Goal: Task Accomplishment & Management: Use online tool/utility

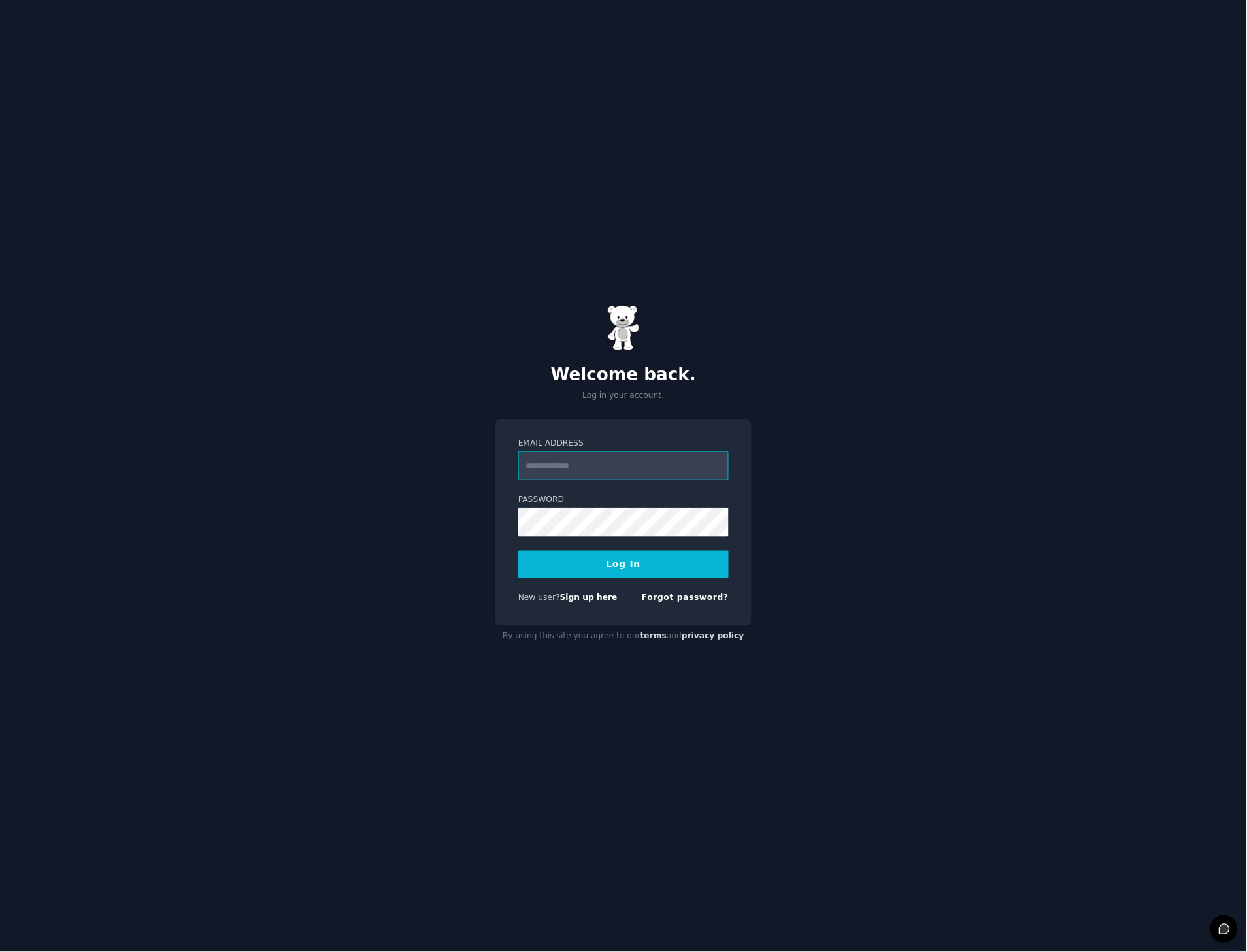
type input "**********"
click at [608, 561] on button "Log In" at bounding box center [624, 564] width 210 height 27
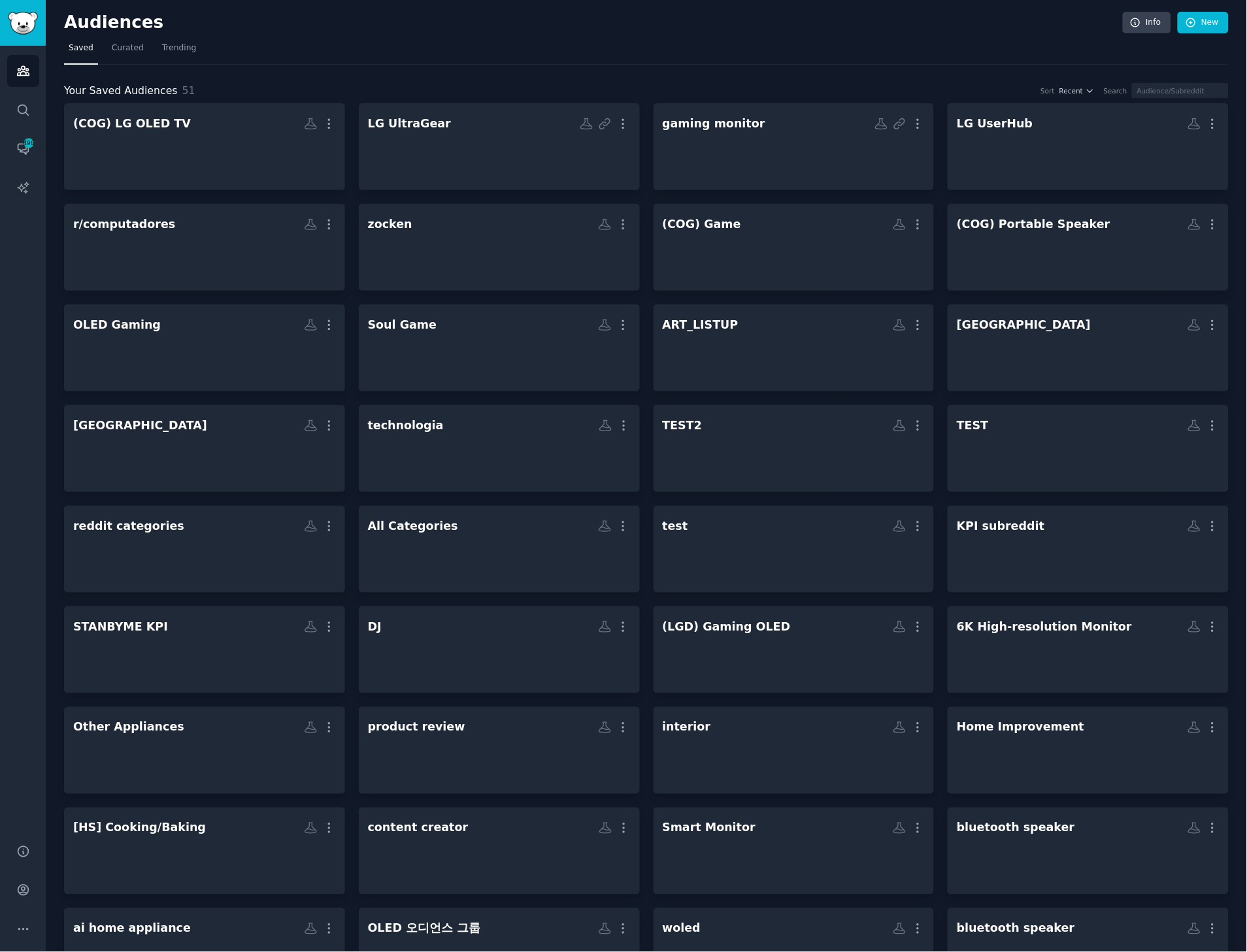
click at [298, 76] on div "Your Saved Audiences 51 Sort Recent Search (COG) LG OLED TV More LG UltraGear M…" at bounding box center [647, 732] width 1165 height 1334
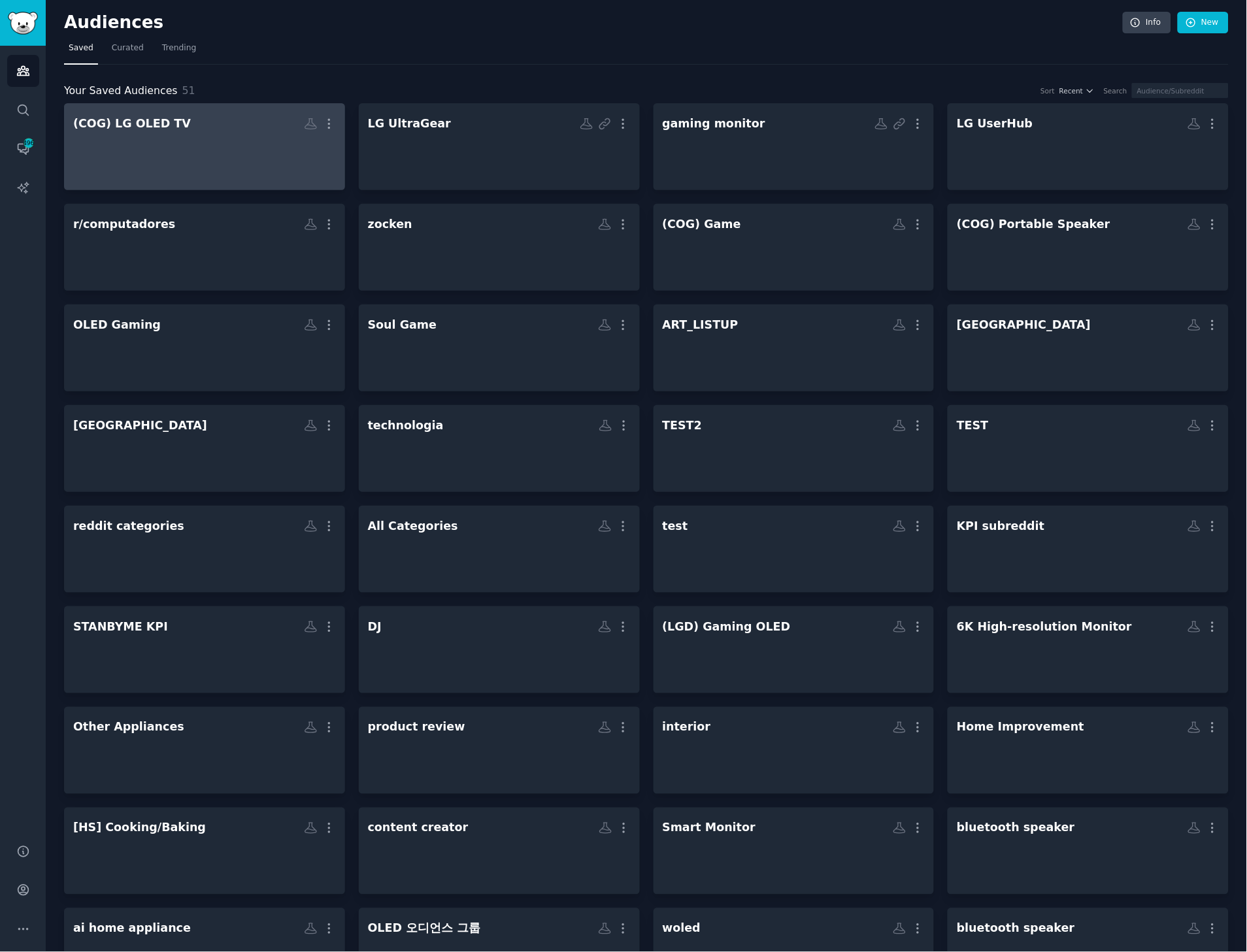
click at [217, 129] on h2 "(COG) LG OLED TV More" at bounding box center [204, 124] width 263 height 23
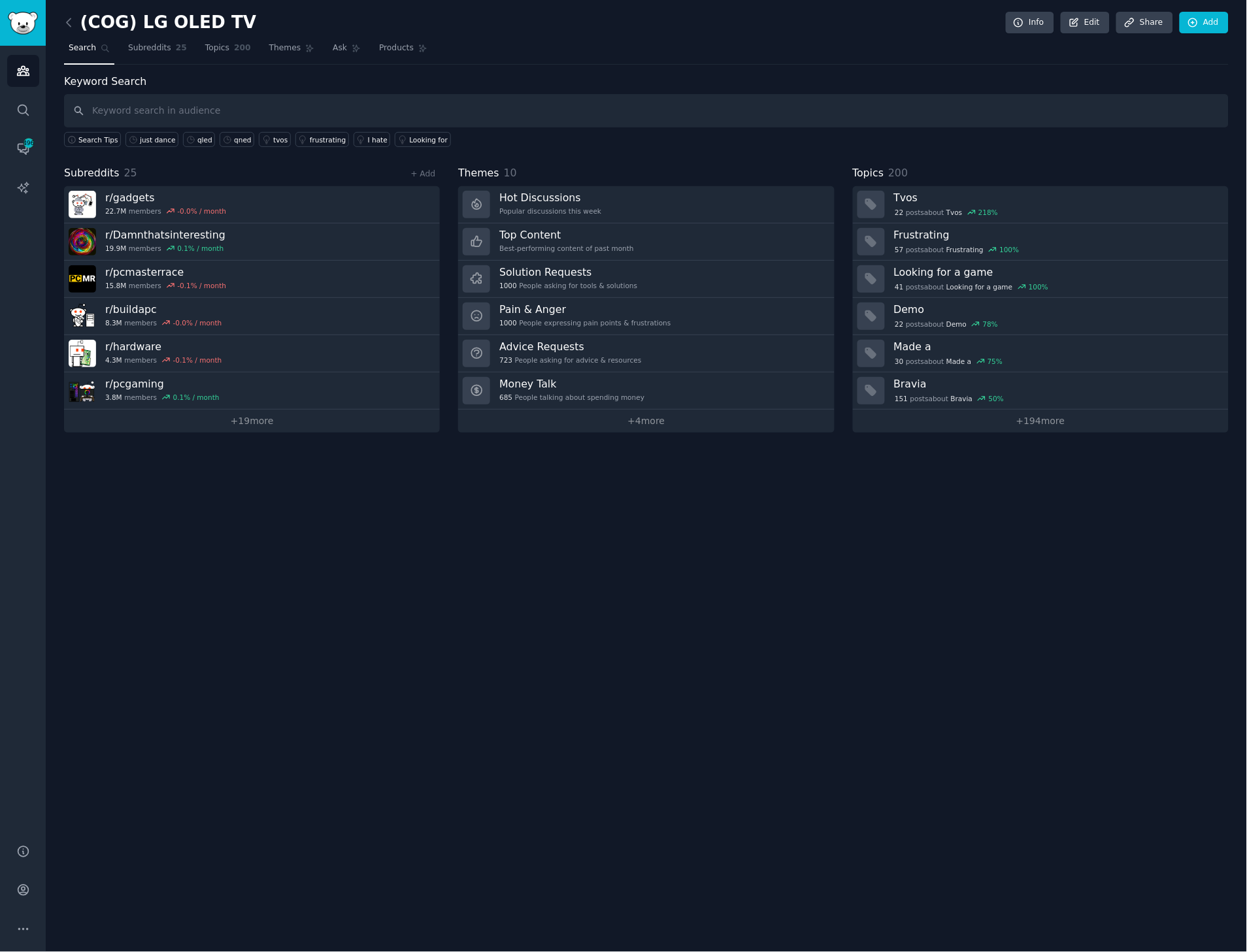
click at [394, 171] on div "Subreddits 25 + Add" at bounding box center [252, 174] width 376 height 16
click at [176, 46] on span "25" at bounding box center [181, 48] width 11 height 12
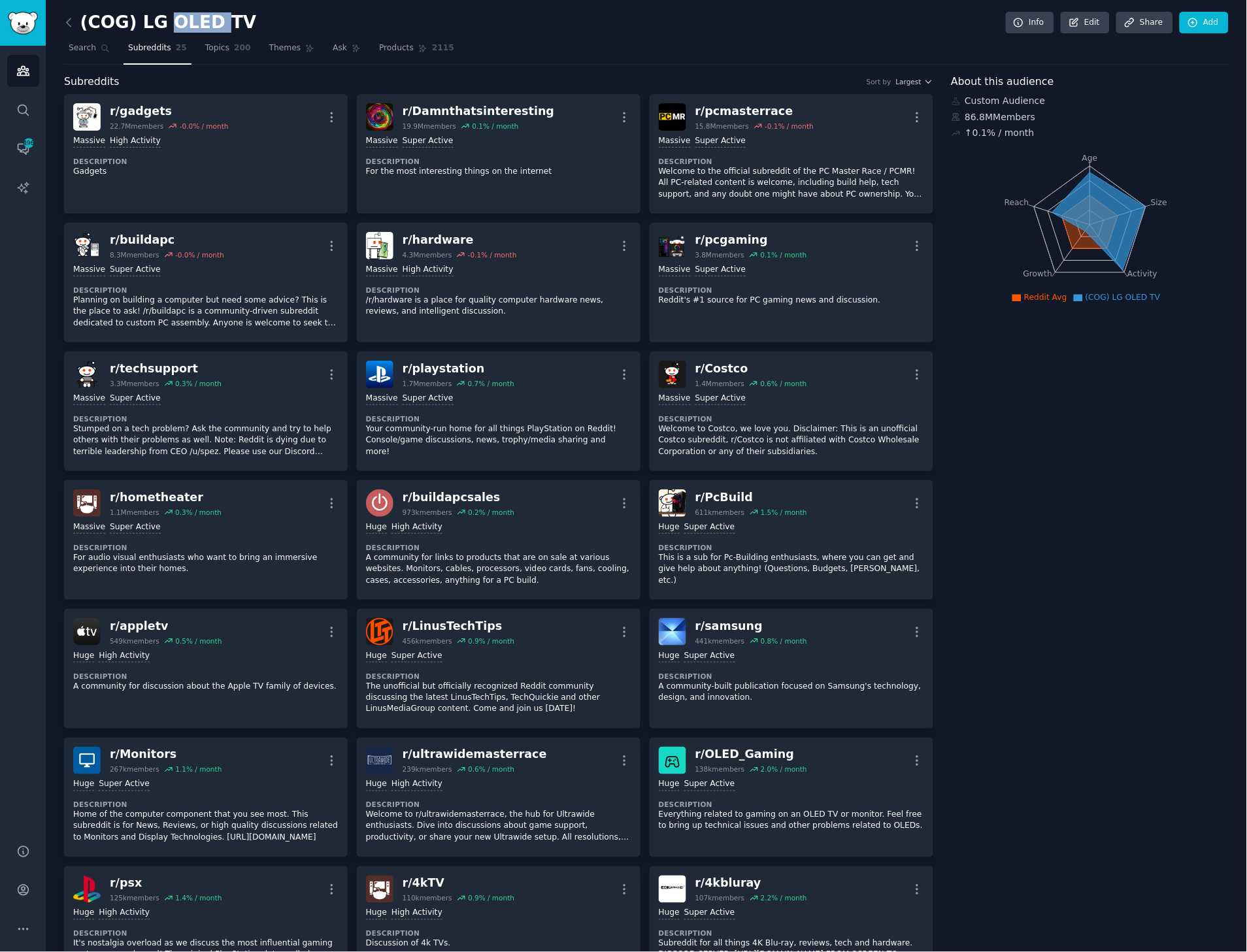
drag, startPoint x: 212, startPoint y: 18, endPoint x: 163, endPoint y: 21, distance: 49.1
click at [163, 21] on h2 "(COG) LG OLED TV" at bounding box center [160, 23] width 192 height 21
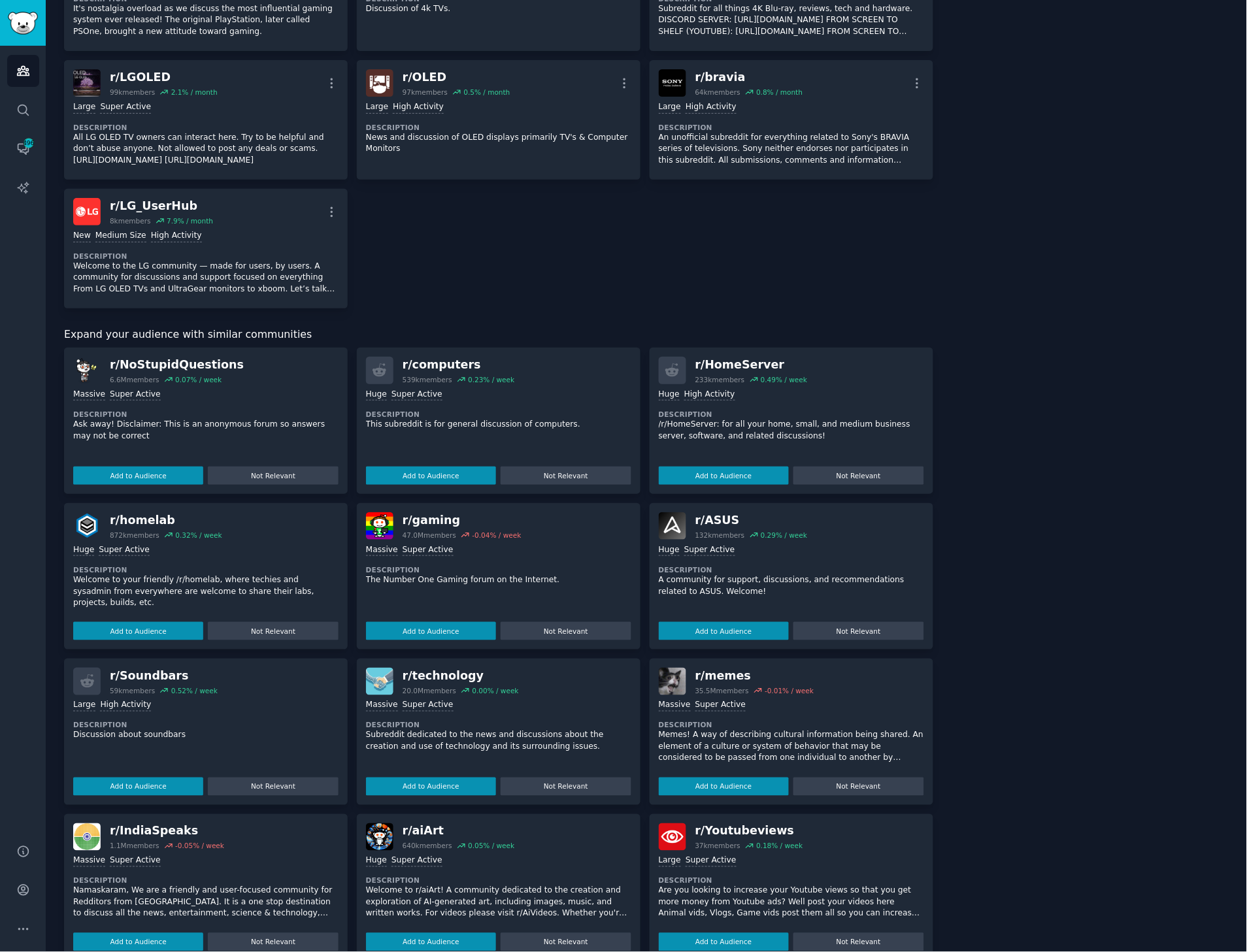
scroll to position [961, 0]
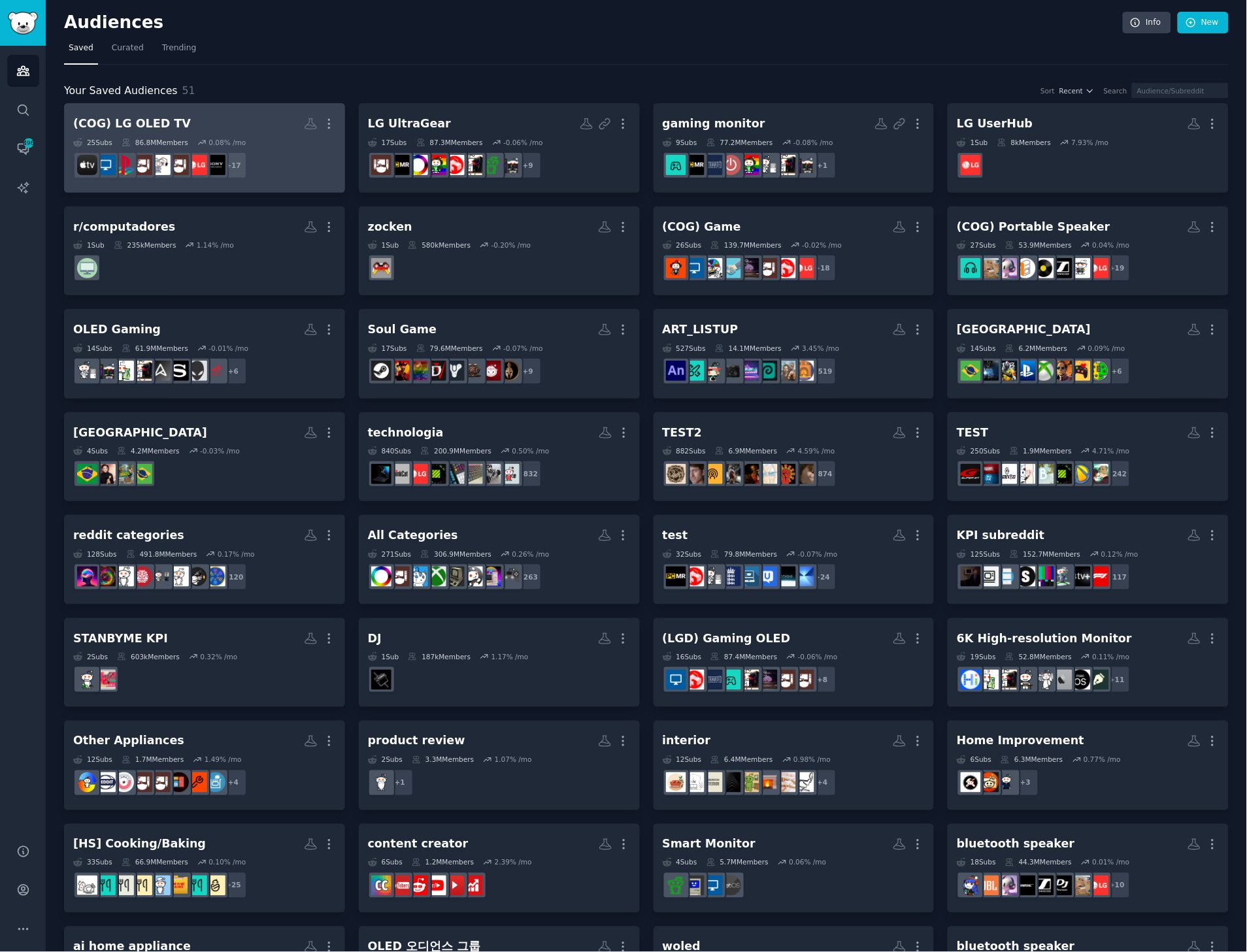
click at [226, 140] on div "0.08 % /mo" at bounding box center [227, 143] width 38 height 9
click at [180, 119] on h2 "(COG) LG OLED TV More" at bounding box center [204, 124] width 263 height 23
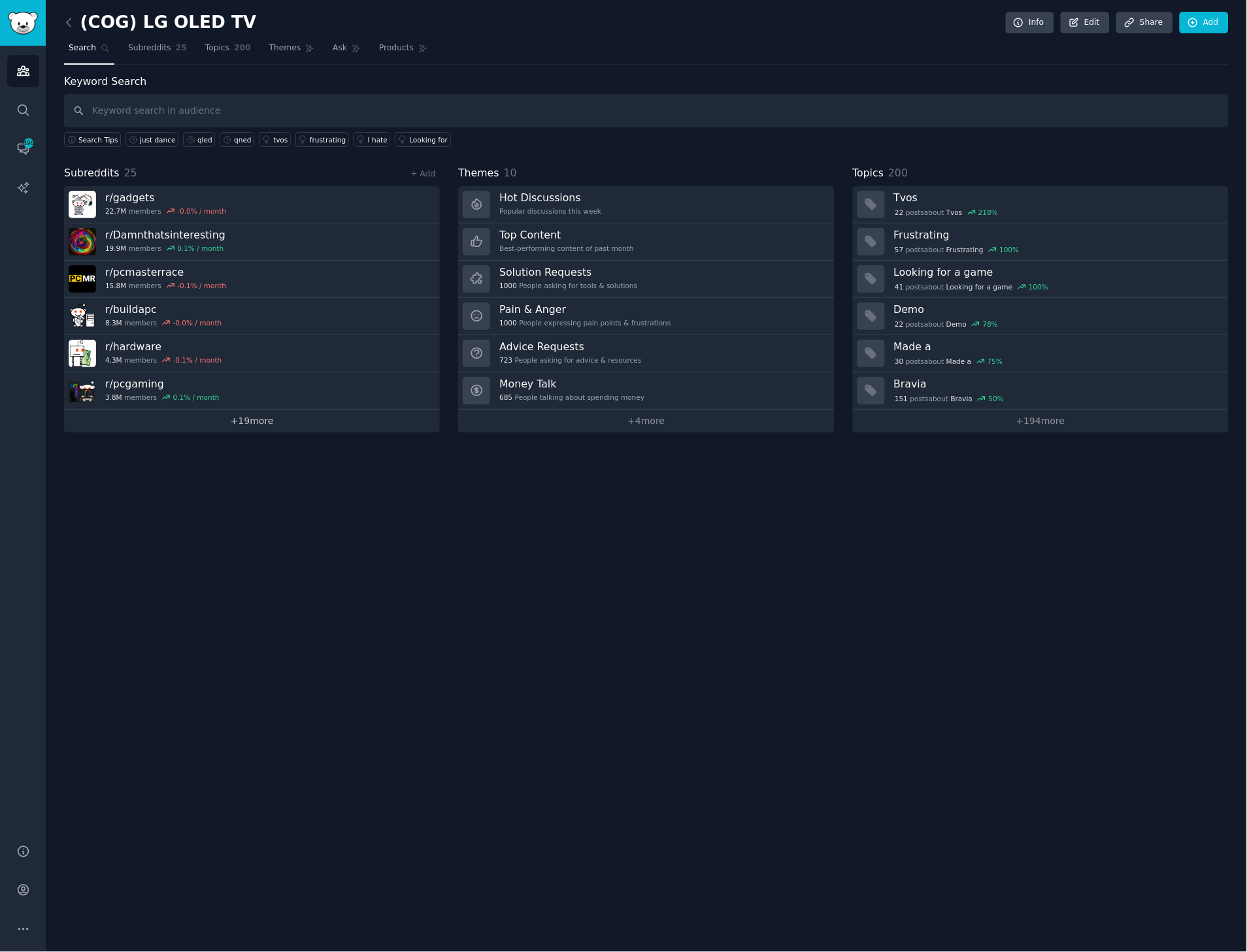
click at [155, 417] on link "+ 19 more" at bounding box center [252, 421] width 376 height 23
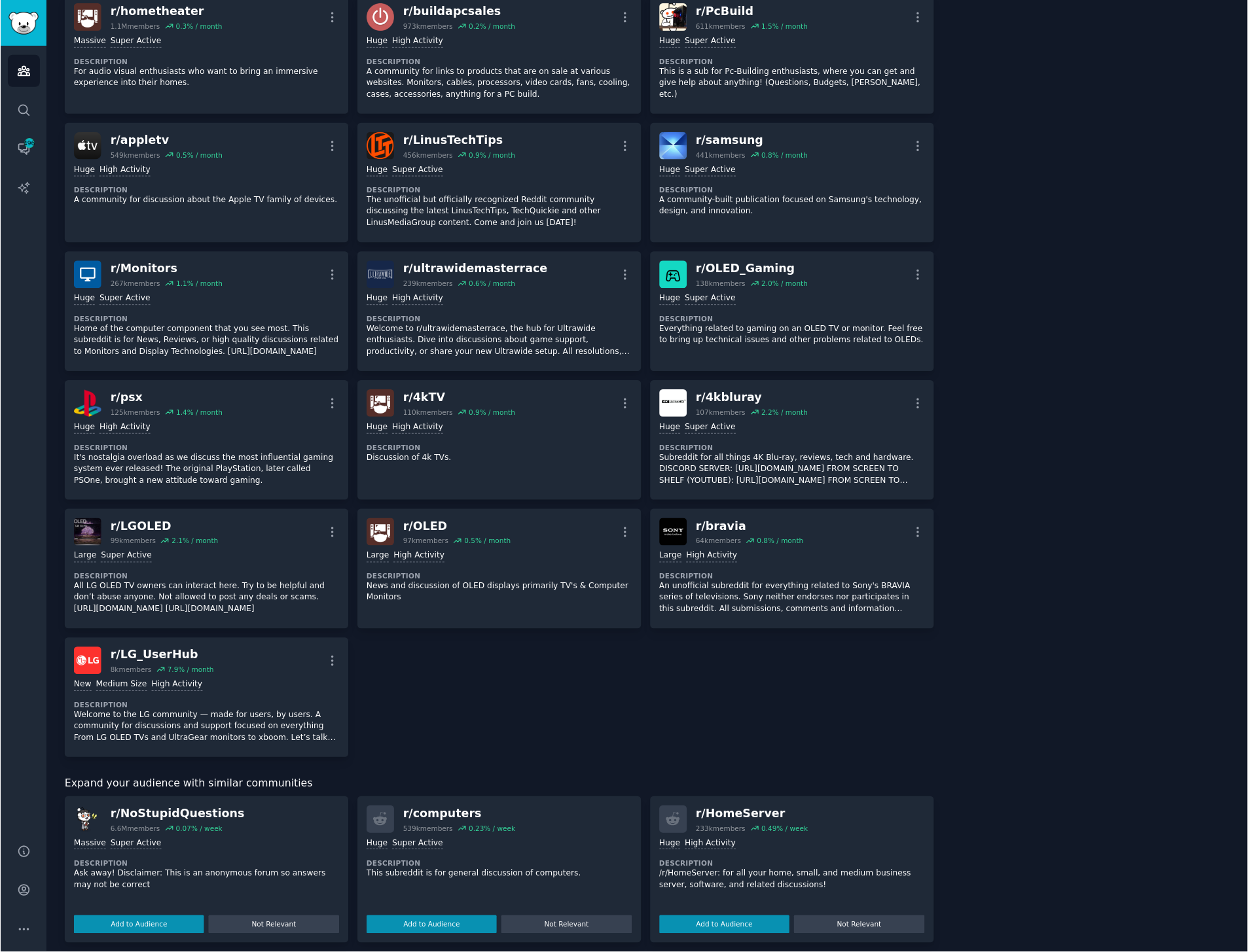
scroll to position [581, 0]
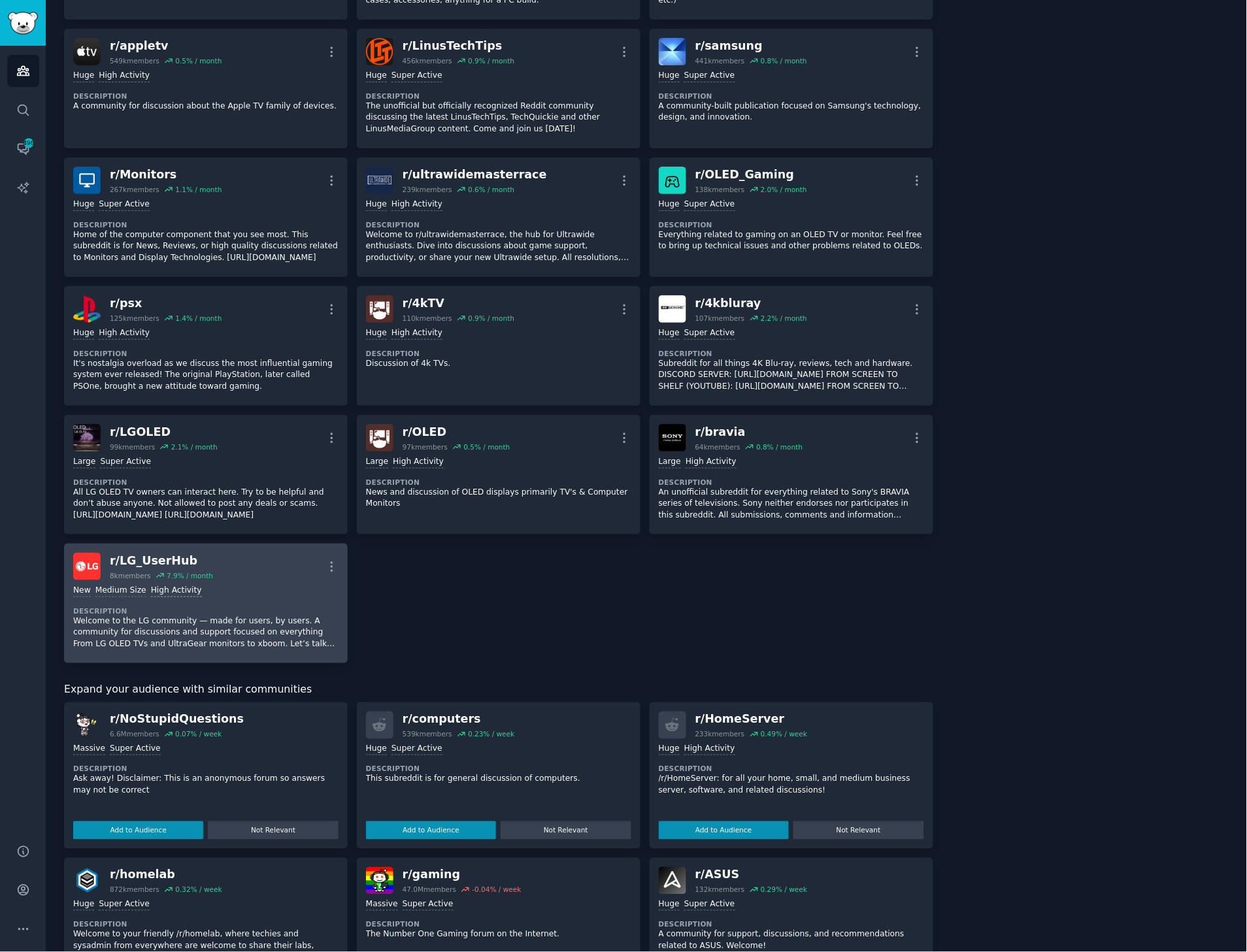
click at [151, 590] on div "High Activity" at bounding box center [176, 591] width 51 height 13
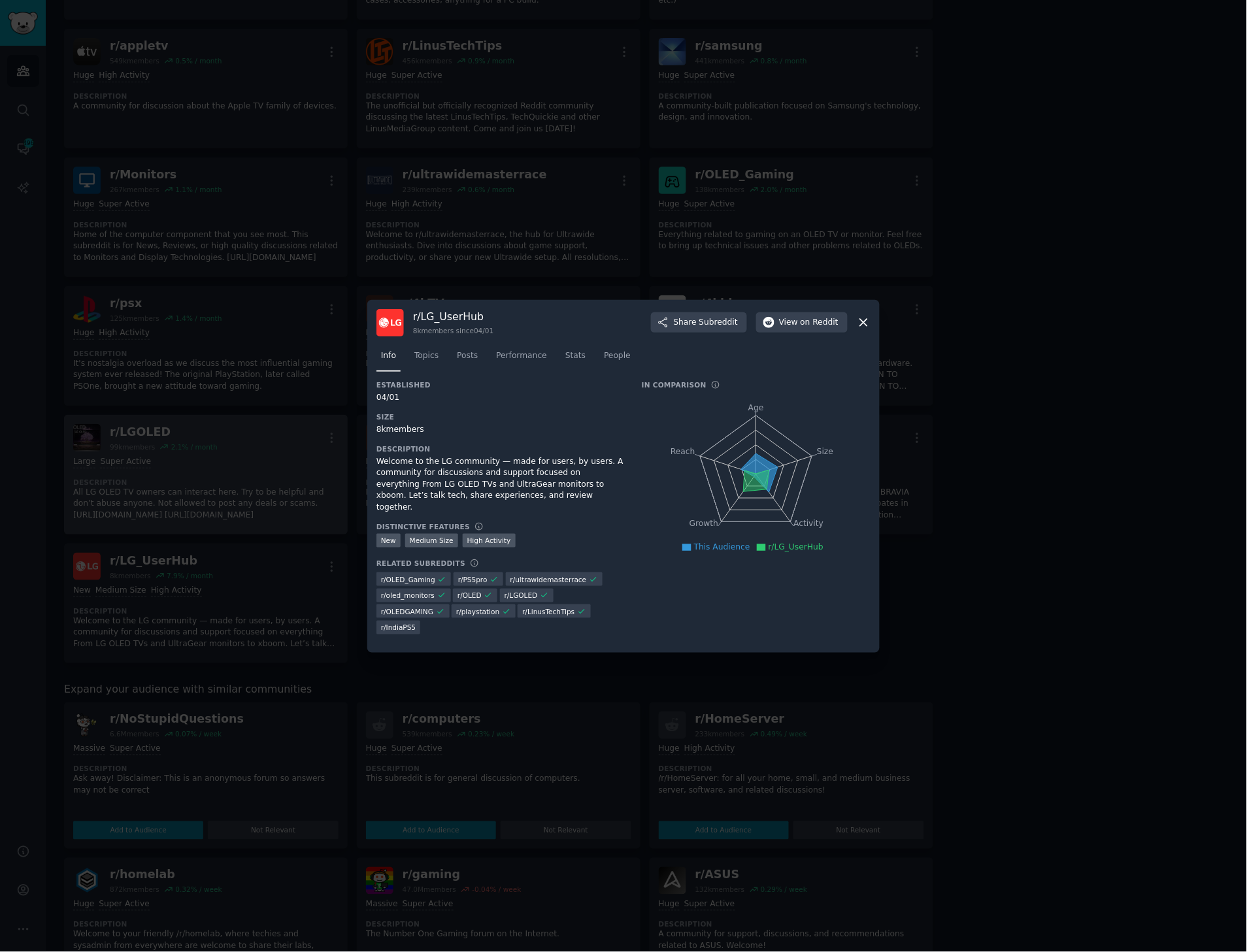
click at [271, 497] on div at bounding box center [623, 476] width 1247 height 952
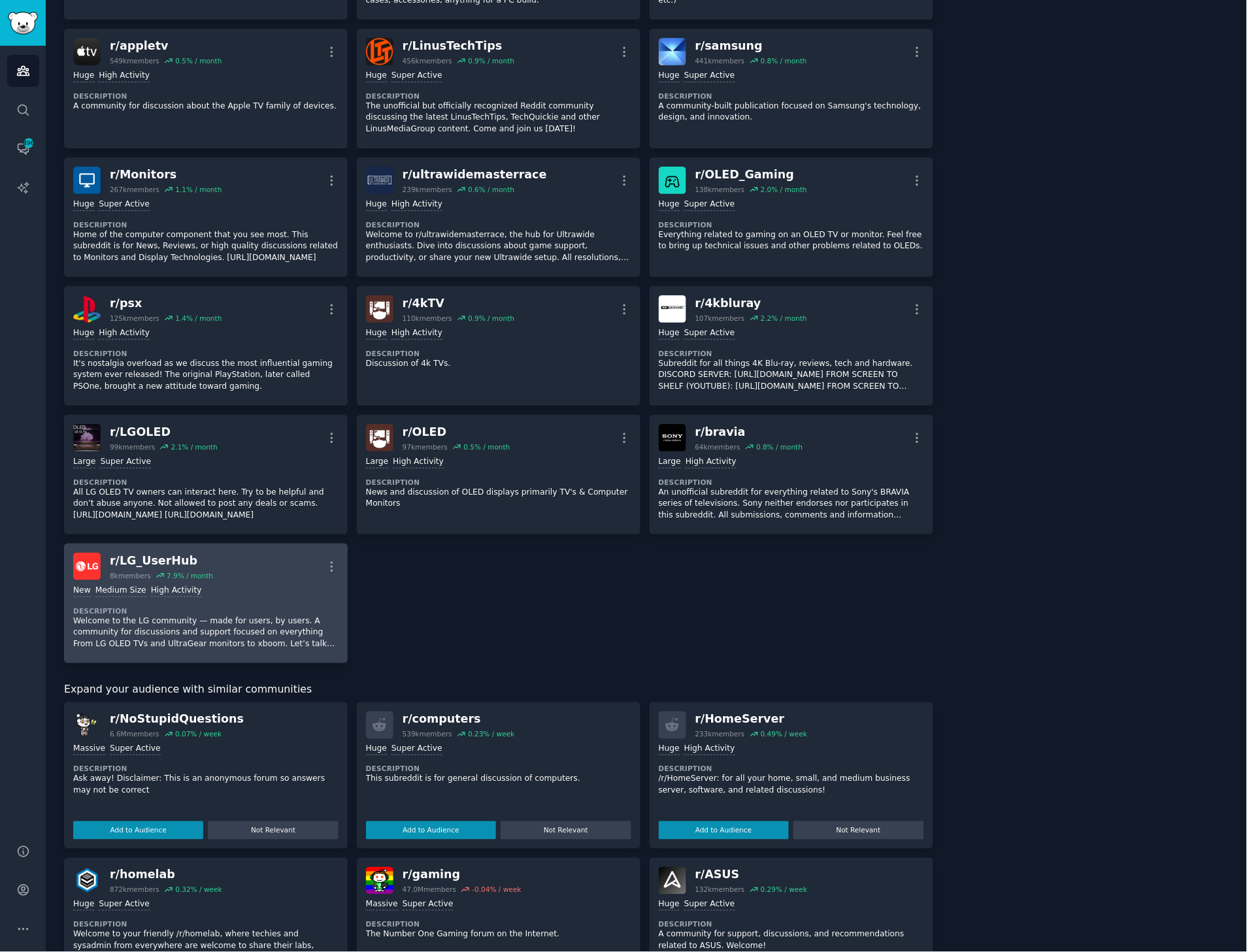
click at [256, 575] on div "r/ LG_UserHub 8k members 7.9 % / month More" at bounding box center [206, 566] width 265 height 27
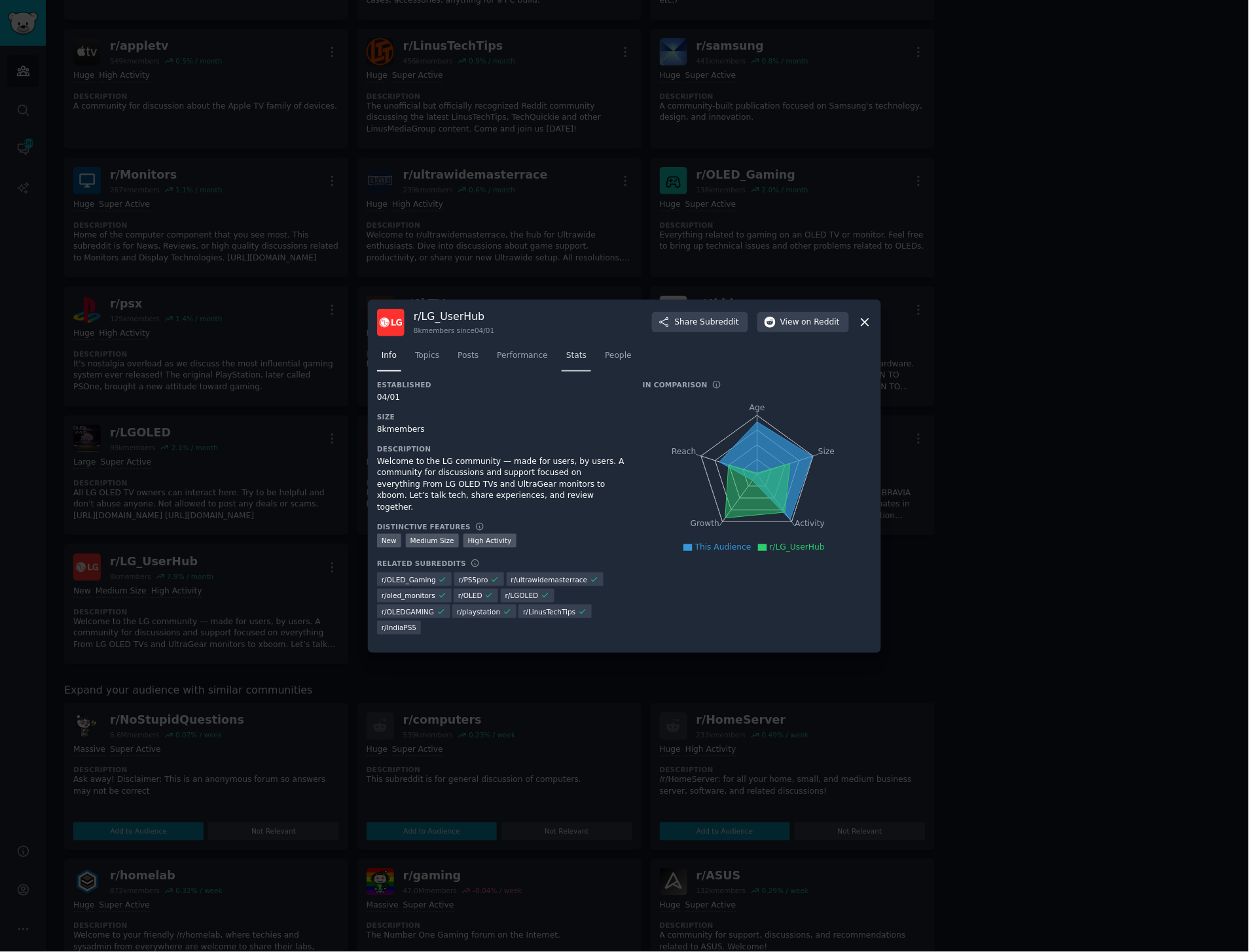
click at [566, 358] on span "Stats" at bounding box center [577, 356] width 20 height 12
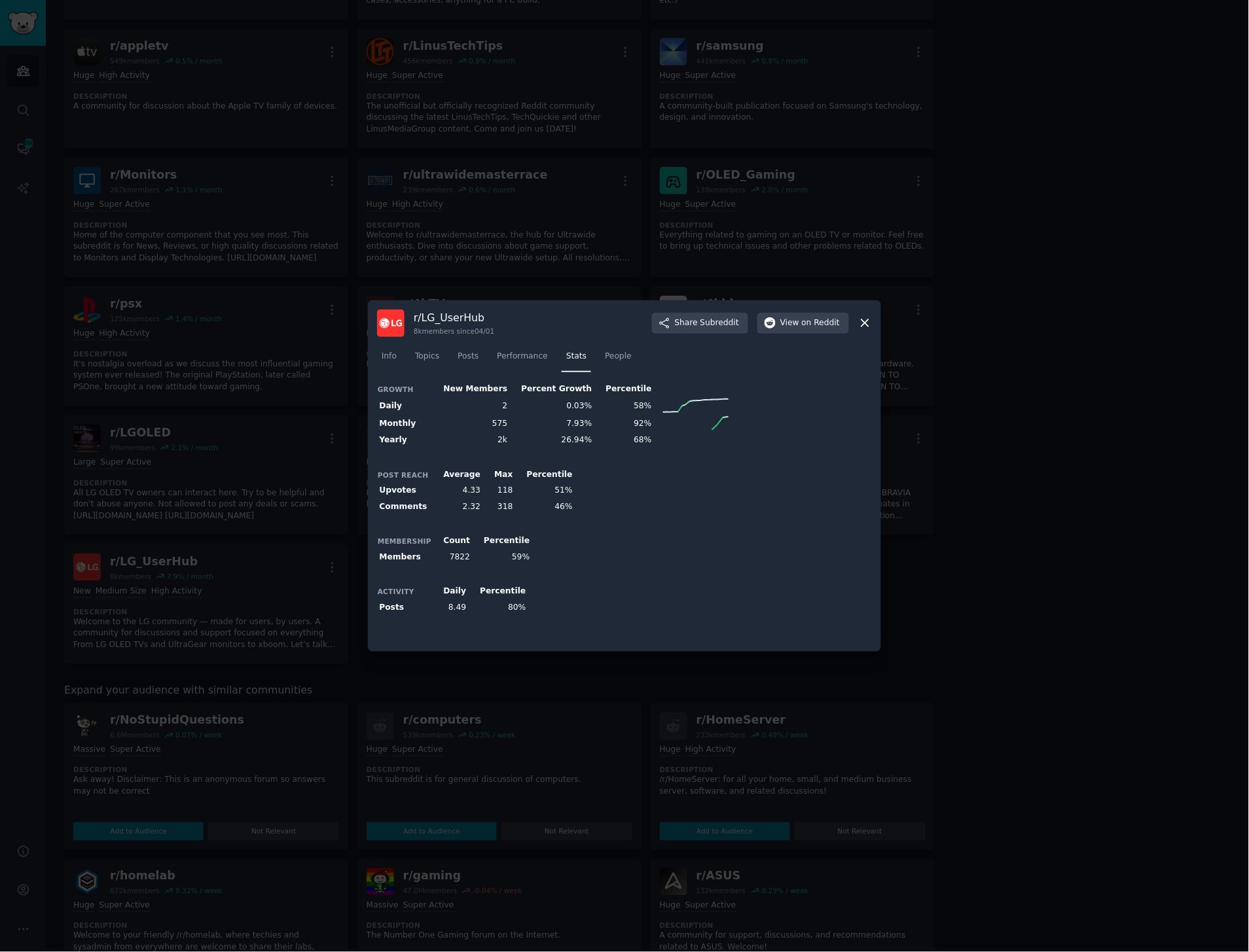
click at [632, 151] on div at bounding box center [624, 476] width 1249 height 952
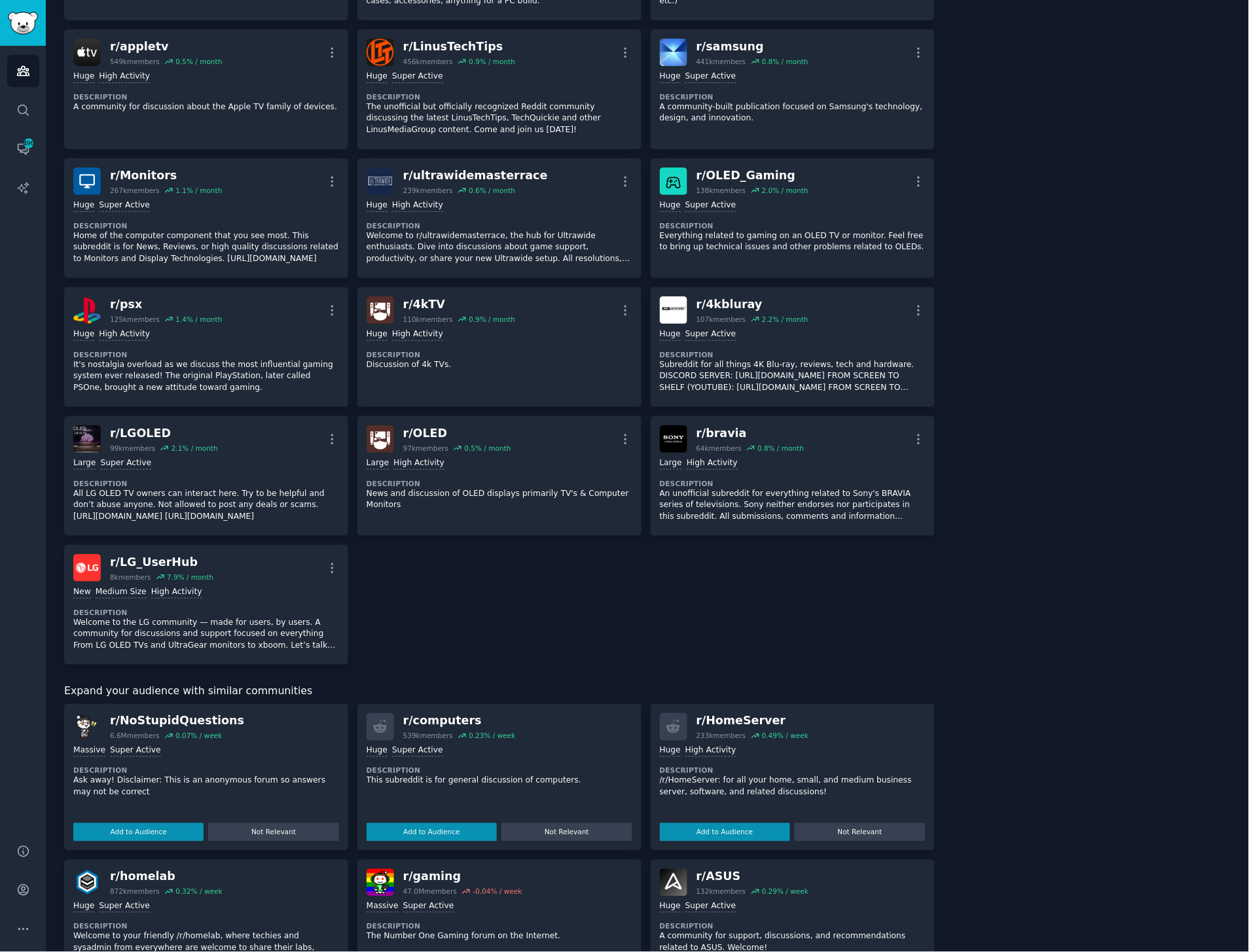
scroll to position [581, 0]
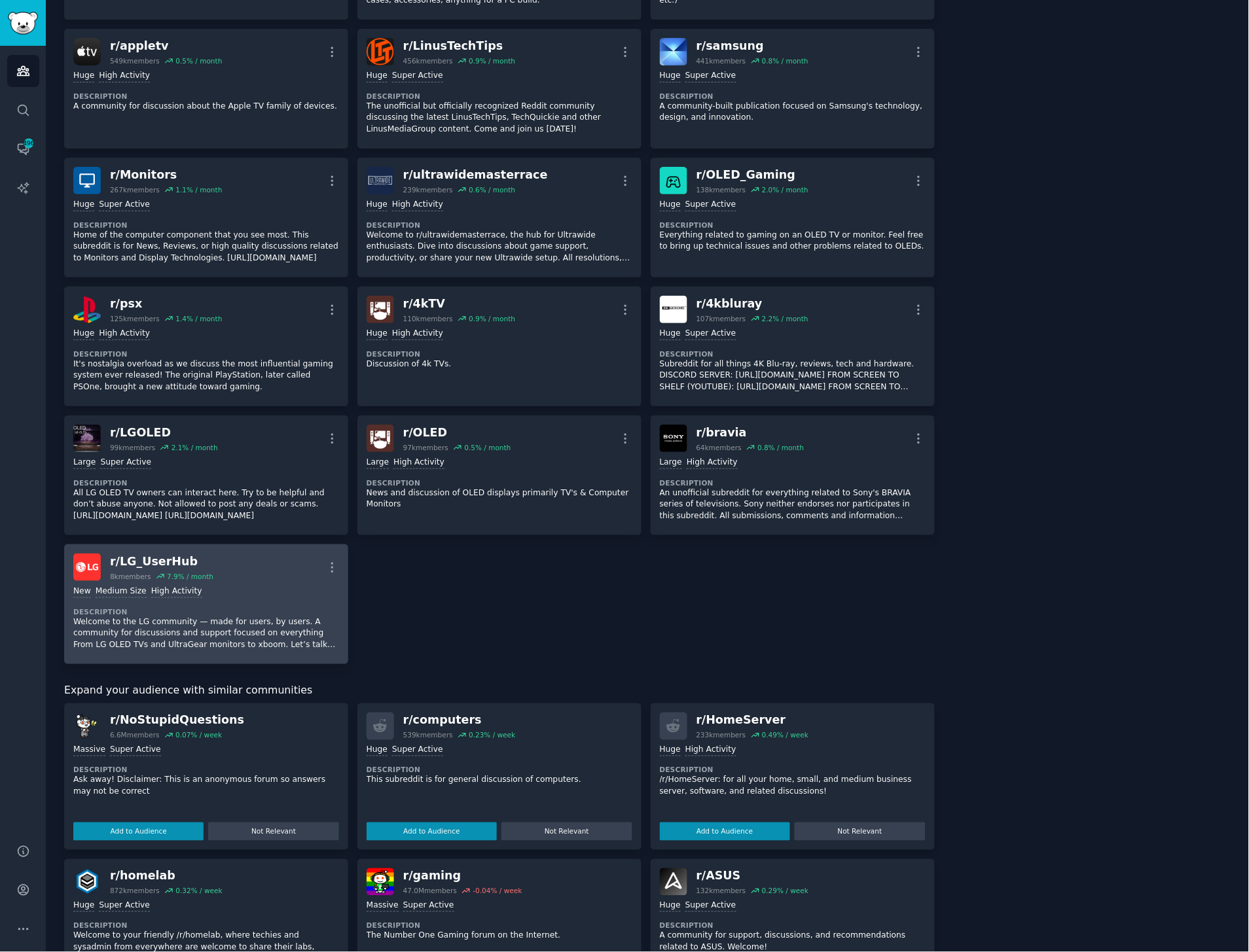
click at [260, 588] on div ">= 80th percentile for submissions / day New Medium Size High Activity" at bounding box center [206, 592] width 266 height 13
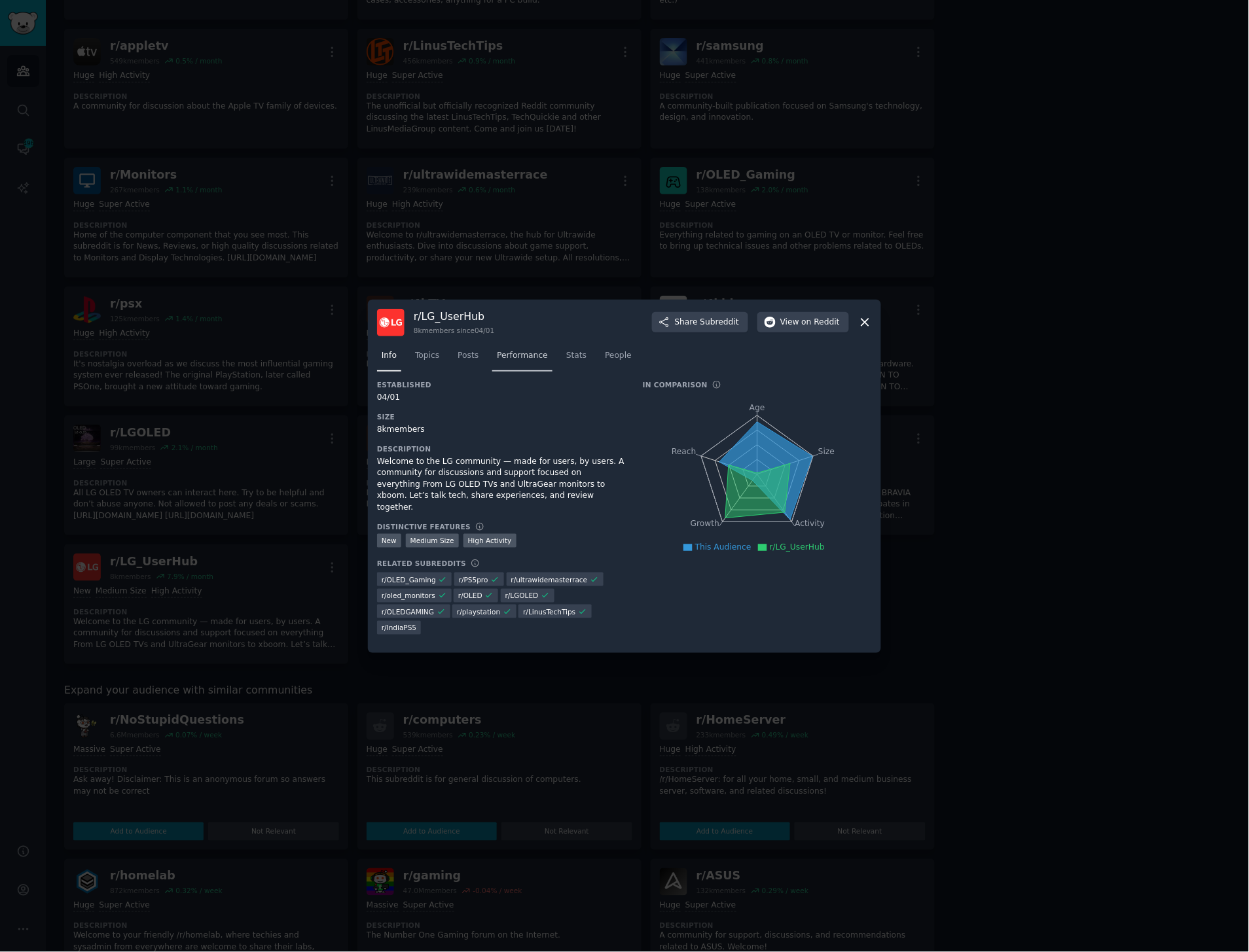
click at [526, 358] on span "Performance" at bounding box center [522, 356] width 51 height 12
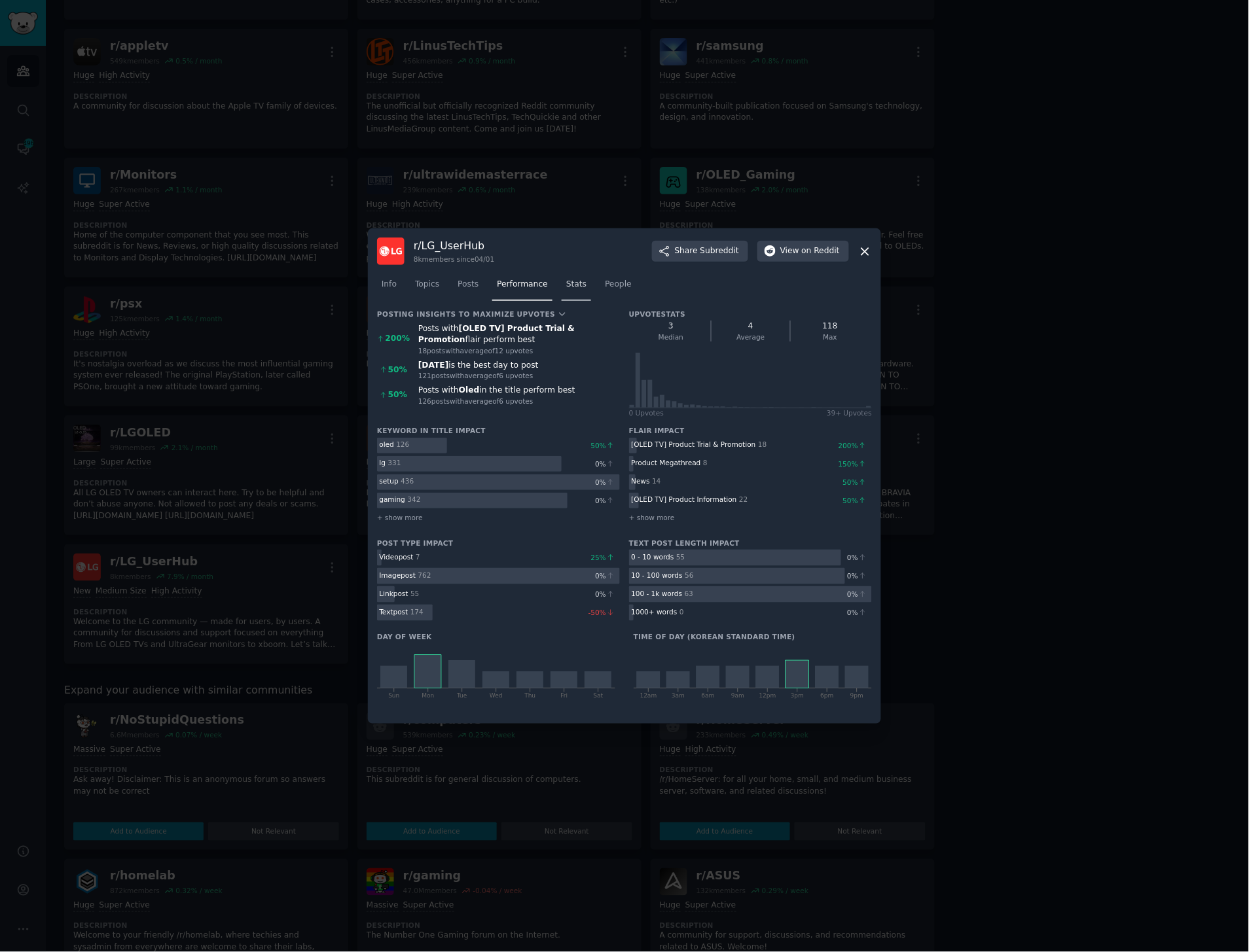
click at [565, 292] on link "Stats" at bounding box center [577, 288] width 30 height 27
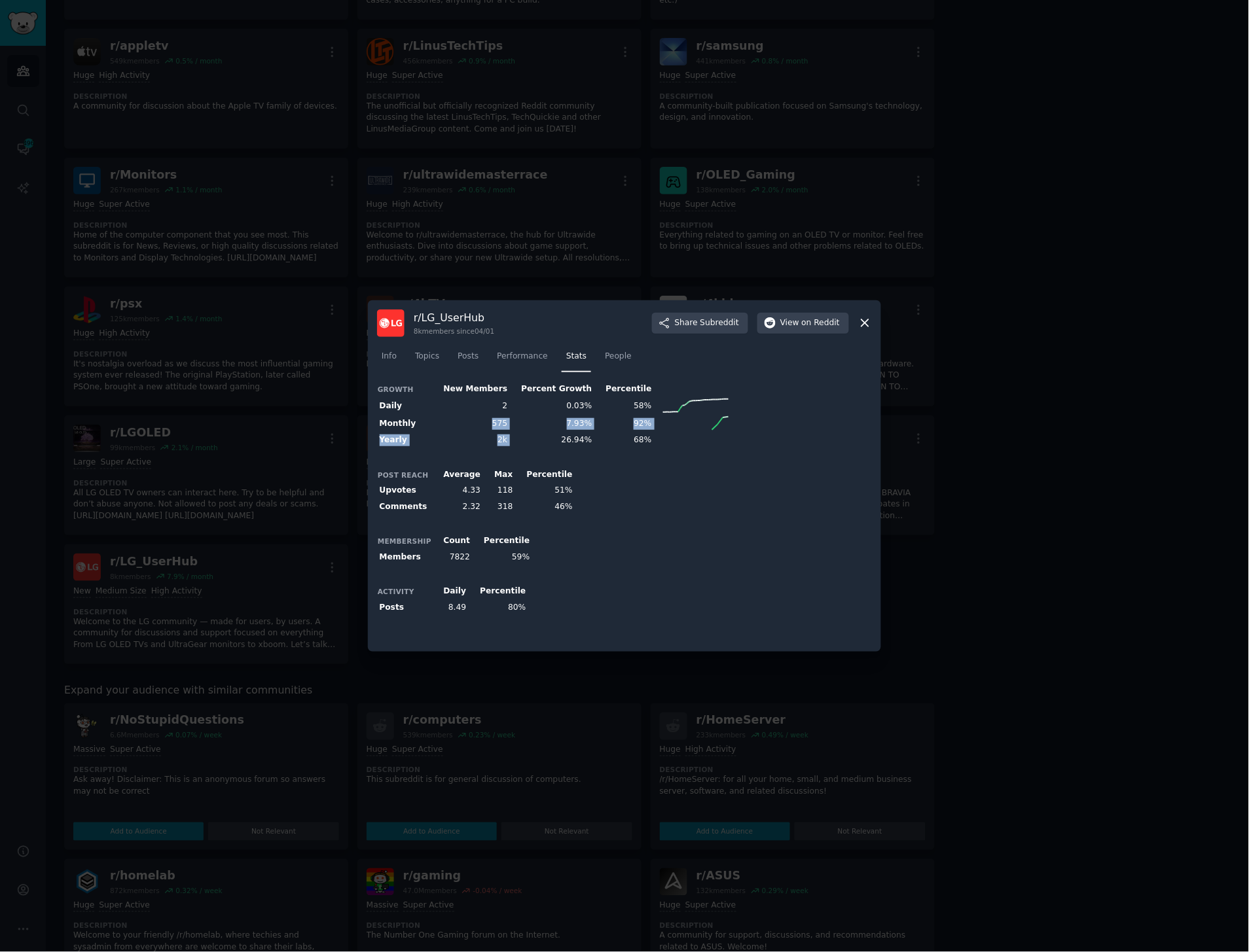
drag, startPoint x: 481, startPoint y: 415, endPoint x: 507, endPoint y: 441, distance: 36.8
click at [507, 441] on tbody "Daily 2 0.03% 58% Monthly 575 7.93% 92% Yearly 2k 26.94% 68%" at bounding box center [554, 423] width 354 height 52
click at [515, 454] on div "Growth New Members Percent Growth Percentile Daily 2 0.03% 58% Monthly 575 7.93…" at bounding box center [624, 512] width 495 height 262
drag, startPoint x: 502, startPoint y: 429, endPoint x: 474, endPoint y: 429, distance: 28.0
click at [474, 429] on tr "Monthly 575 7.93% 92%" at bounding box center [554, 423] width 354 height 17
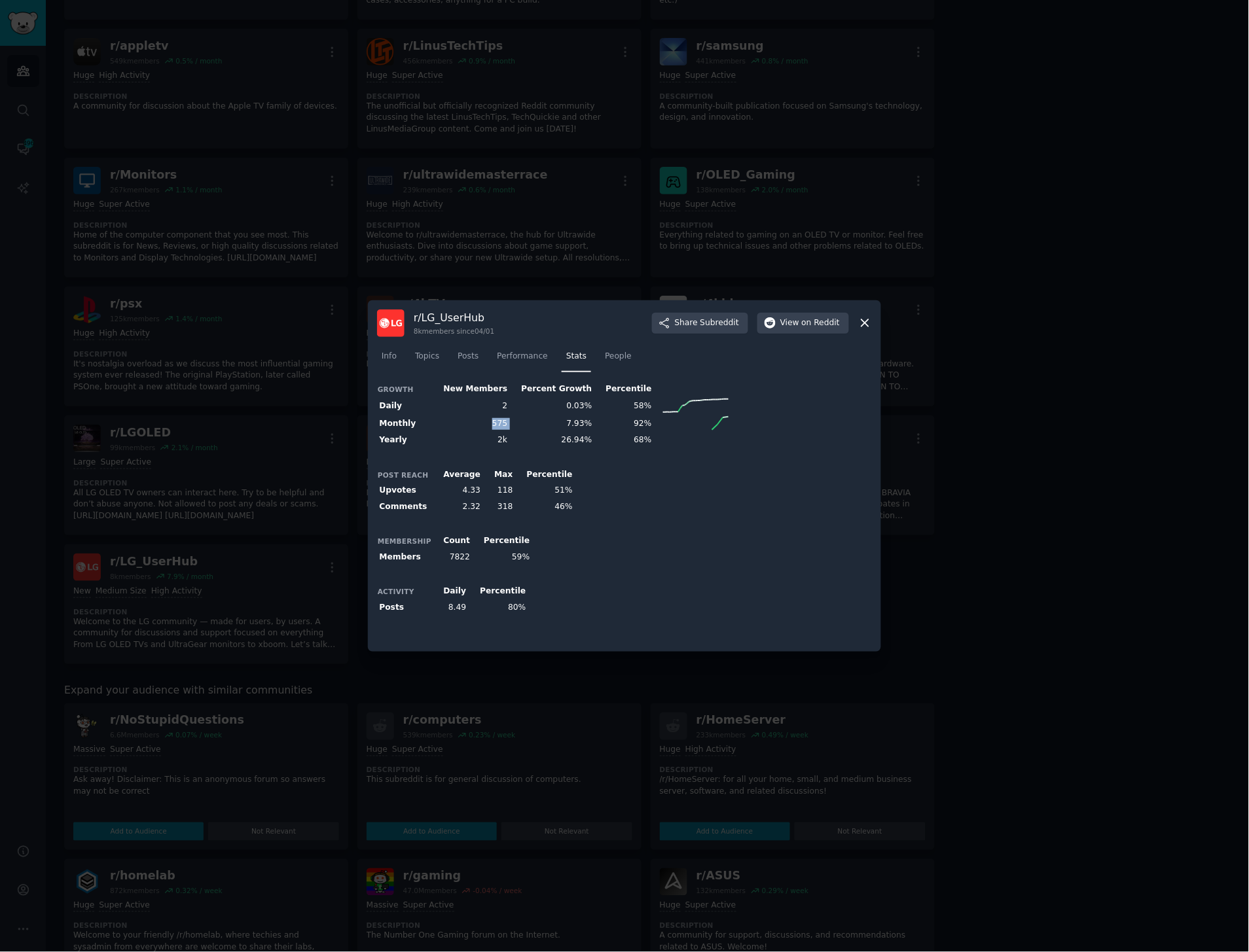
click at [474, 429] on td "575" at bounding box center [471, 423] width 78 height 17
drag, startPoint x: 481, startPoint y: 424, endPoint x: 518, endPoint y: 421, distance: 37.1
click at [518, 421] on tr "Monthly 575 7.93% 92%" at bounding box center [554, 423] width 354 height 17
click at [510, 428] on td "7.93%" at bounding box center [552, 423] width 85 height 17
drag, startPoint x: 505, startPoint y: 426, endPoint x: 475, endPoint y: 426, distance: 30.0
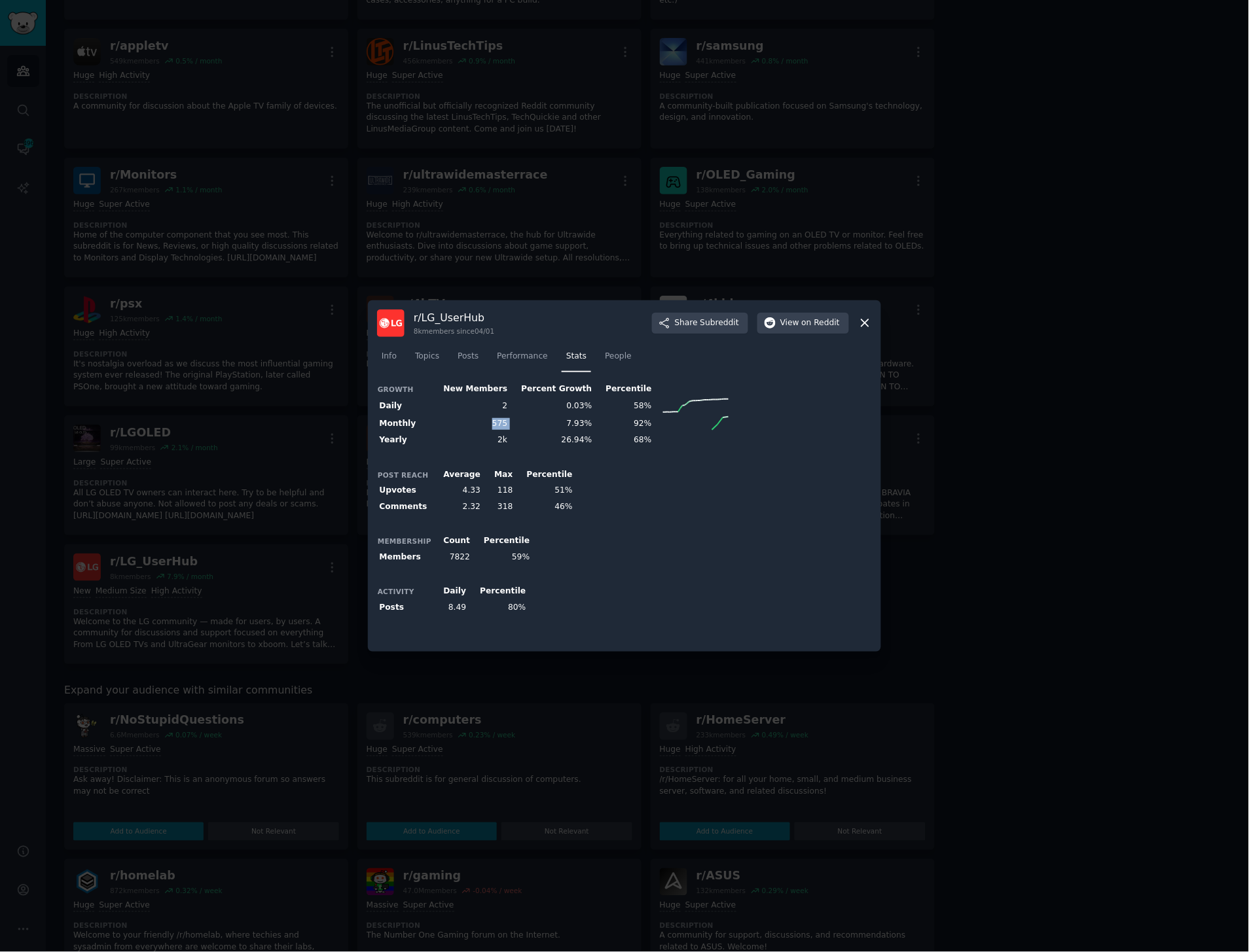
click at [475, 426] on tr "Monthly 575 7.93% 92%" at bounding box center [554, 423] width 354 height 17
click at [475, 426] on td "575" at bounding box center [471, 423] width 78 height 17
drag, startPoint x: 479, startPoint y: 426, endPoint x: 500, endPoint y: 426, distance: 21.0
click at [500, 426] on td "575" at bounding box center [471, 423] width 78 height 17
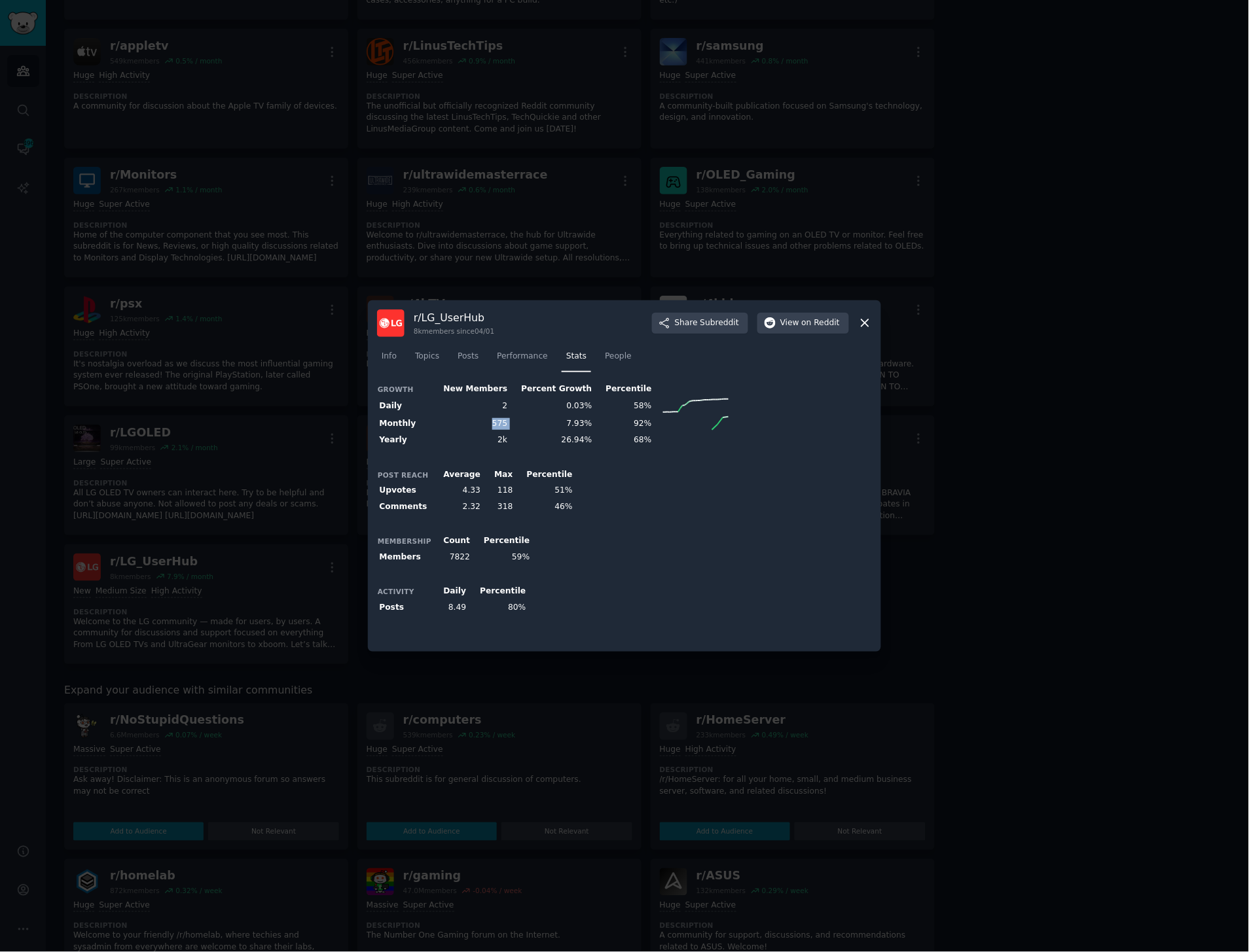
drag, startPoint x: 487, startPoint y: 423, endPoint x: 507, endPoint y: 425, distance: 20.1
click at [507, 425] on tr "Monthly 575 7.93% 92%" at bounding box center [554, 423] width 354 height 17
click at [510, 425] on td "7.93%" at bounding box center [552, 423] width 85 height 17
drag, startPoint x: 387, startPoint y: 408, endPoint x: 540, endPoint y: 406, distance: 153.0
click at [540, 406] on tr "Daily 2 0.03% 58%" at bounding box center [554, 406] width 354 height 17
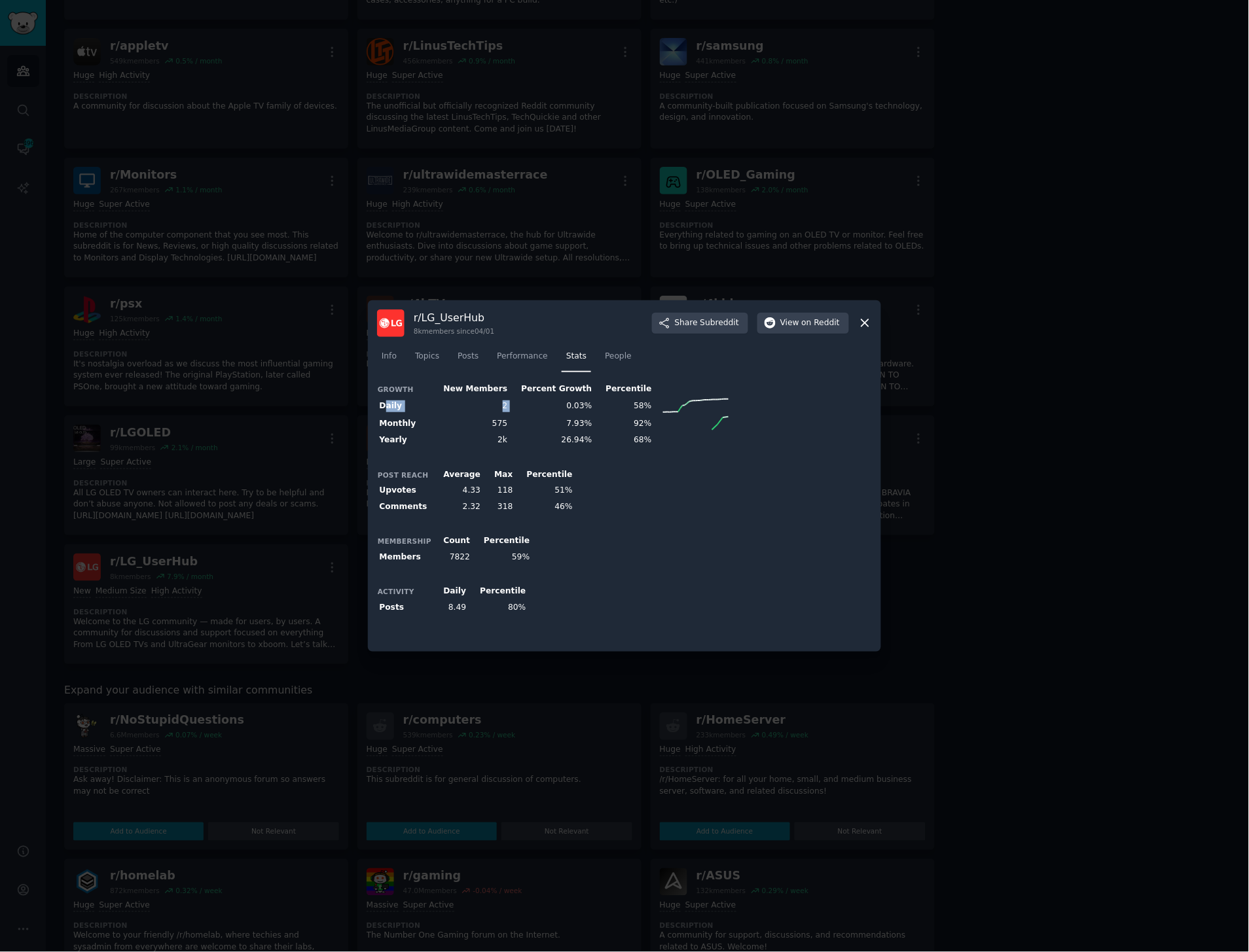
click at [540, 406] on td "0.03%" at bounding box center [552, 406] width 85 height 17
drag, startPoint x: 494, startPoint y: 414, endPoint x: 529, endPoint y: 414, distance: 35.0
click at [529, 414] on tr "Daily 2 0.03% 58%" at bounding box center [554, 406] width 354 height 17
click at [529, 414] on td "0.03%" at bounding box center [552, 406] width 85 height 17
drag, startPoint x: 604, startPoint y: 443, endPoint x: 635, endPoint y: 445, distance: 31.1
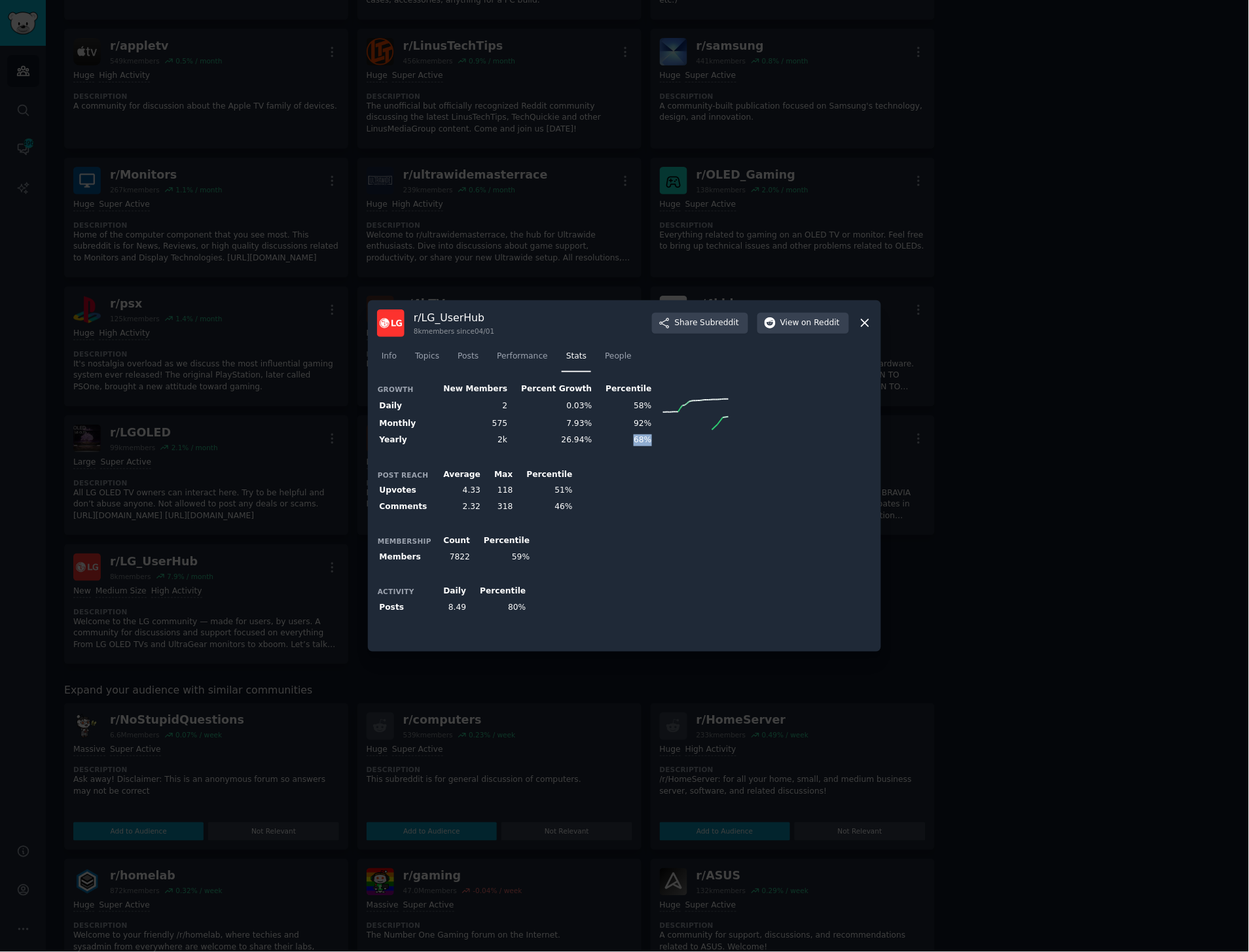
click at [635, 445] on tr "Yearly 2k 26.94% 68%" at bounding box center [554, 441] width 354 height 16
click at [654, 445] on td at bounding box center [693, 441] width 77 height 16
drag, startPoint x: 630, startPoint y: 445, endPoint x: 603, endPoint y: 443, distance: 27.1
click at [603, 443] on tr "Yearly 2k 26.94% 68%" at bounding box center [554, 441] width 354 height 16
click at [603, 443] on td "68%" at bounding box center [624, 441] width 60 height 16
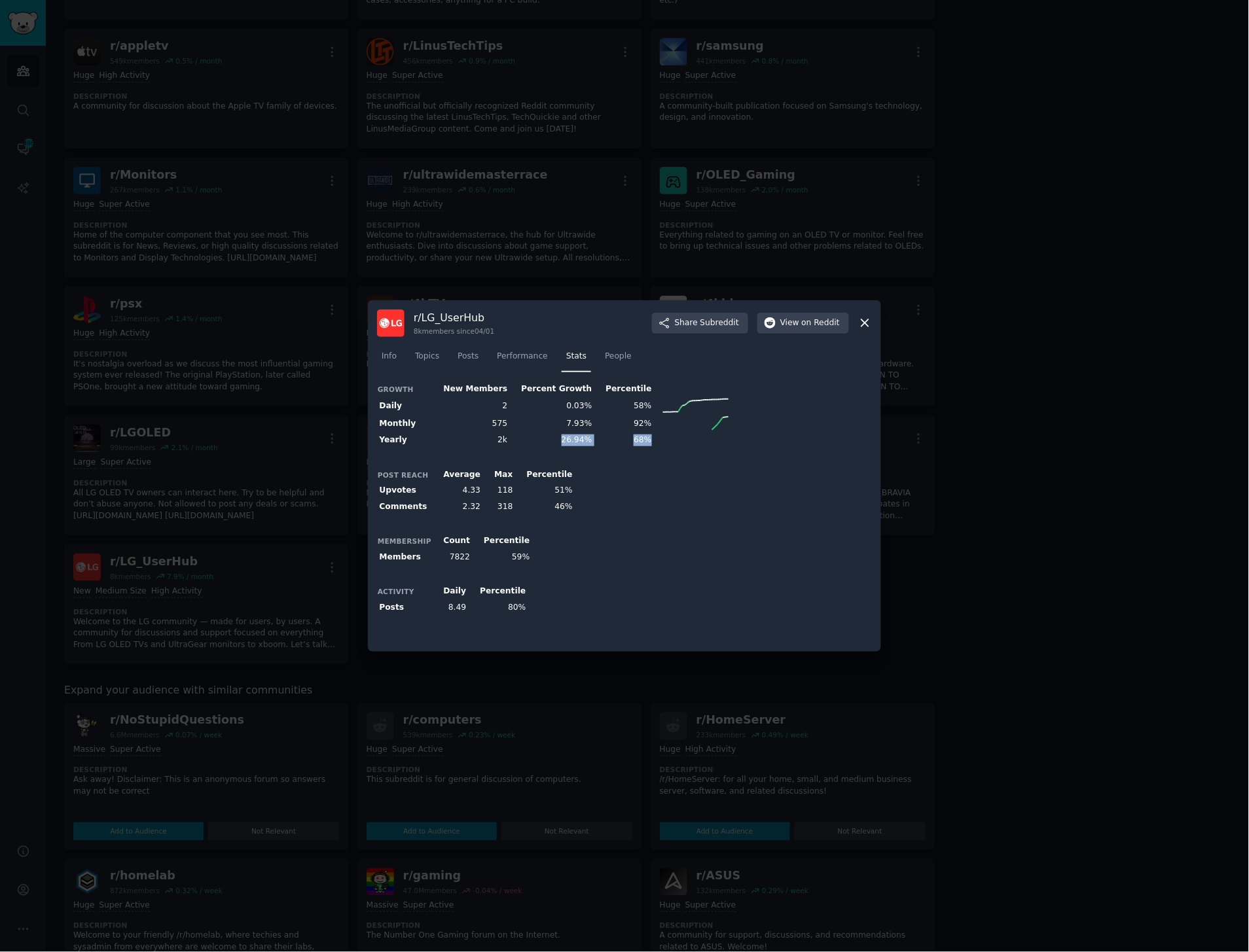
drag, startPoint x: 535, startPoint y: 443, endPoint x: 625, endPoint y: 439, distance: 90.1
click at [625, 439] on tr "Yearly 2k 26.94% 68%" at bounding box center [554, 441] width 354 height 16
click at [654, 439] on td at bounding box center [693, 441] width 77 height 16
drag, startPoint x: 629, startPoint y: 439, endPoint x: 470, endPoint y: 443, distance: 159.1
click at [470, 443] on tr "Yearly 2k 26.94% 68%" at bounding box center [554, 441] width 354 height 16
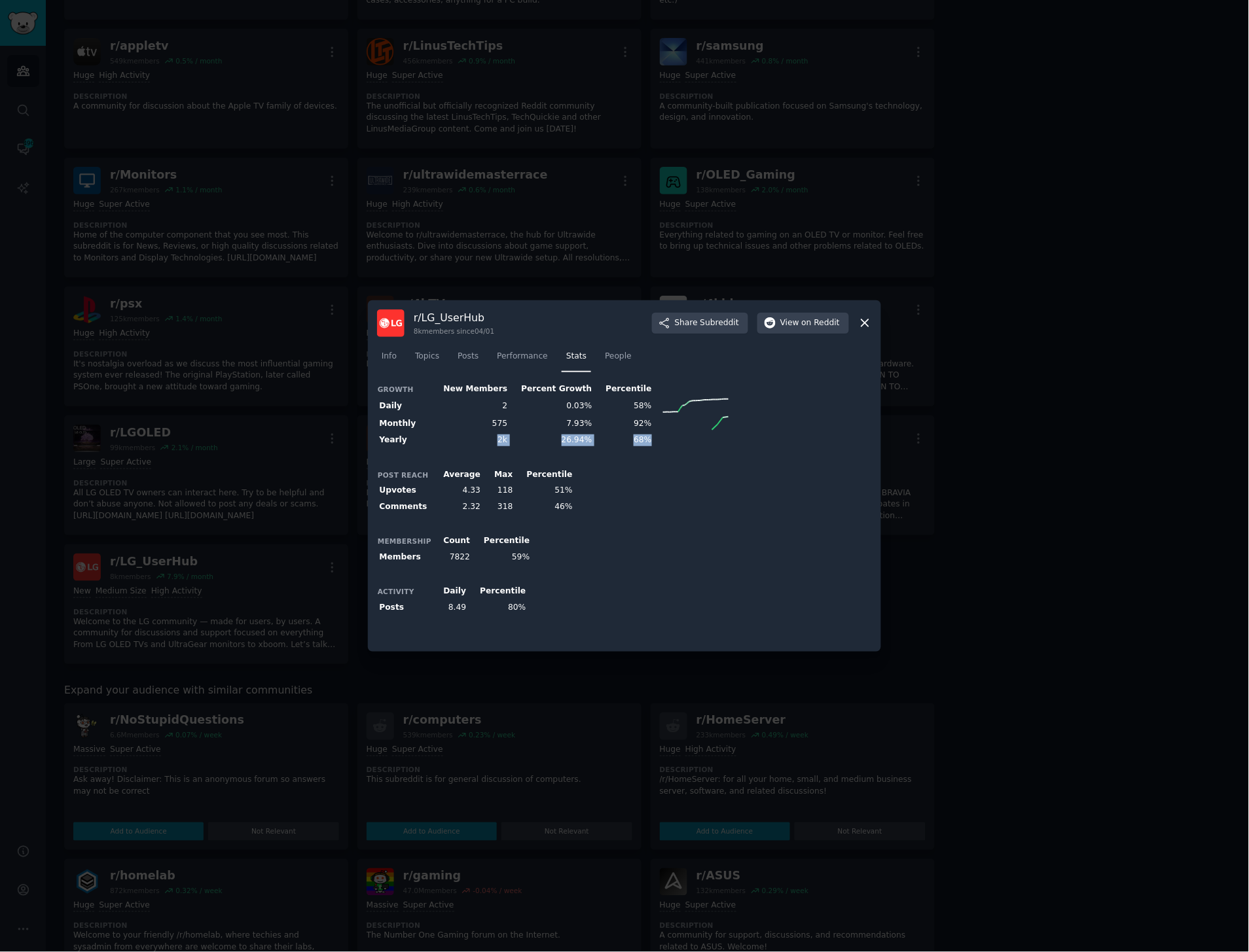
click at [470, 443] on td "2k" at bounding box center [471, 441] width 78 height 16
drag, startPoint x: 469, startPoint y: 441, endPoint x: 652, endPoint y: 441, distance: 183.0
click at [652, 441] on tr "Yearly 2k 26.94% 68%" at bounding box center [554, 441] width 354 height 16
click at [654, 441] on td at bounding box center [693, 441] width 77 height 16
drag, startPoint x: 652, startPoint y: 445, endPoint x: 676, endPoint y: 442, distance: 24.2
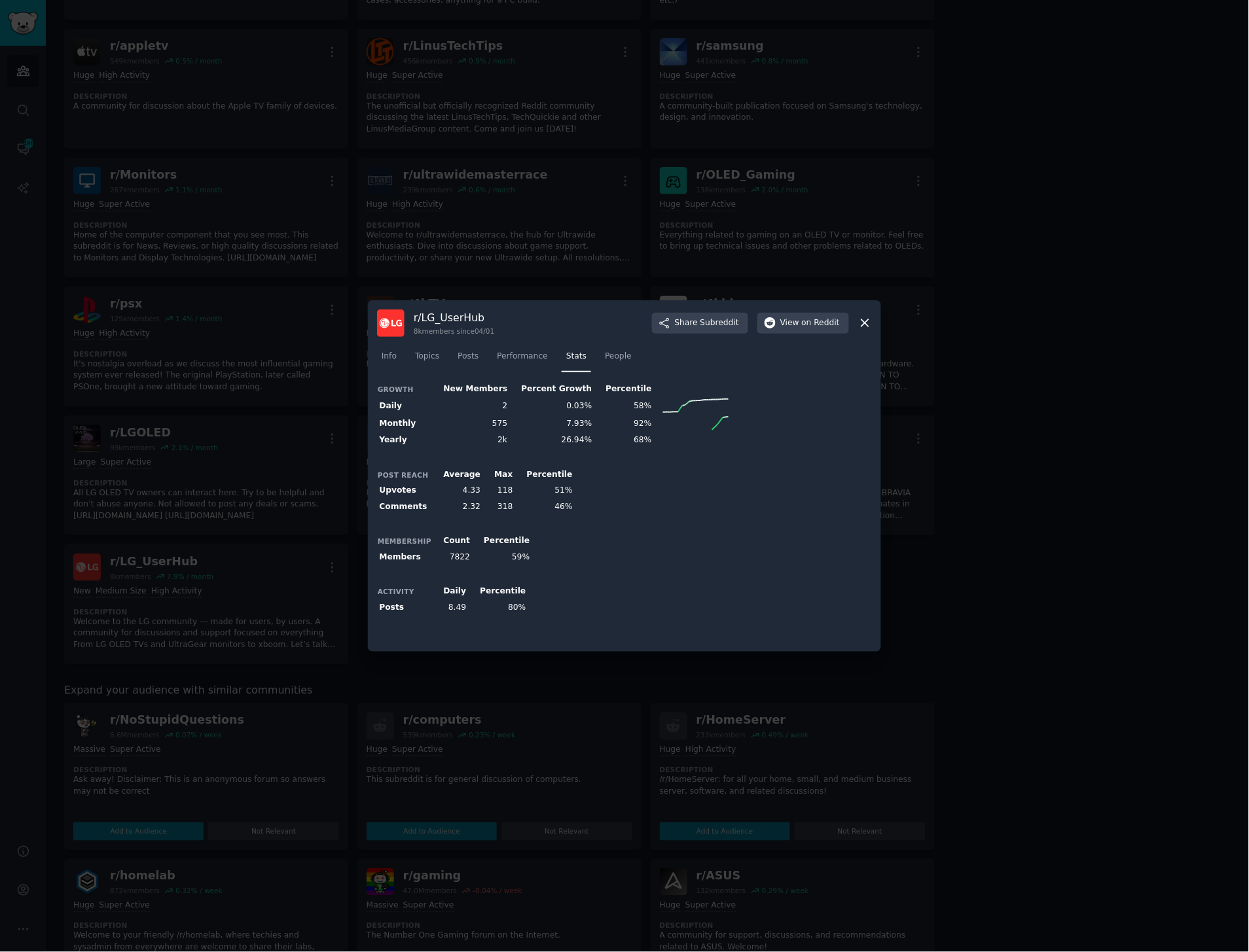
click at [676, 442] on td at bounding box center [693, 441] width 77 height 16
drag, startPoint x: 592, startPoint y: 442, endPoint x: 664, endPoint y: 441, distance: 72.0
click at [664, 441] on tr "Yearly 2k 26.94% 68%" at bounding box center [554, 441] width 354 height 16
click at [662, 441] on td at bounding box center [693, 441] width 77 height 16
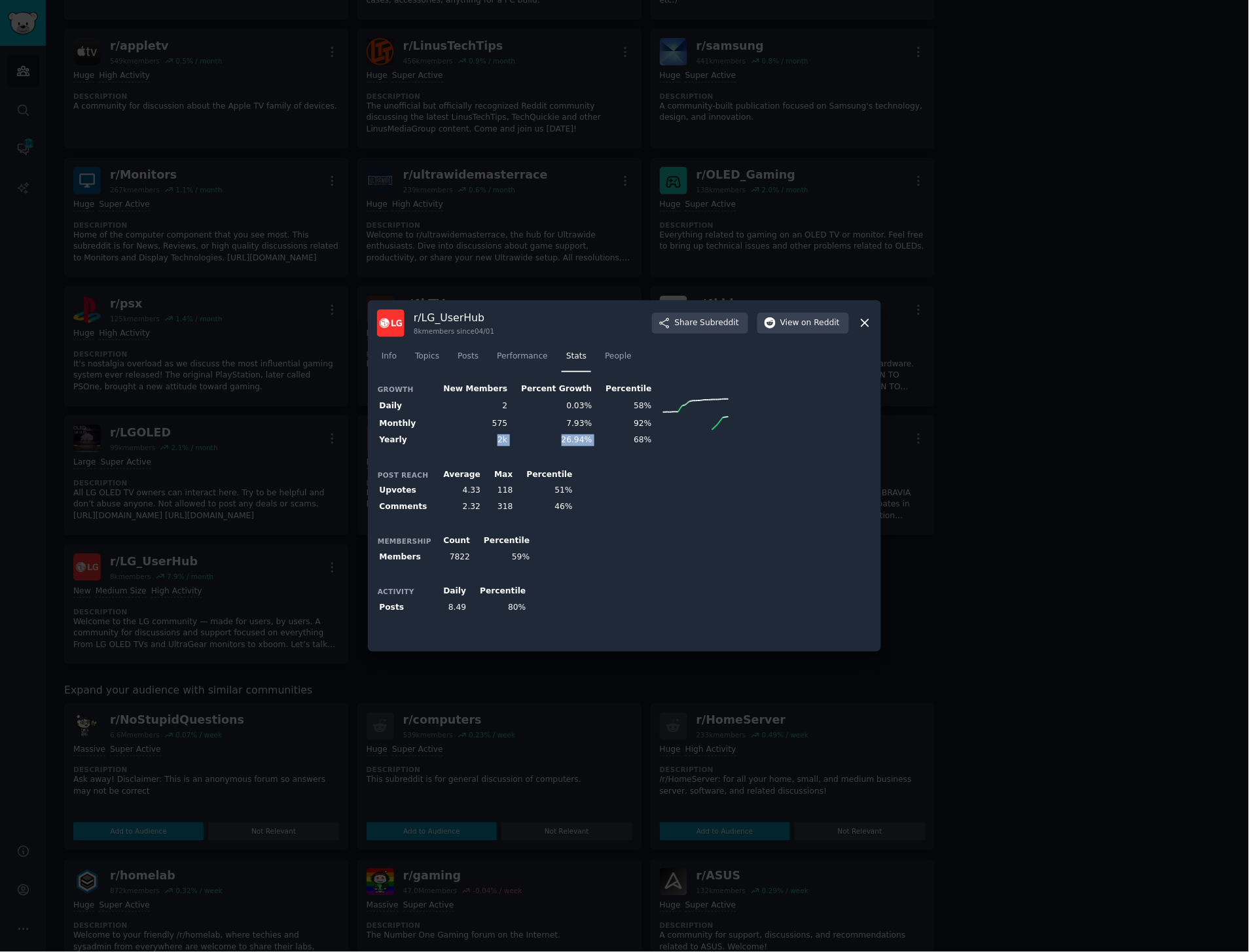
drag, startPoint x: 462, startPoint y: 441, endPoint x: 610, endPoint y: 442, distance: 148.0
click at [610, 442] on tr "Yearly 2k 26.94% 68%" at bounding box center [554, 441] width 354 height 16
click at [610, 442] on td "68%" at bounding box center [624, 441] width 60 height 16
drag, startPoint x: 431, startPoint y: 442, endPoint x: 568, endPoint y: 441, distance: 137.0
click at [568, 441] on tr "Yearly 2k 26.94% 68%" at bounding box center [554, 441] width 354 height 16
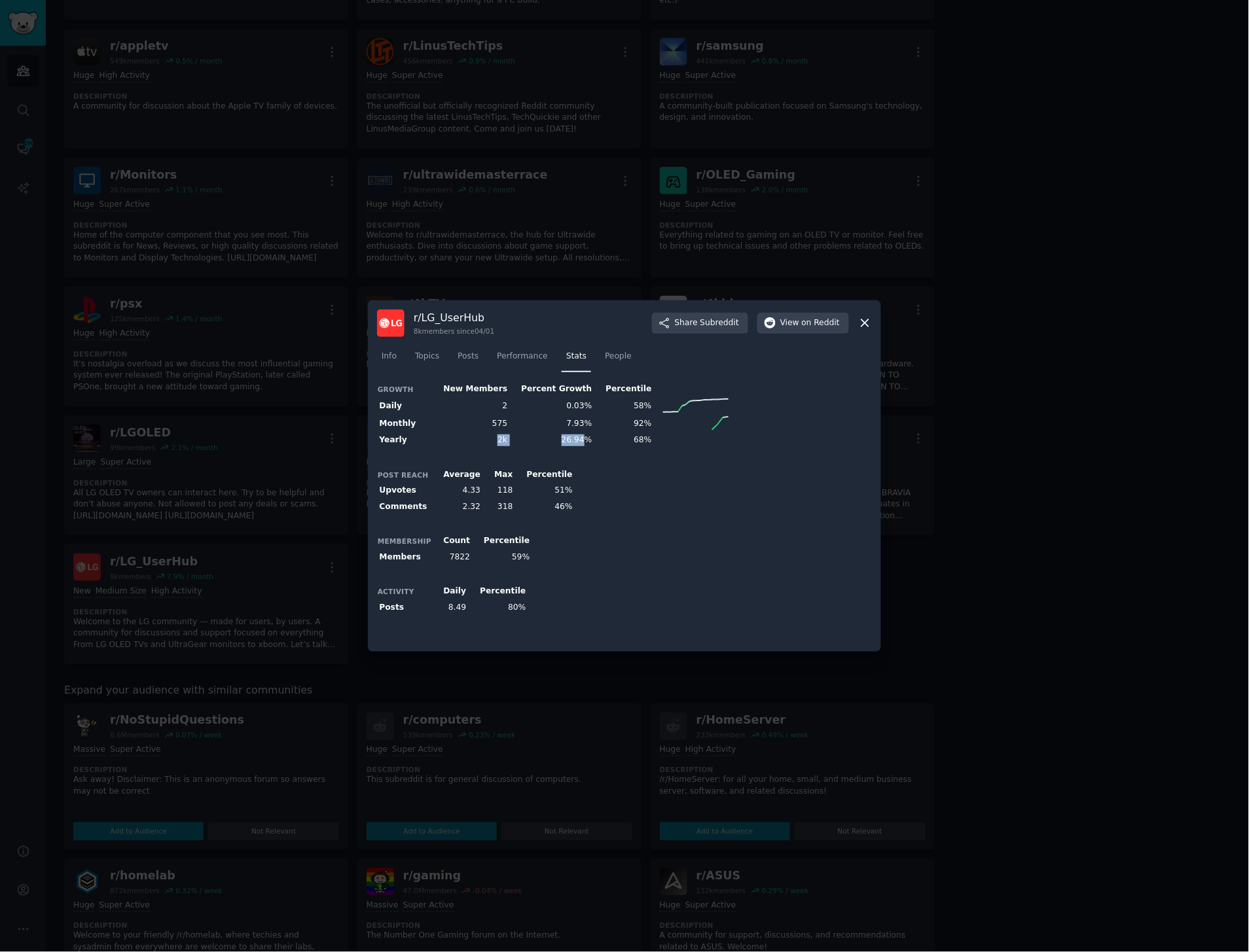
click at [519, 441] on td "26.94%" at bounding box center [552, 441] width 85 height 16
drag, startPoint x: 503, startPoint y: 441, endPoint x: 477, endPoint y: 443, distance: 26.1
click at [477, 443] on tr "Yearly 2k 26.94% 68%" at bounding box center [554, 441] width 354 height 16
click at [477, 443] on td "2k" at bounding box center [471, 441] width 78 height 16
drag, startPoint x: 478, startPoint y: 443, endPoint x: 567, endPoint y: 443, distance: 89.0
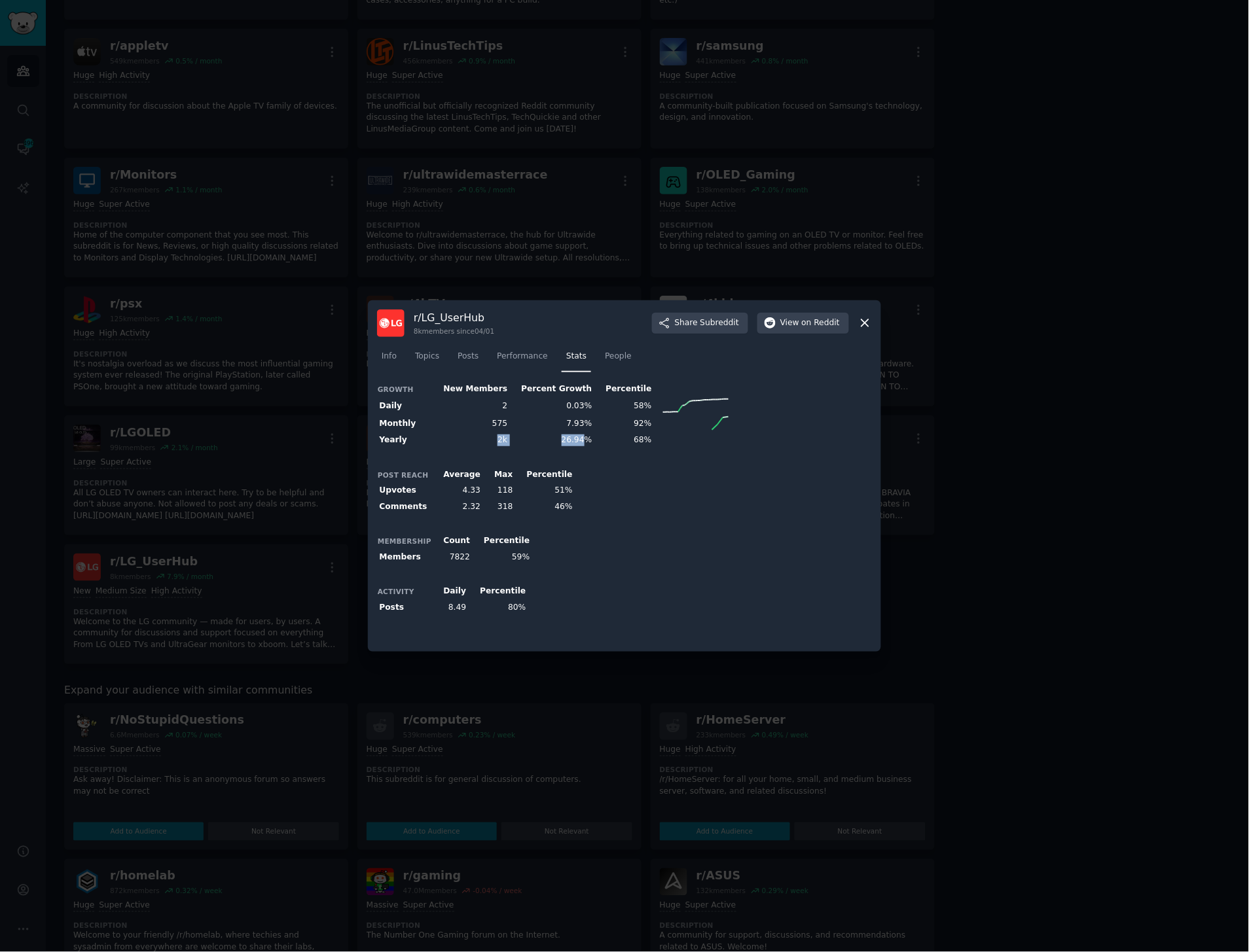
click at [567, 443] on tr "Yearly 2k 26.94% 68%" at bounding box center [554, 441] width 354 height 16
click at [567, 443] on td "26.94%" at bounding box center [552, 441] width 85 height 16
drag, startPoint x: 531, startPoint y: 443, endPoint x: 715, endPoint y: 440, distance: 184.0
click at [715, 440] on div "Growth New Members Percent Growth Percentile Daily 2 0.03% 58% Monthly 575 7.93…" at bounding box center [624, 415] width 495 height 67
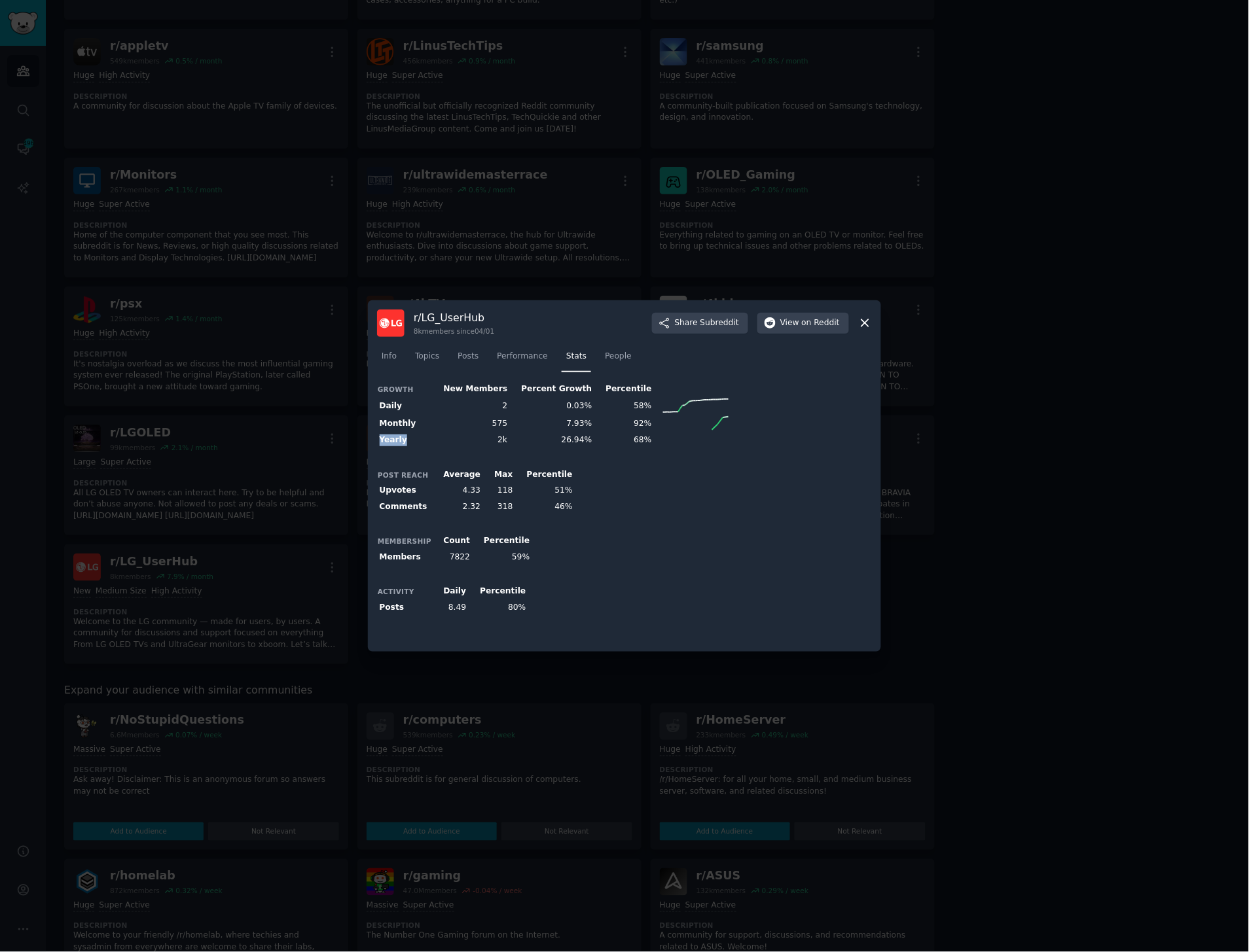
drag, startPoint x: 404, startPoint y: 439, endPoint x: 379, endPoint y: 441, distance: 25.1
click at [379, 441] on th "Yearly" at bounding box center [405, 441] width 55 height 16
click at [385, 441] on th "Yearly" at bounding box center [405, 441] width 55 height 16
drag, startPoint x: 381, startPoint y: 441, endPoint x: 728, endPoint y: 441, distance: 347.0
click at [728, 441] on div "Growth New Members Percent Growth Percentile Daily 2 0.03% 58% Monthly 575 7.93…" at bounding box center [624, 415] width 495 height 67
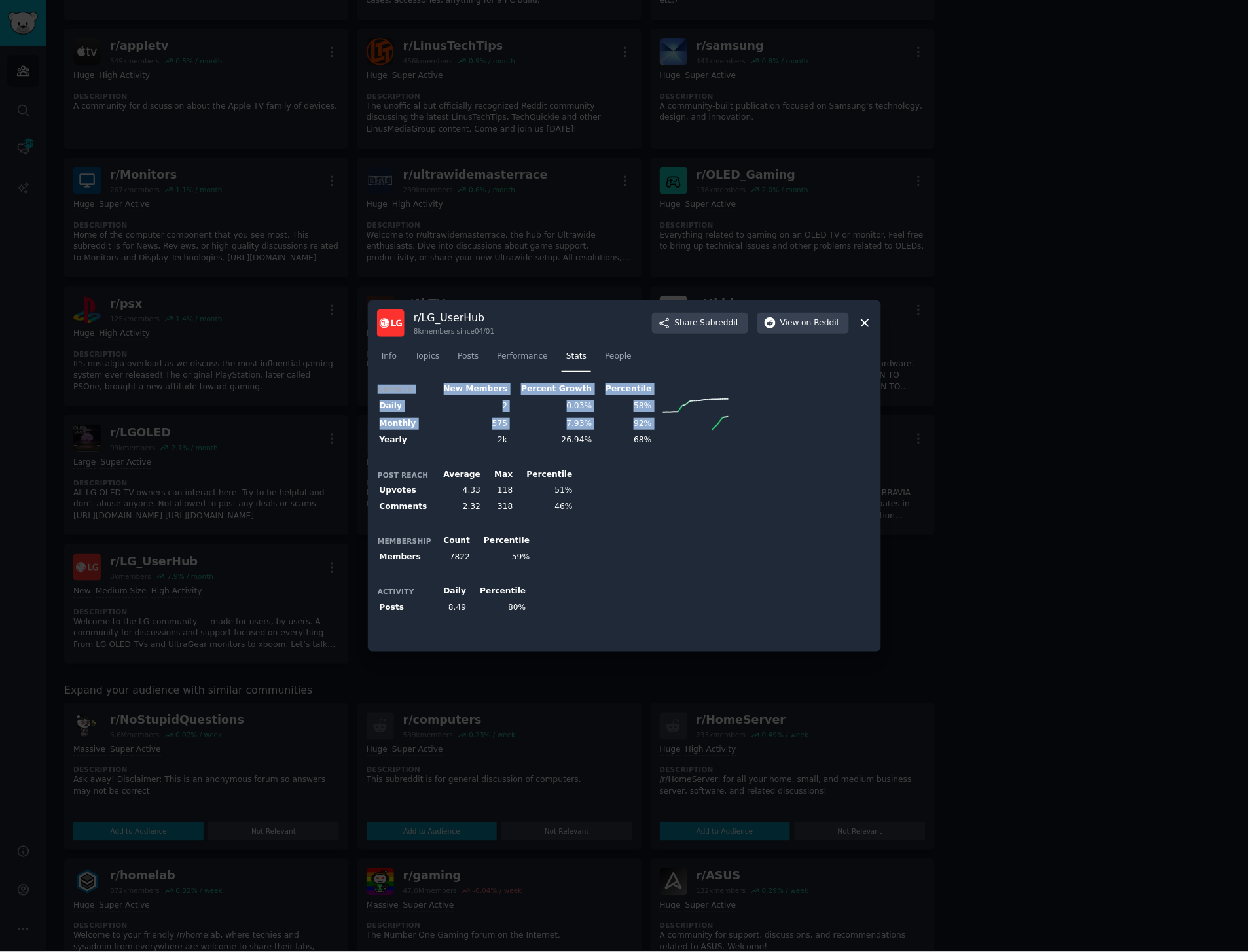
click at [728, 441] on div "Growth New Members Percent Growth Percentile Daily 2 0.03% 58% Monthly 575 7.93…" at bounding box center [624, 415] width 495 height 67
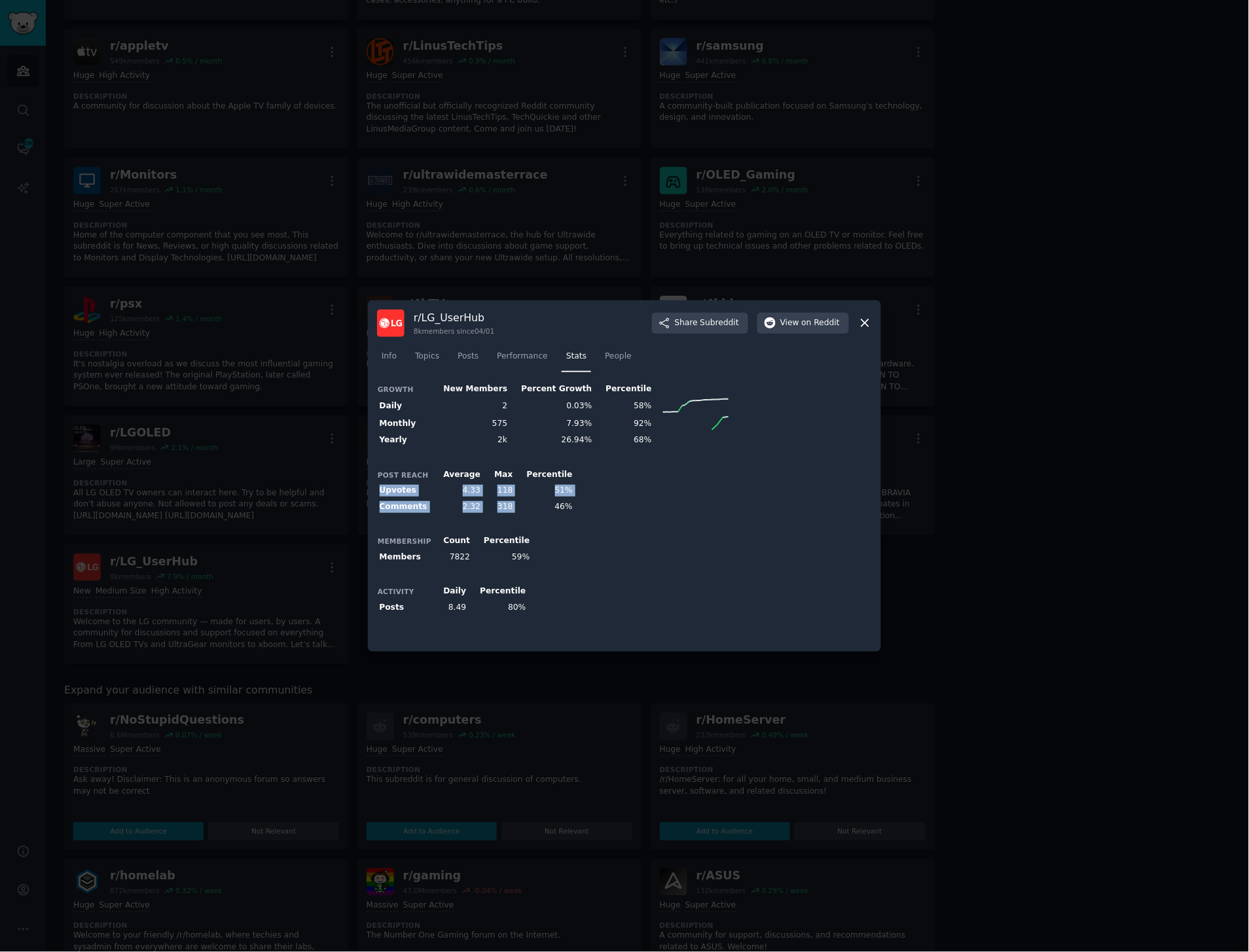
drag, startPoint x: 532, startPoint y: 509, endPoint x: 380, endPoint y: 487, distance: 153.6
click at [380, 487] on tbody "Upvotes 4.33 118 51% Comments 2.32 318 46%" at bounding box center [476, 499] width 198 height 32
click at [446, 499] on td "2.32" at bounding box center [458, 507] width 51 height 16
drag, startPoint x: 513, startPoint y: 511, endPoint x: 439, endPoint y: 511, distance: 74.0
click at [439, 511] on tr "Comments 2.32 318 46%" at bounding box center [476, 507] width 198 height 16
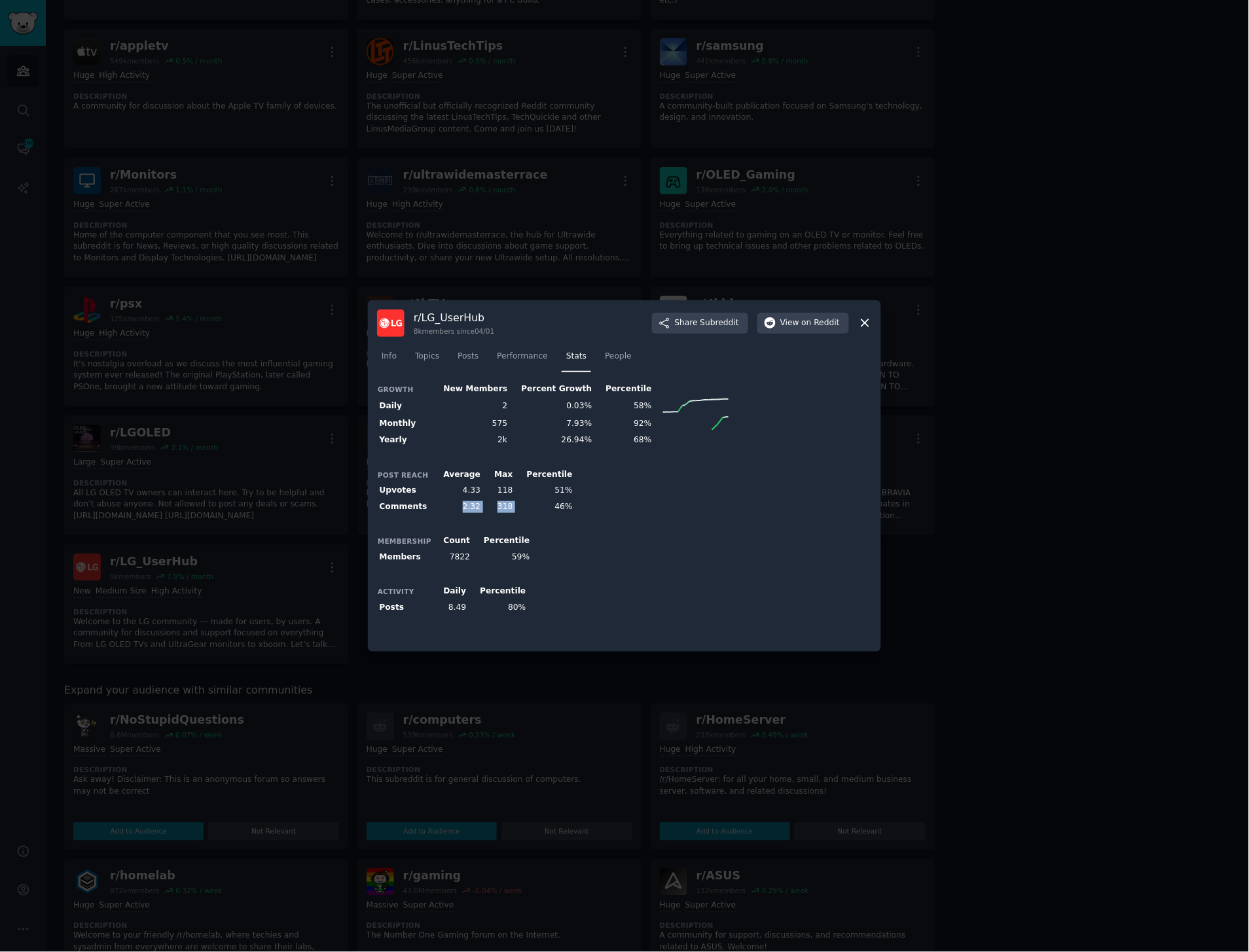
click at [439, 511] on td "2.32" at bounding box center [458, 507] width 51 height 16
drag, startPoint x: 440, startPoint y: 511, endPoint x: 613, endPoint y: 511, distance: 173.0
click at [613, 511] on div "Post Reach Average Max Percentile Upvotes 4.33 118 51% Comments 2.32 318 46%" at bounding box center [624, 491] width 495 height 48
drag, startPoint x: 521, startPoint y: 501, endPoint x: 459, endPoint y: 500, distance: 62.0
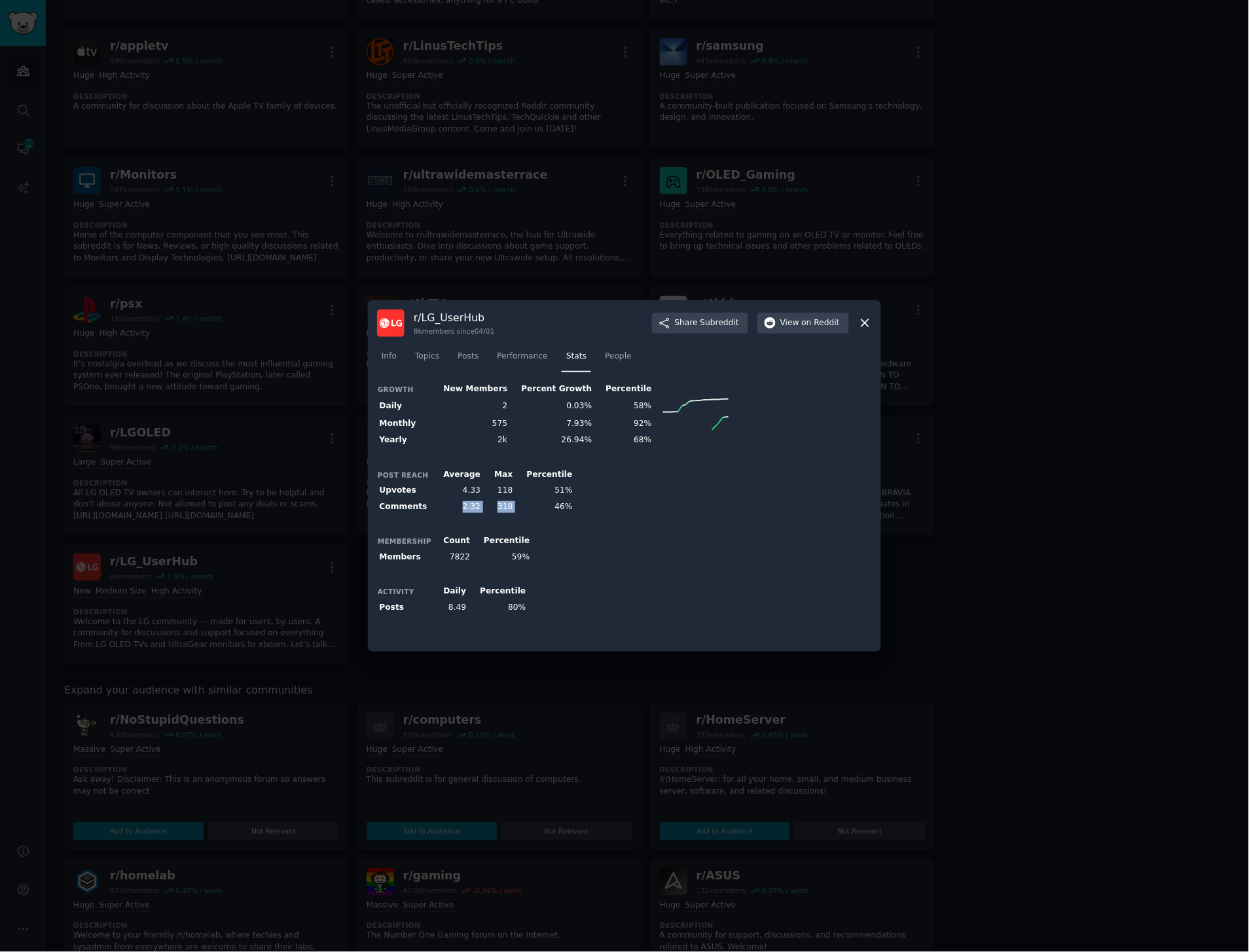
click at [459, 500] on tr "Comments 2.32 318 46%" at bounding box center [476, 507] width 198 height 16
click at [459, 500] on td "2.32" at bounding box center [458, 507] width 51 height 16
drag, startPoint x: 459, startPoint y: 502, endPoint x: 579, endPoint y: 507, distance: 120.1
click at [579, 507] on div "Post Reach Average Max Percentile Upvotes 4.33 118 51% Comments 2.32 318 46%" at bounding box center [624, 491] width 495 height 48
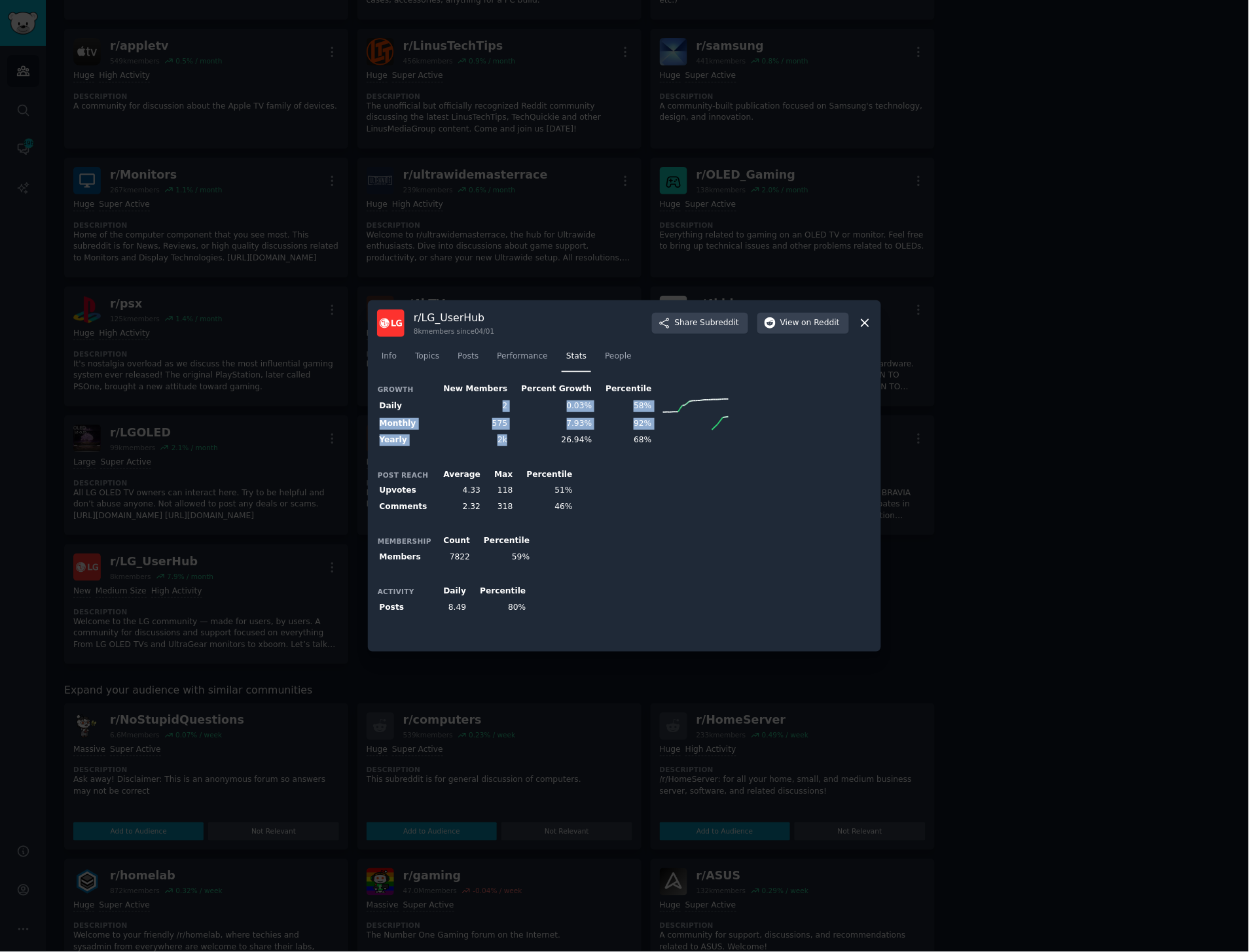
drag, startPoint x: 501, startPoint y: 447, endPoint x: 468, endPoint y: 414, distance: 46.7
click at [468, 414] on tbody "Daily 2 0.03% 58% Monthly 575 7.93% 92% Yearly 2k 26.94% 68%" at bounding box center [554, 423] width 354 height 52
click at [468, 414] on td "2" at bounding box center [471, 406] width 78 height 17
click at [500, 364] on link "Performance" at bounding box center [523, 360] width 60 height 27
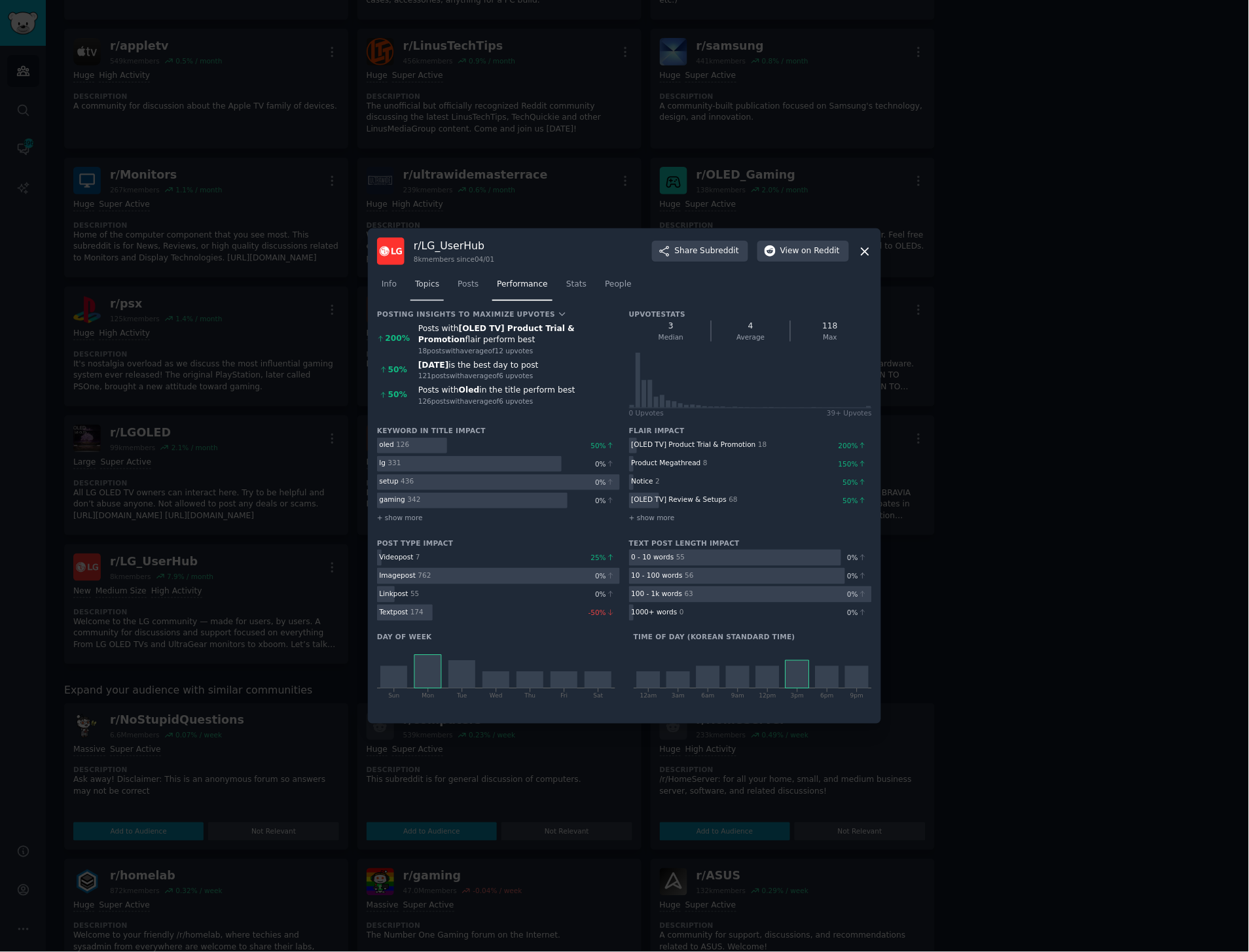
click at [430, 282] on span "Topics" at bounding box center [427, 285] width 24 height 12
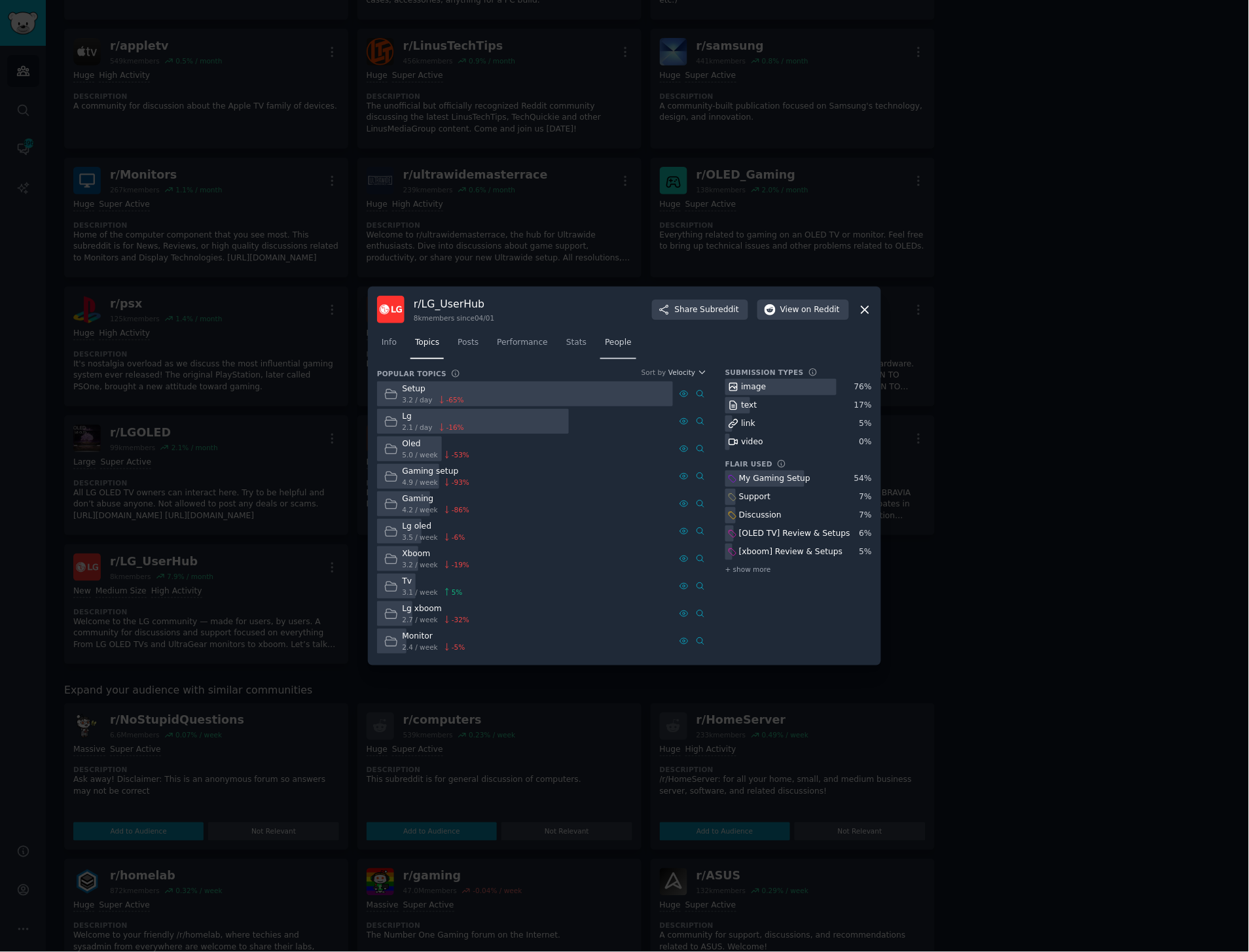
click at [613, 347] on span "People" at bounding box center [618, 343] width 27 height 12
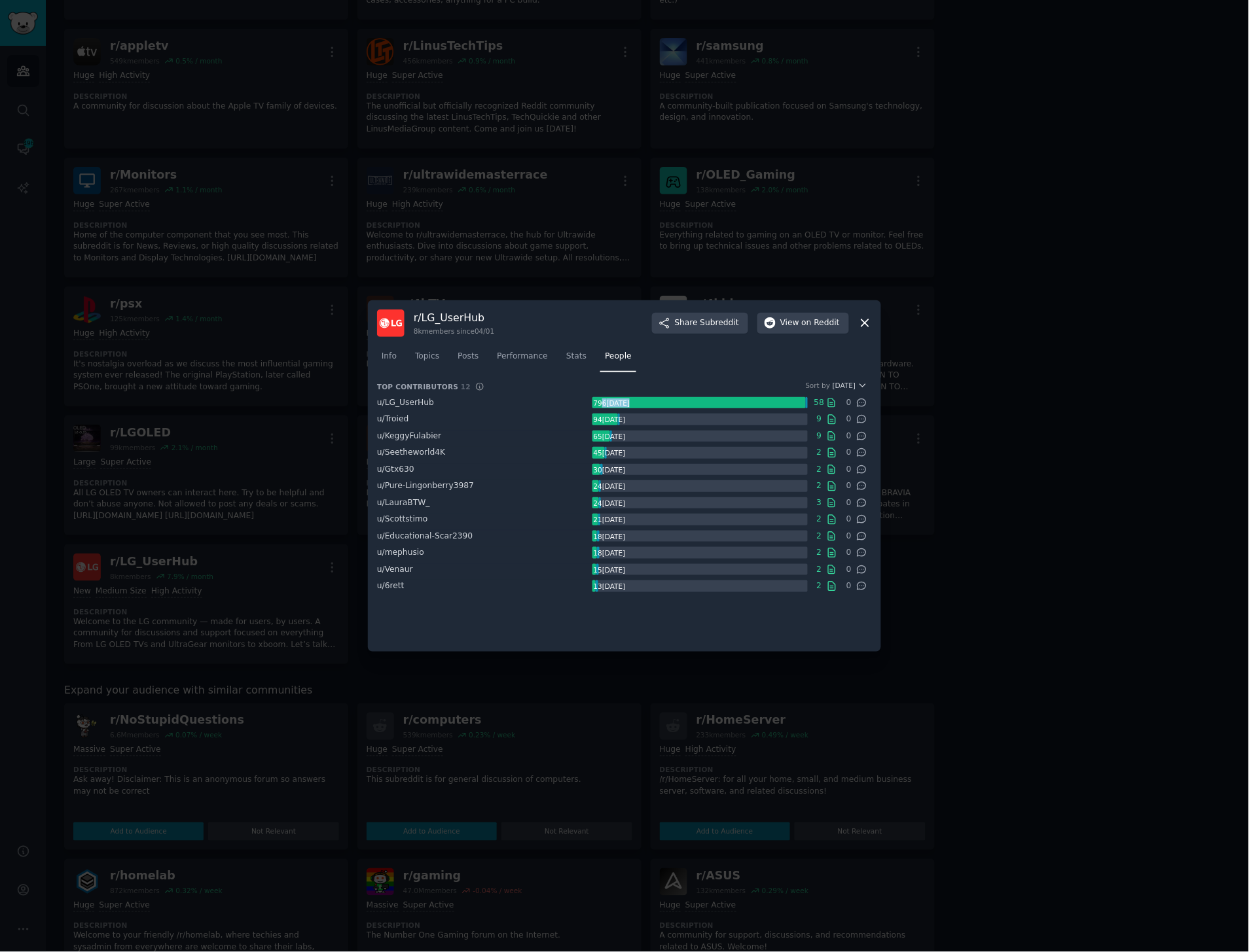
drag, startPoint x: 600, startPoint y: 400, endPoint x: 670, endPoint y: 401, distance: 70.0
click at [670, 401] on div "796 karma" at bounding box center [700, 403] width 215 height 12
click at [670, 401] on div at bounding box center [699, 403] width 213 height 12
drag, startPoint x: 665, startPoint y: 401, endPoint x: 456, endPoint y: 400, distance: 209.0
click at [456, 400] on div "u/ LG_UserHub 796 karma 58 0" at bounding box center [622, 403] width 491 height 12
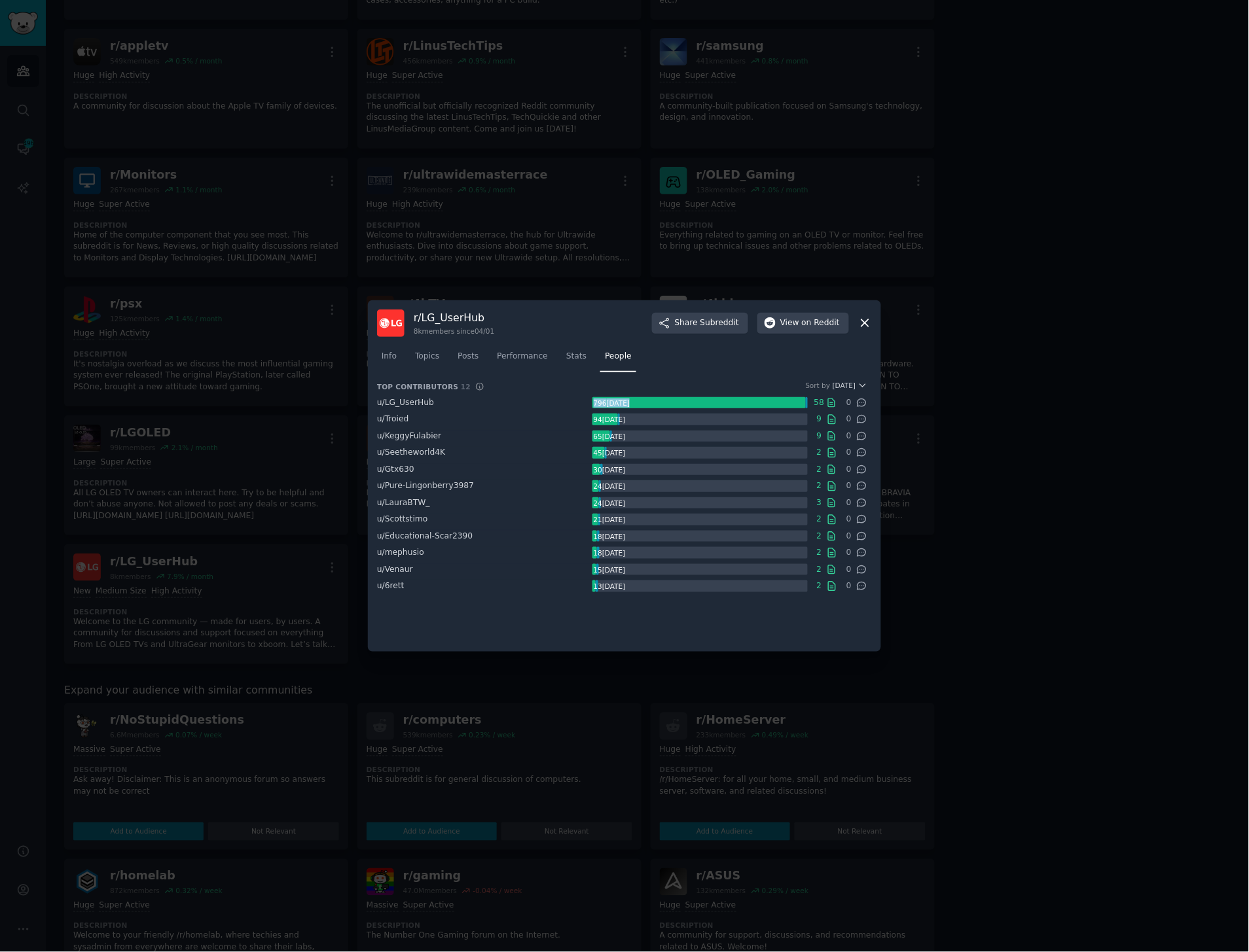
click at [537, 407] on div "u/ LG_UserHub" at bounding box center [485, 403] width 215 height 12
click at [390, 359] on span "Info" at bounding box center [389, 357] width 15 height 12
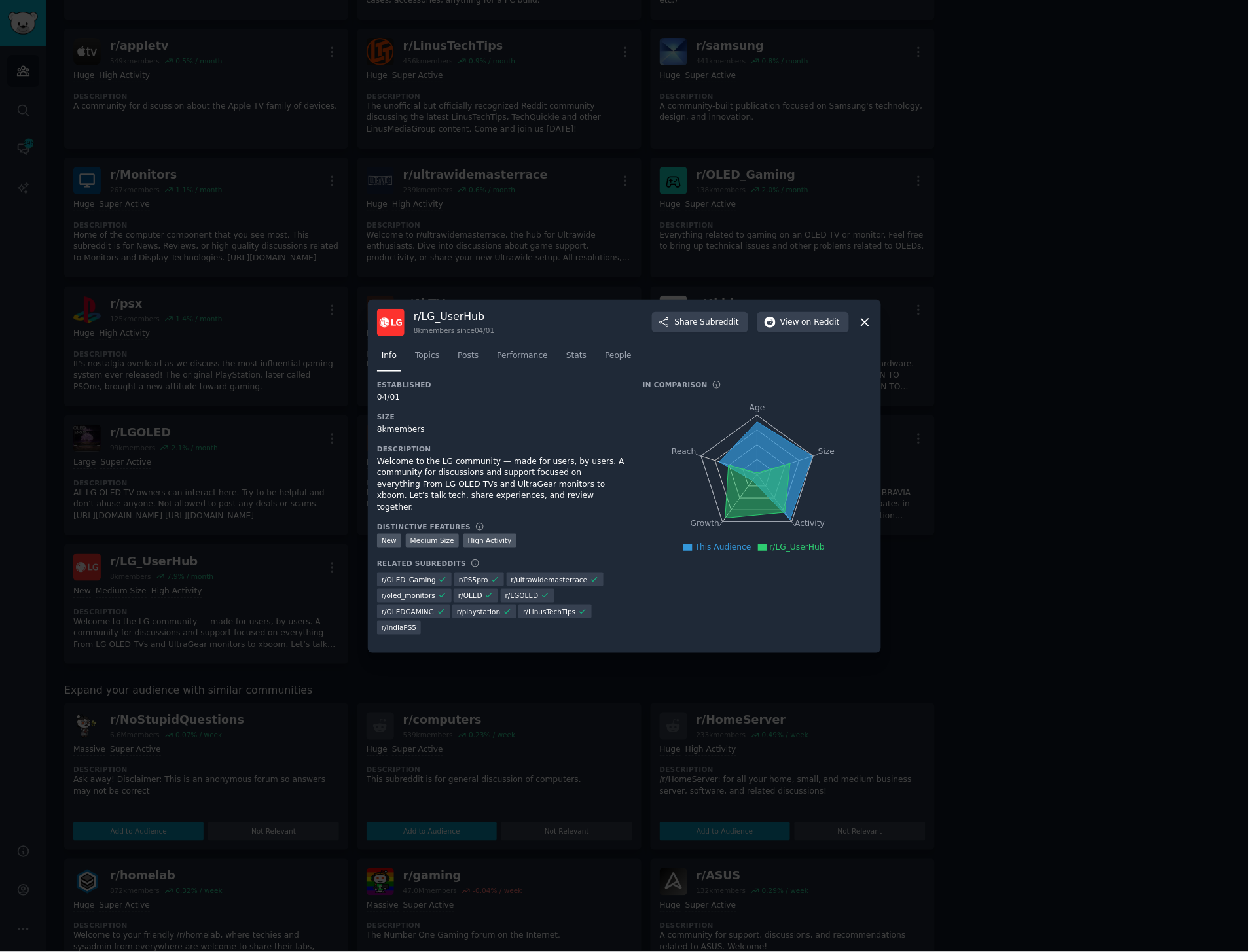
click at [755, 409] on tspan "Age" at bounding box center [757, 408] width 15 height 9
click at [774, 405] on icon "Age Size Activity Growth Reach" at bounding box center [757, 474] width 229 height 165
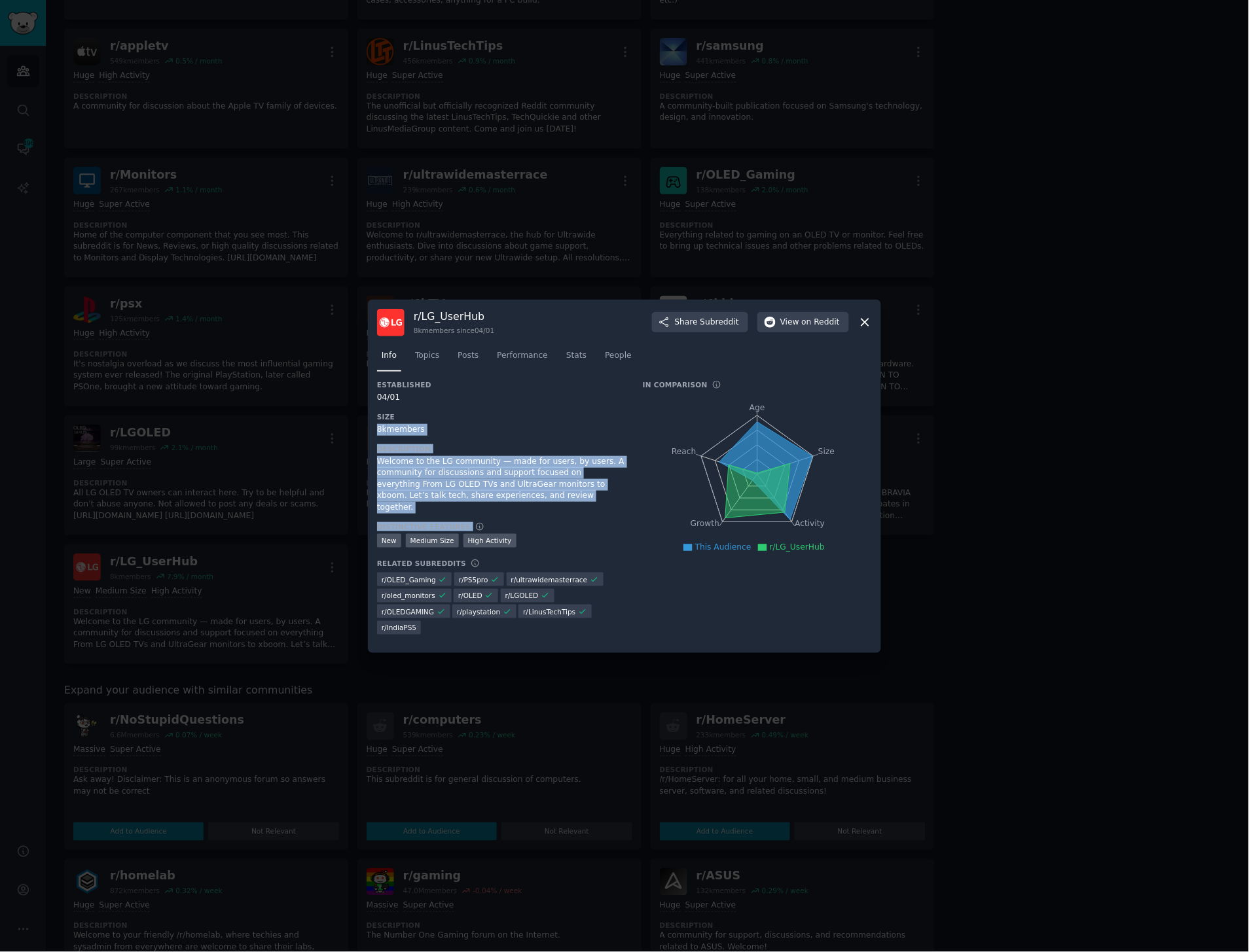
drag, startPoint x: 554, startPoint y: 507, endPoint x: 488, endPoint y: 417, distance: 111.6
click at [488, 417] on div "Established 04/01 Size 8k members Description Welcome to the LG community — mad…" at bounding box center [501, 512] width 248 height 264
click at [488, 417] on h3 "Size" at bounding box center [501, 417] width 248 height 9
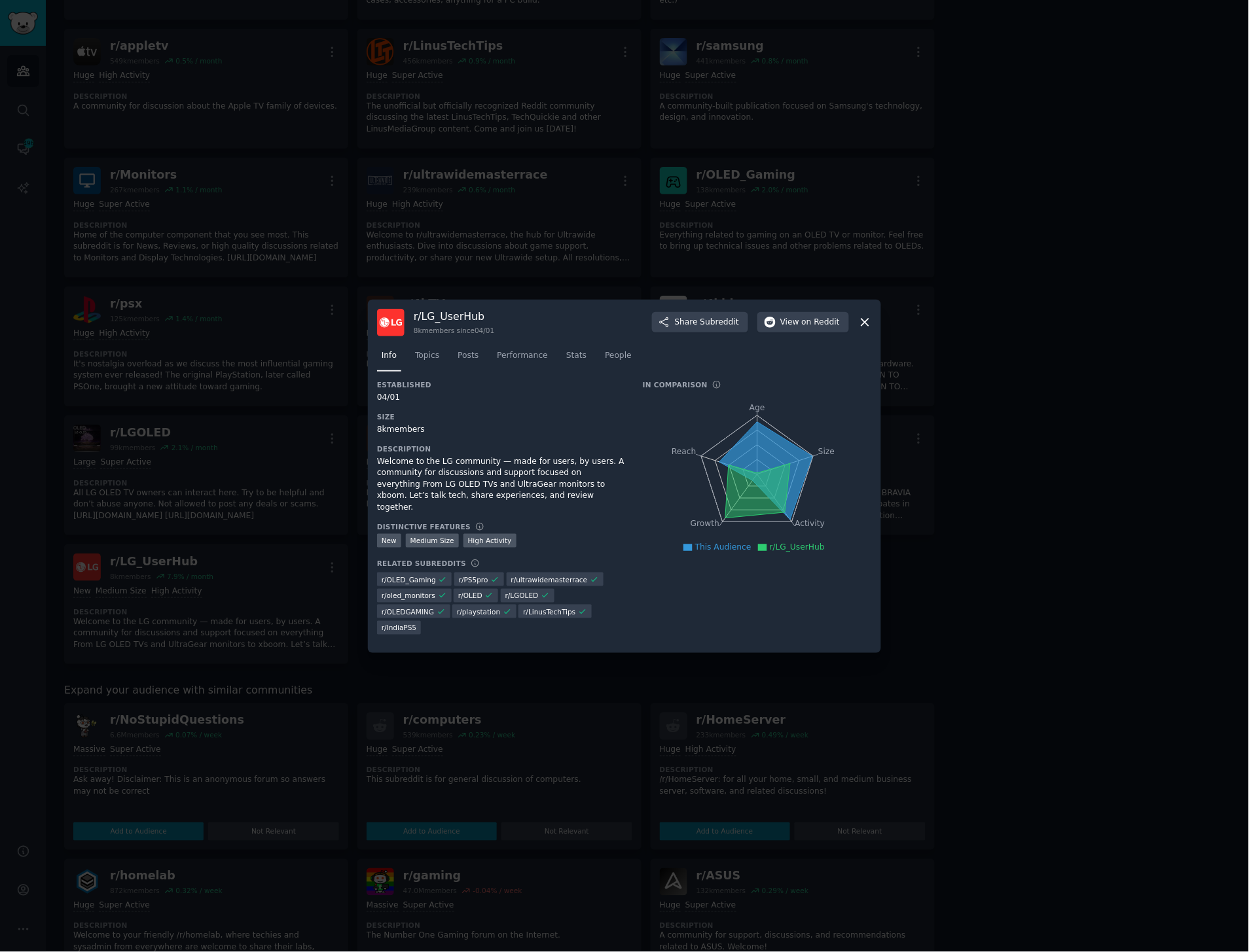
click at [146, 463] on div at bounding box center [624, 476] width 1249 height 952
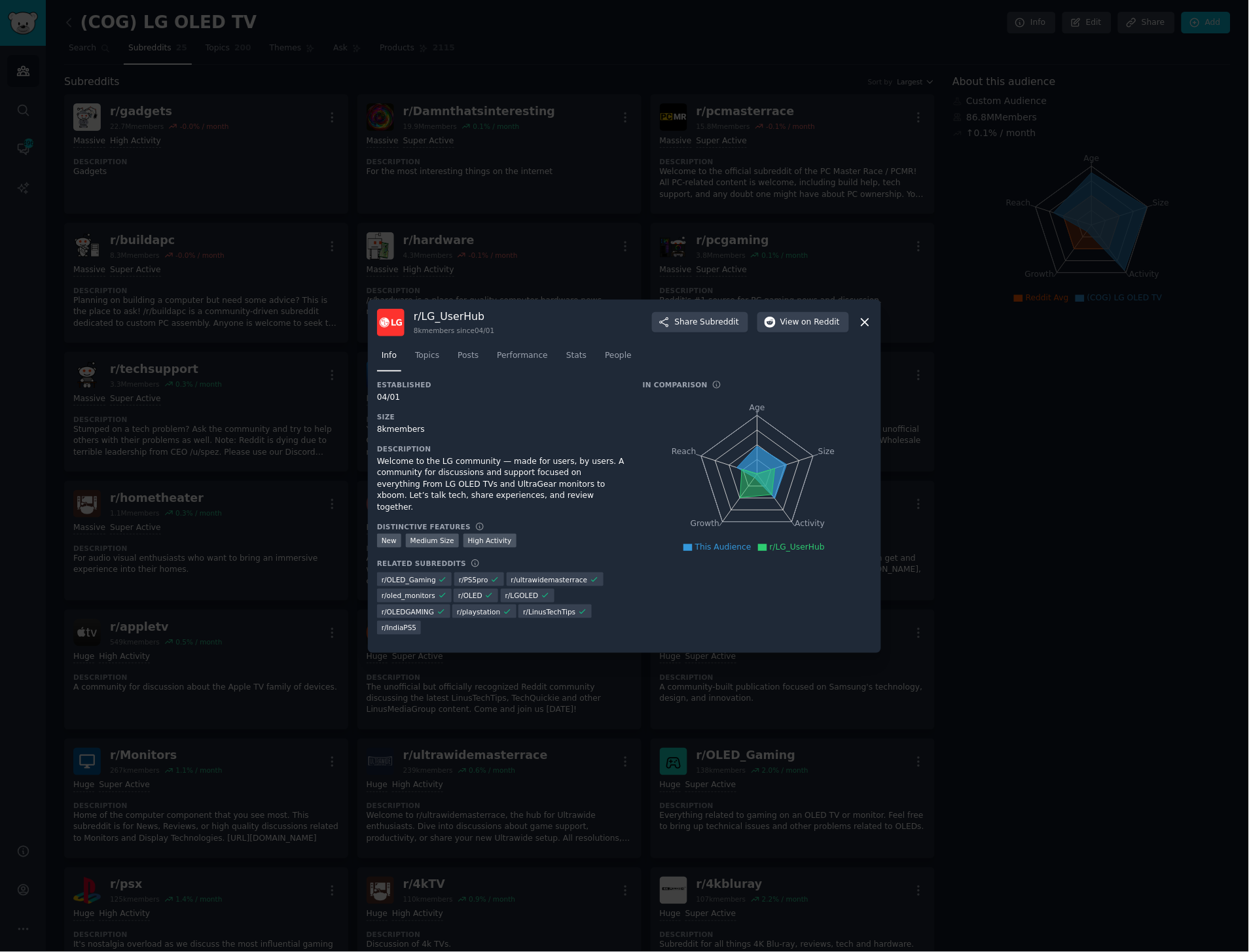
click at [462, 195] on div at bounding box center [624, 476] width 1249 height 952
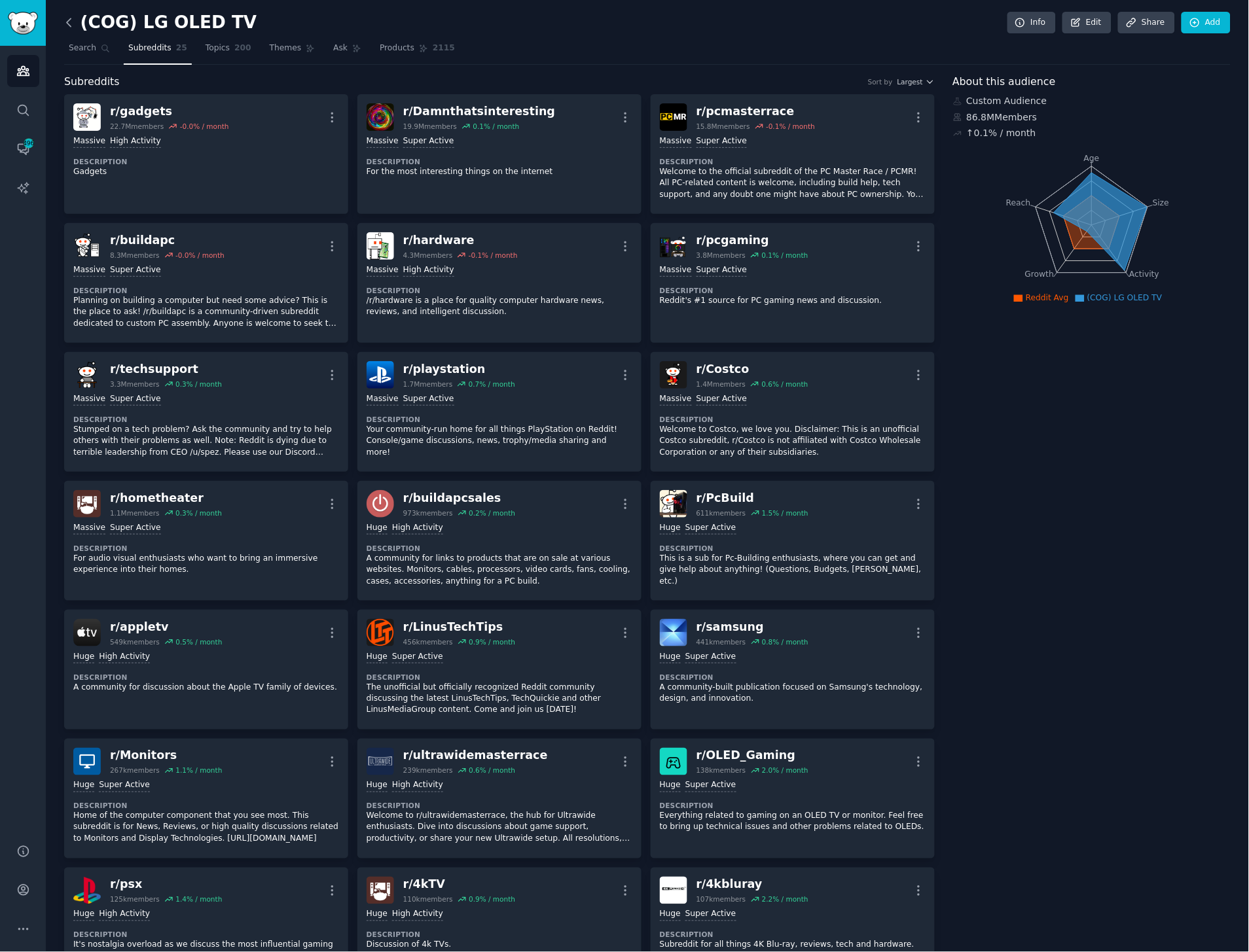
click at [64, 23] on icon at bounding box center [69, 22] width 13 height 13
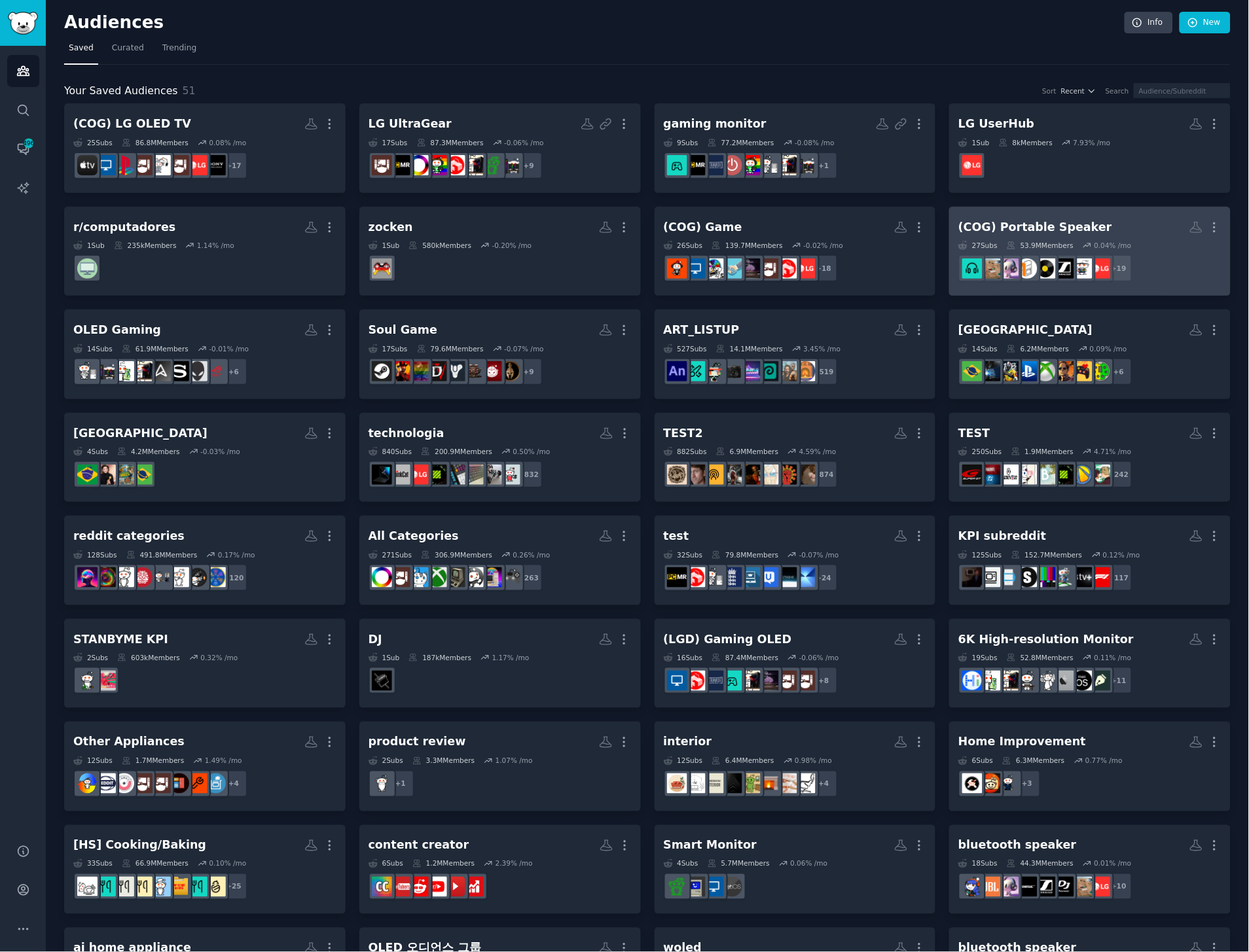
click at [1081, 231] on div "(COG) Portable Speaker" at bounding box center [1035, 227] width 154 height 16
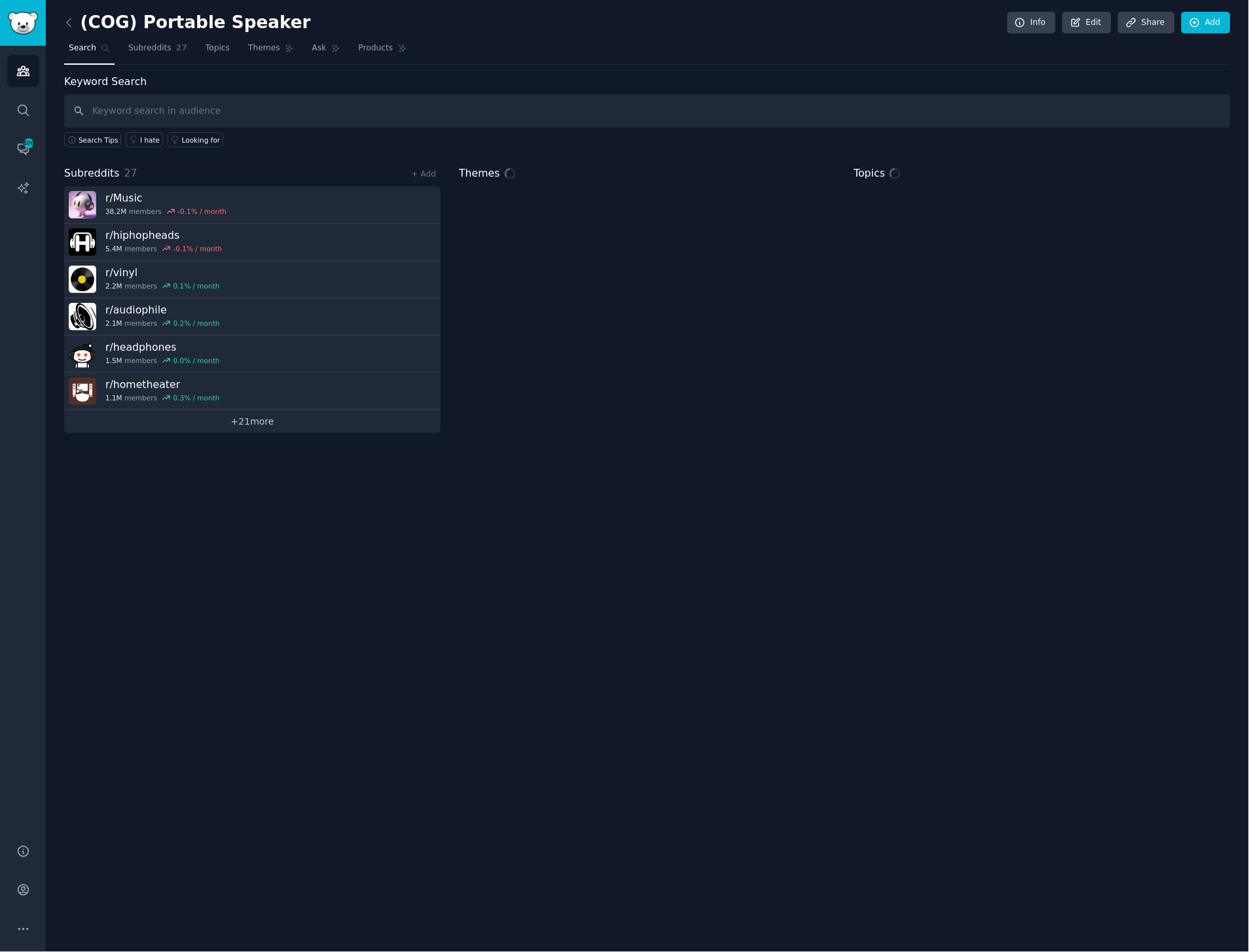
click at [234, 421] on link "+ 21 more" at bounding box center [252, 422] width 377 height 23
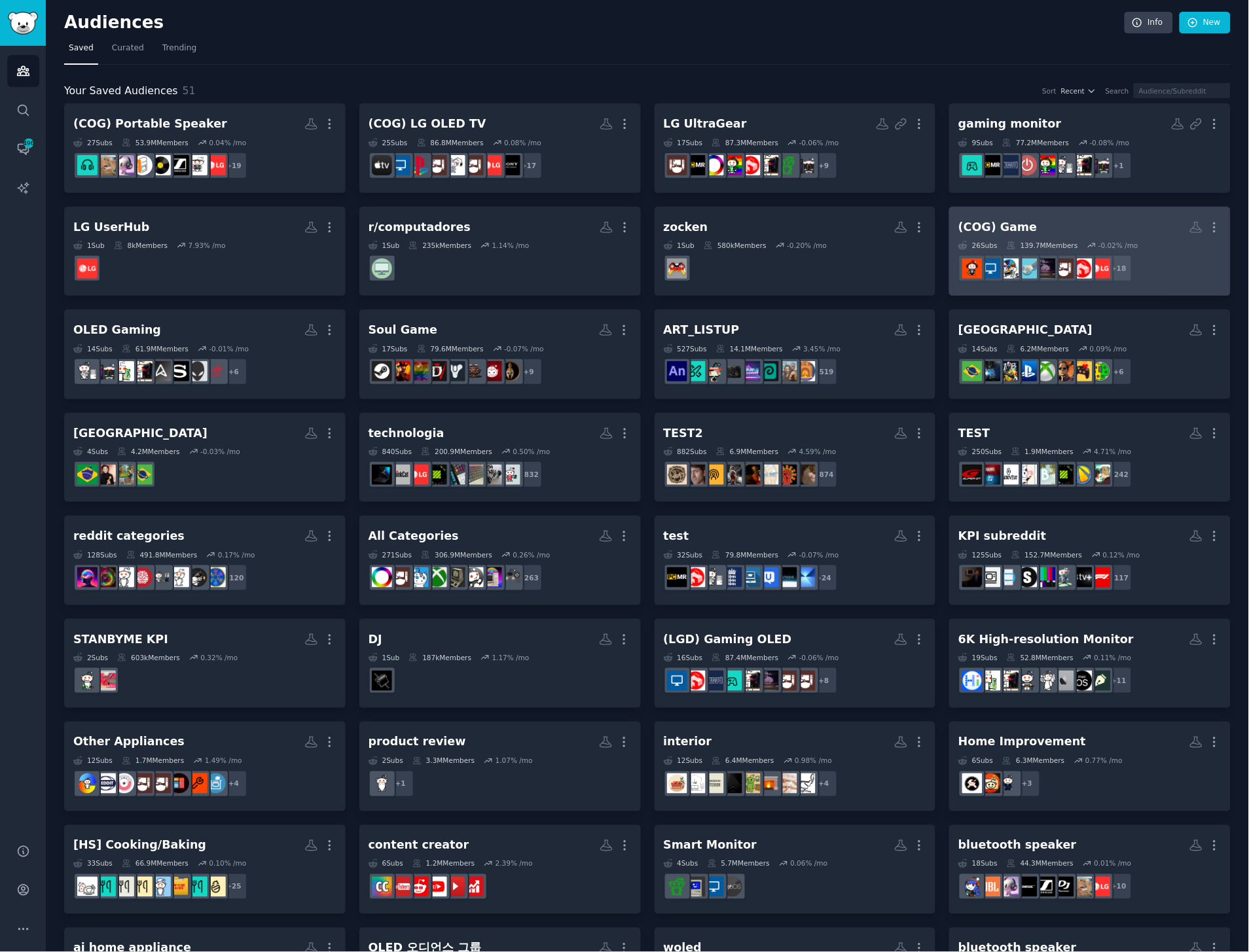
click at [1092, 219] on h2 "(COG) Game More" at bounding box center [1090, 227] width 263 height 23
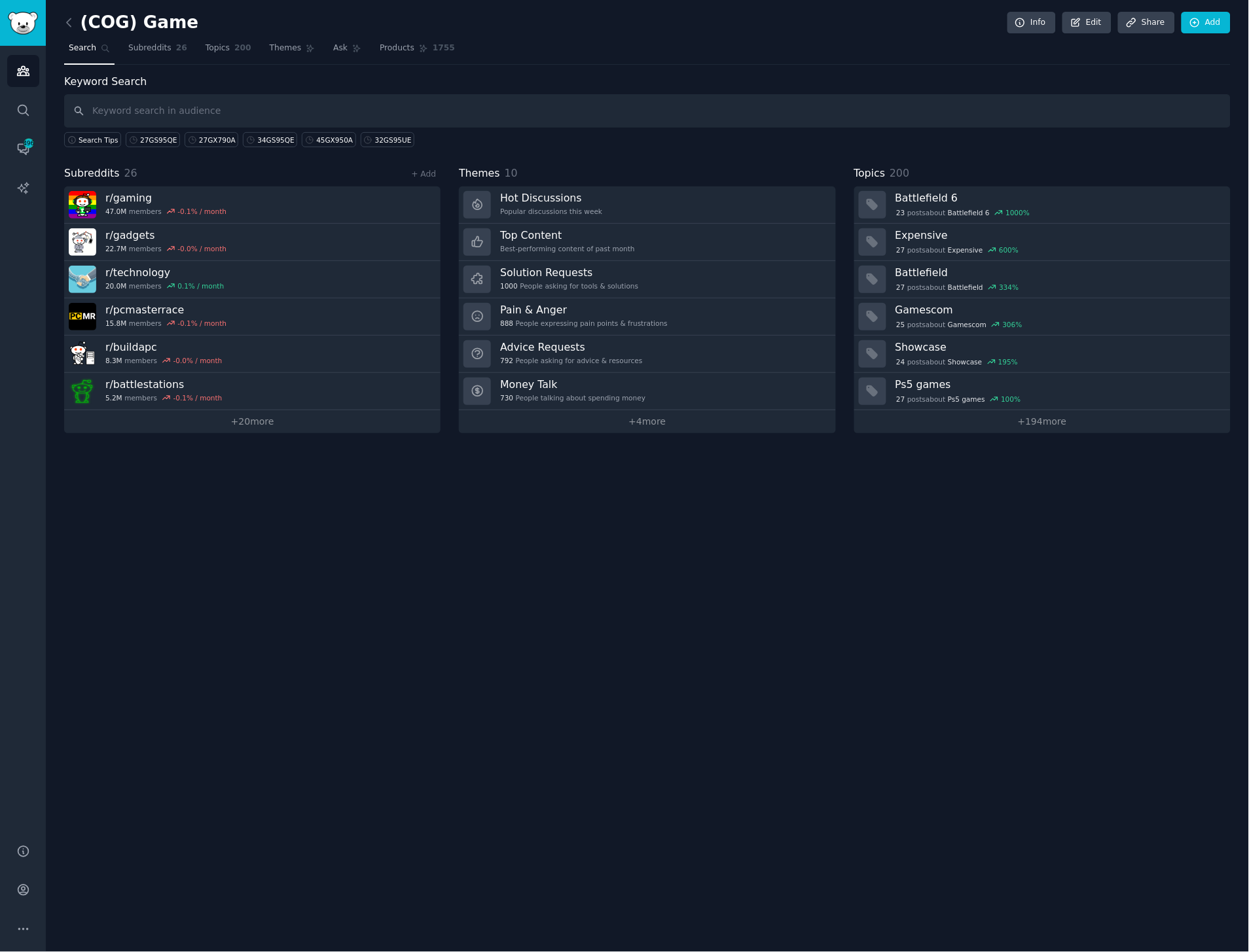
click at [384, 592] on div "(COG) Game Info Edit Share Add Search Subreddits 26 Topics 200 Themes Ask Produ…" at bounding box center [647, 476] width 1203 height 952
click at [264, 414] on link "+ 20 more" at bounding box center [252, 422] width 377 height 23
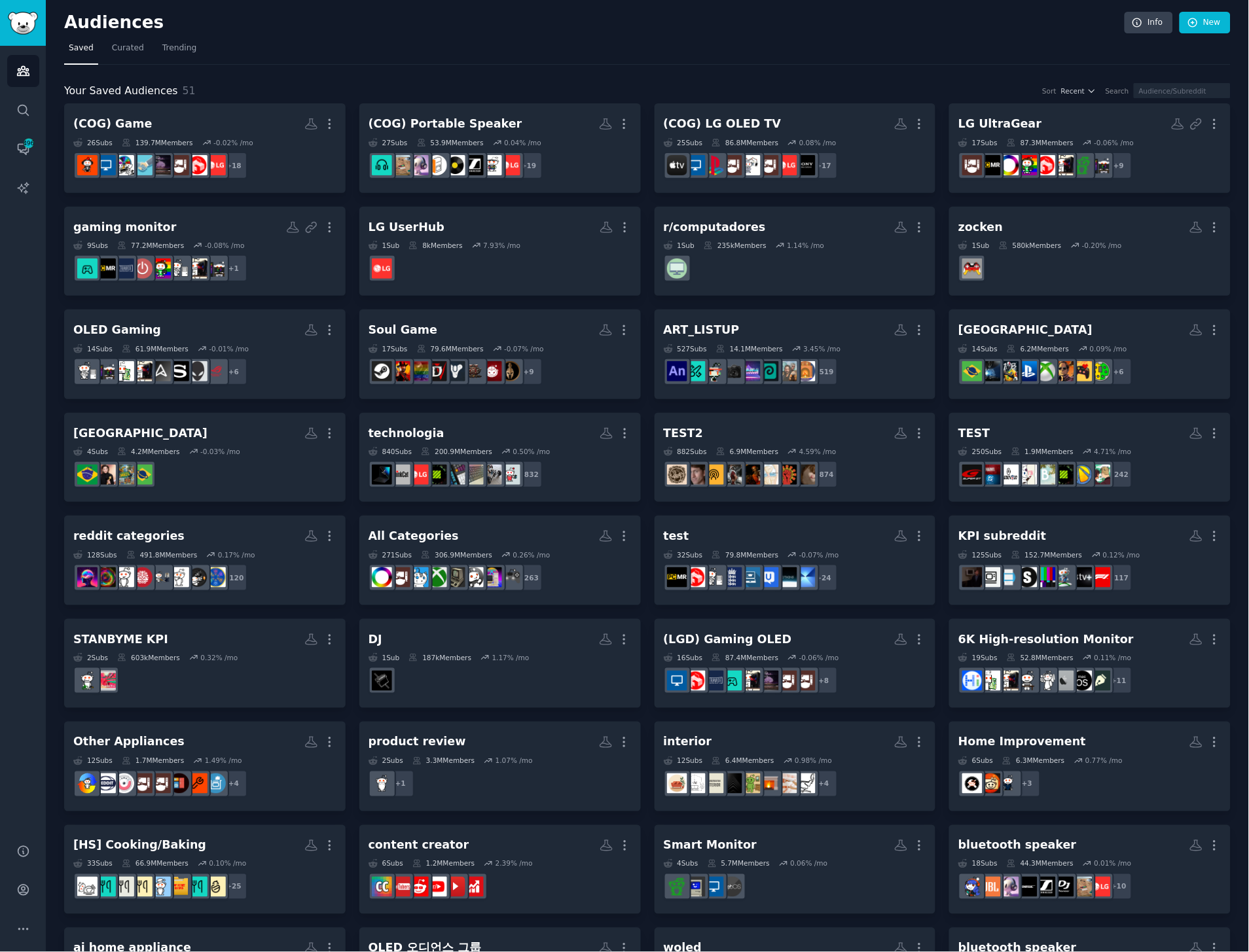
click at [702, 48] on nav "Saved Curated Trending" at bounding box center [648, 52] width 1166 height 27
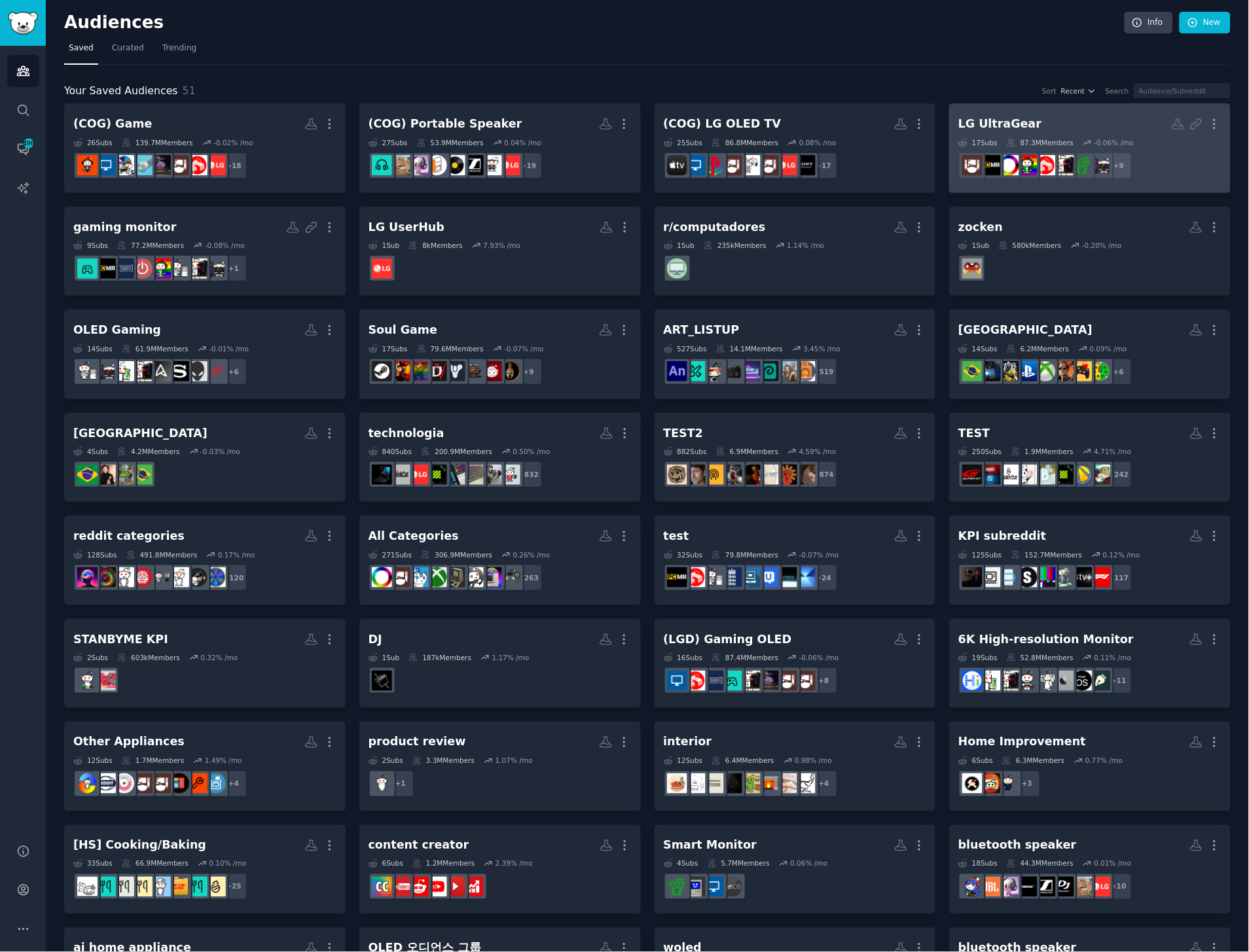
click at [1056, 113] on h2 "LG UltraGear More" at bounding box center [1090, 124] width 263 height 23
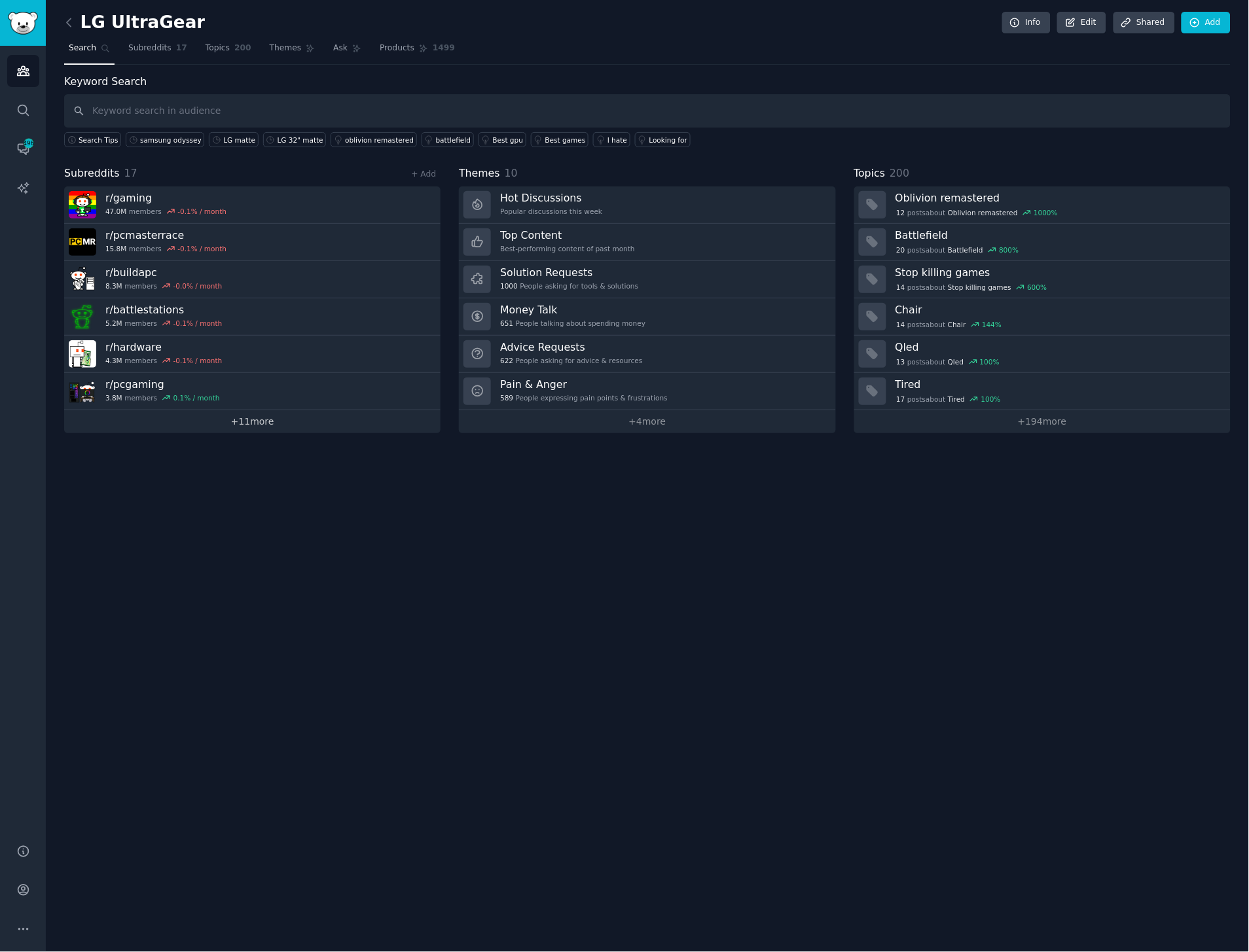
click at [279, 421] on link "+ 11 more" at bounding box center [252, 422] width 377 height 23
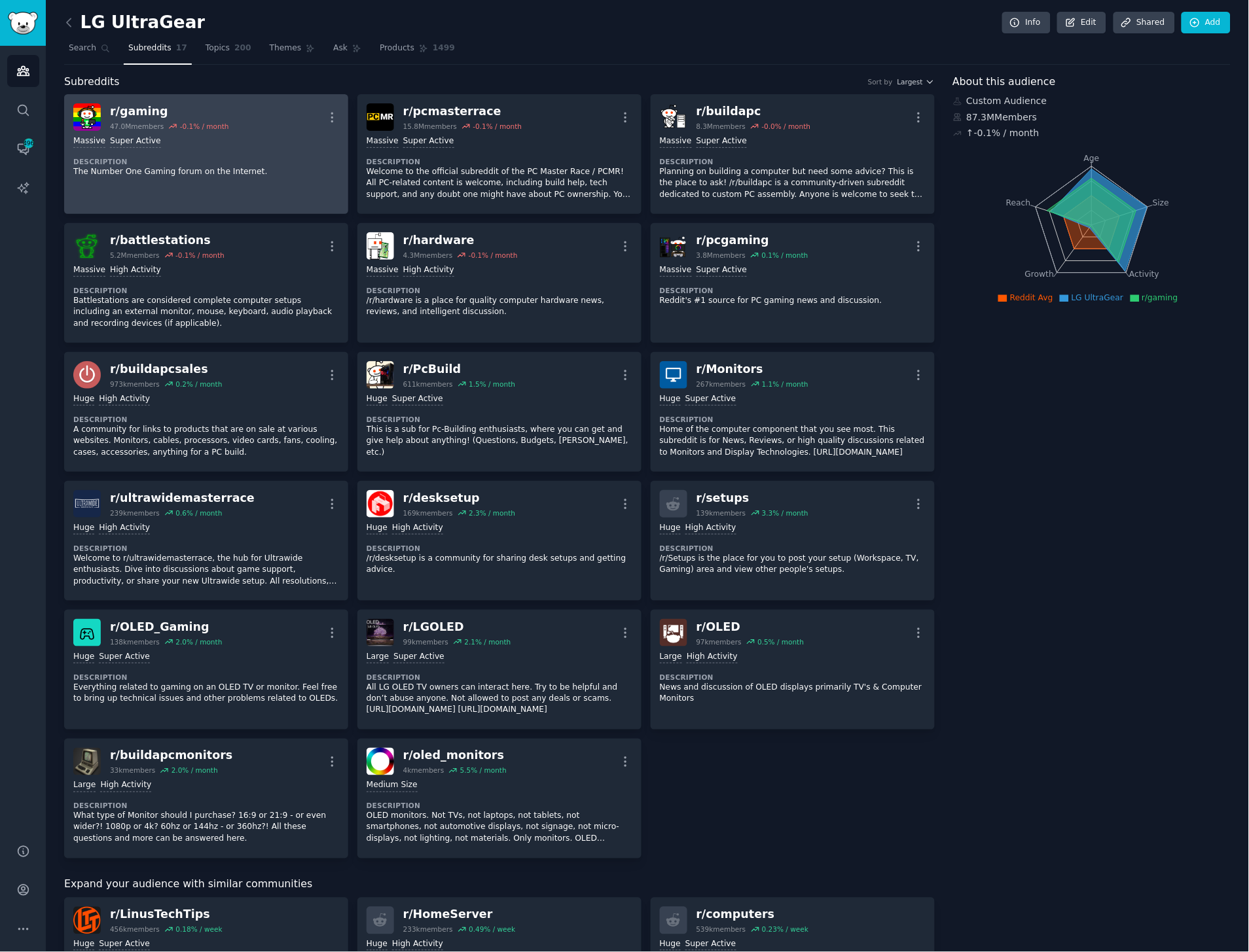
click at [238, 109] on div "r/ gaming 47.0M members -0.1 % / month More" at bounding box center [206, 117] width 266 height 28
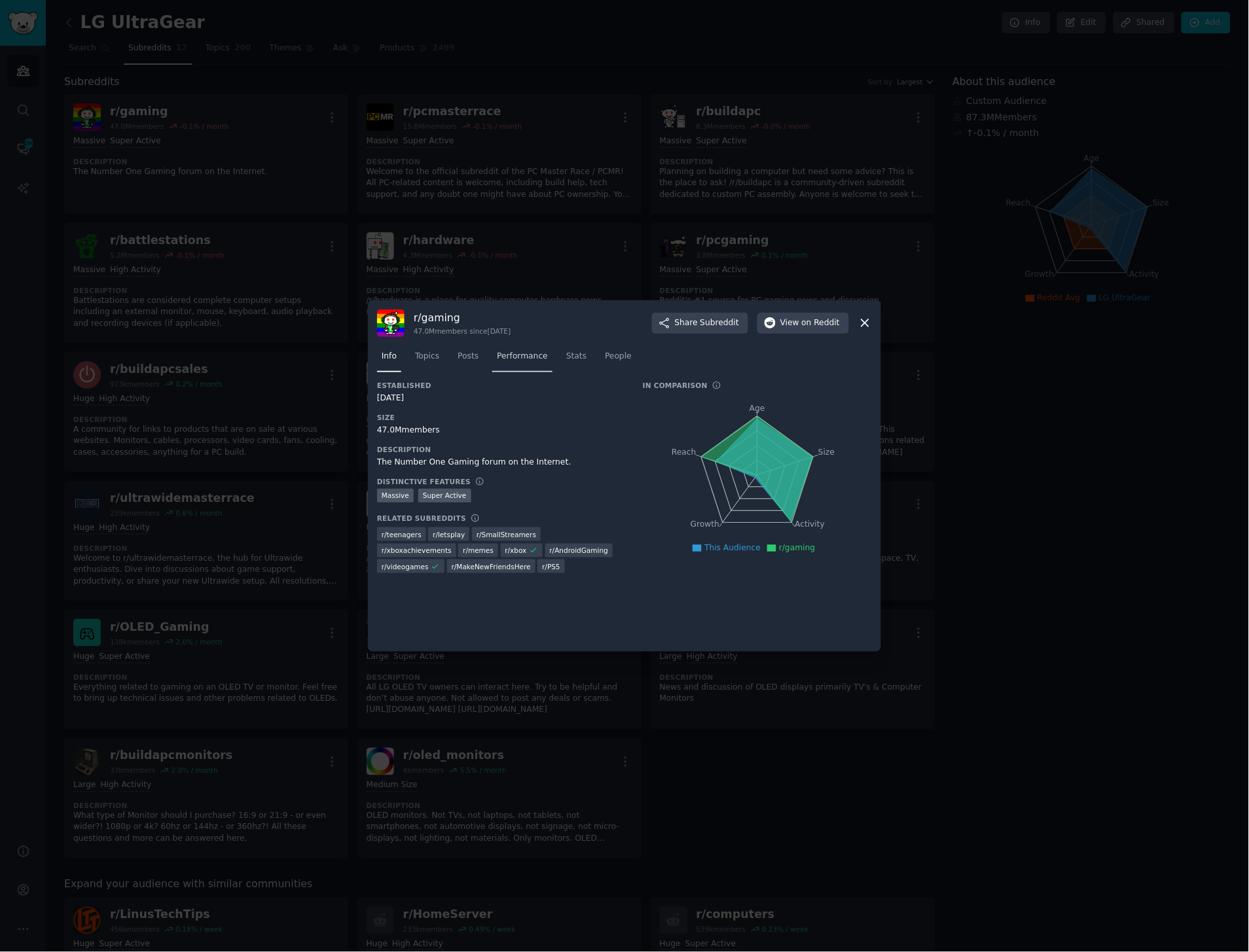
click at [521, 357] on span "Performance" at bounding box center [522, 357] width 51 height 12
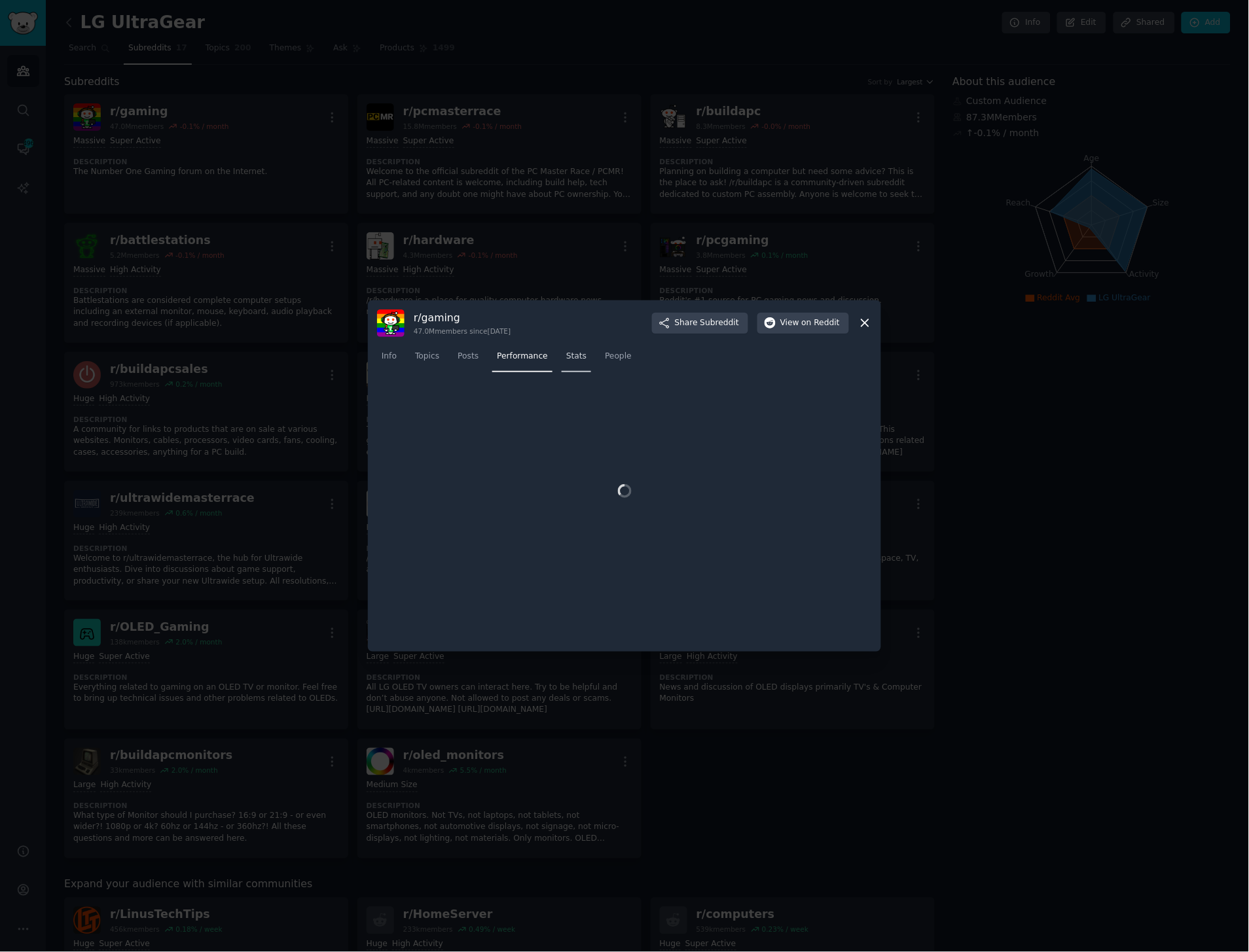
click at [573, 358] on span "Stats" at bounding box center [577, 357] width 20 height 12
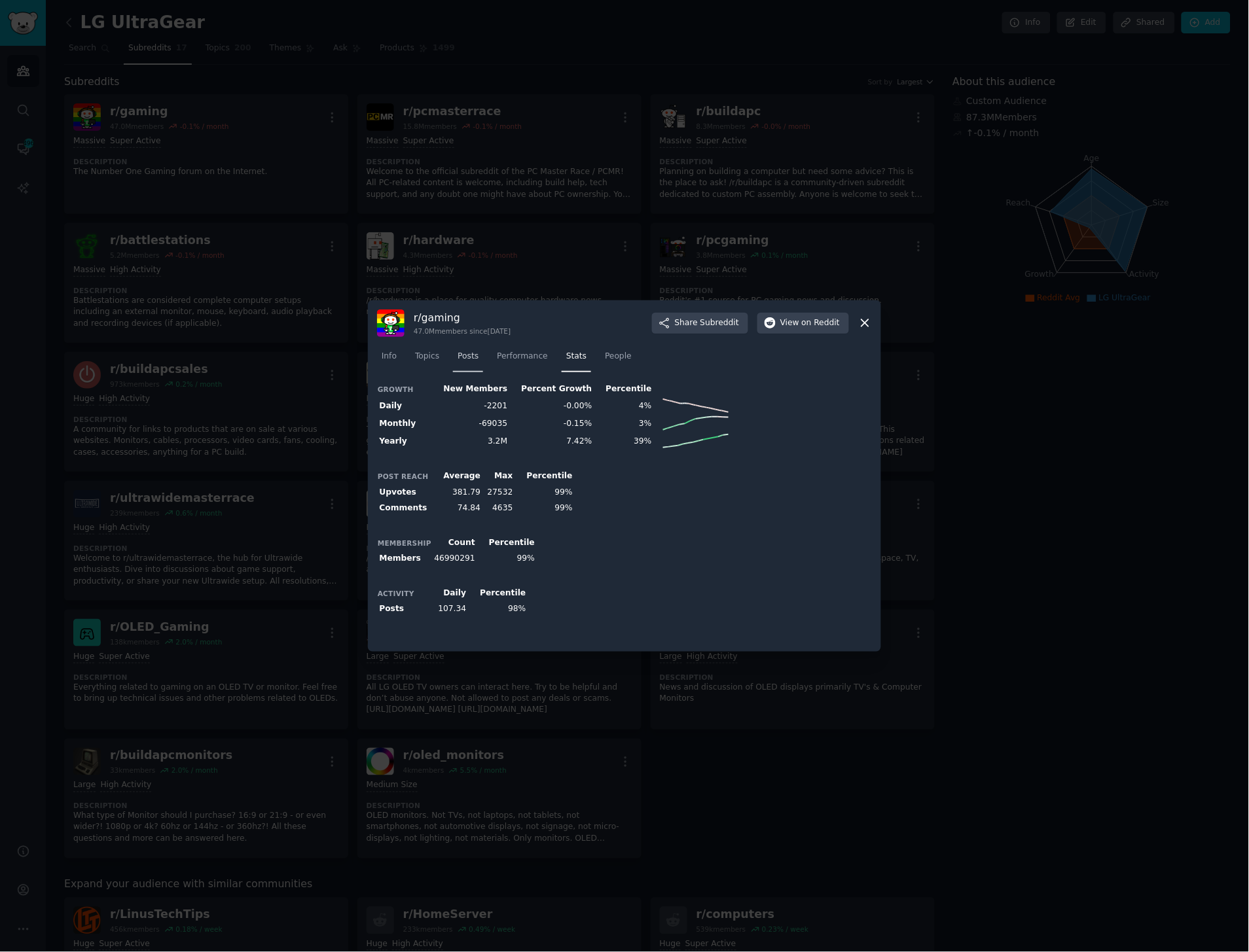
click at [458, 357] on span "Posts" at bounding box center [468, 357] width 21 height 12
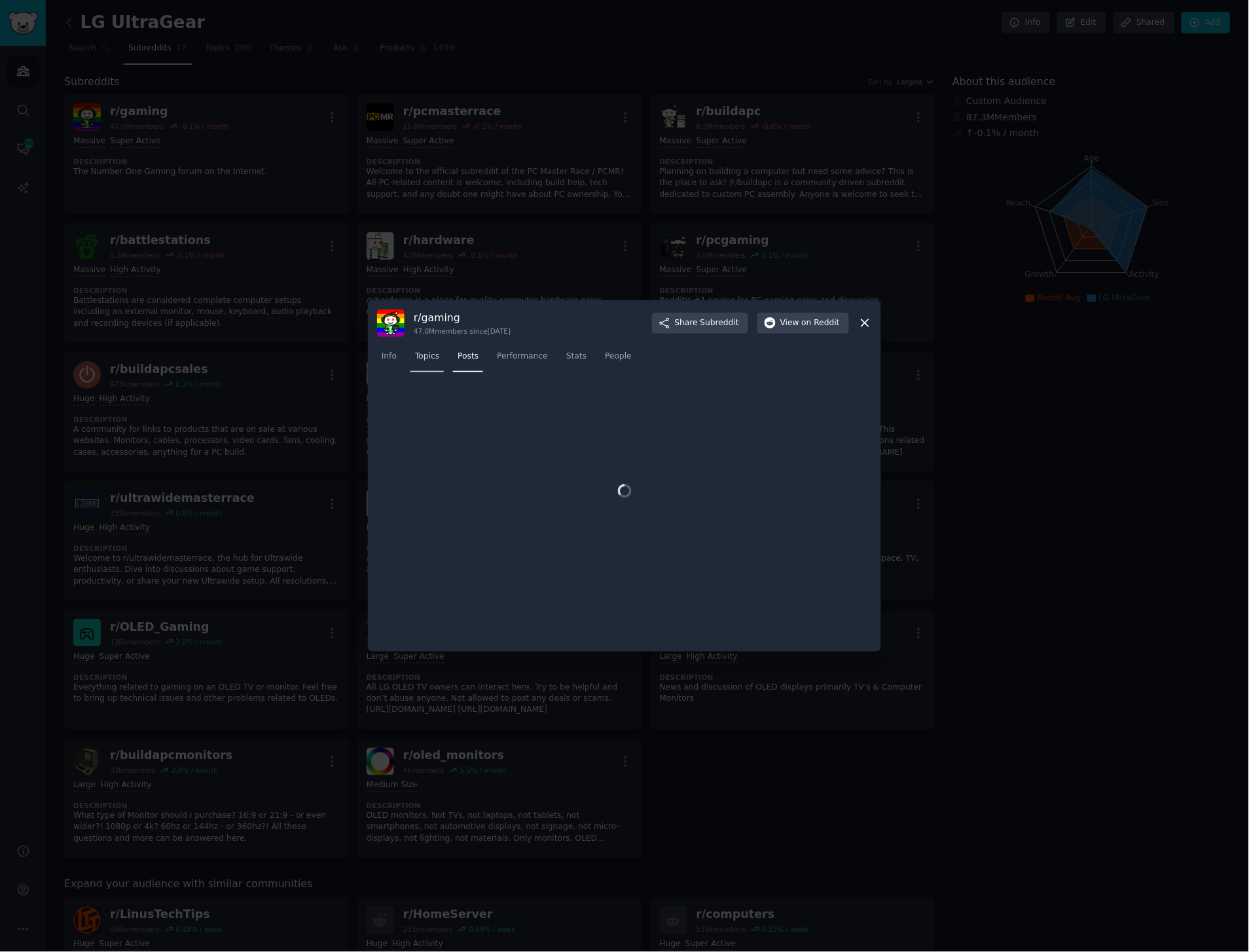
click at [430, 357] on span "Topics" at bounding box center [427, 357] width 24 height 12
drag, startPoint x: 376, startPoint y: 162, endPoint x: 285, endPoint y: 77, distance: 124.5
click at [376, 162] on div at bounding box center [624, 476] width 1249 height 952
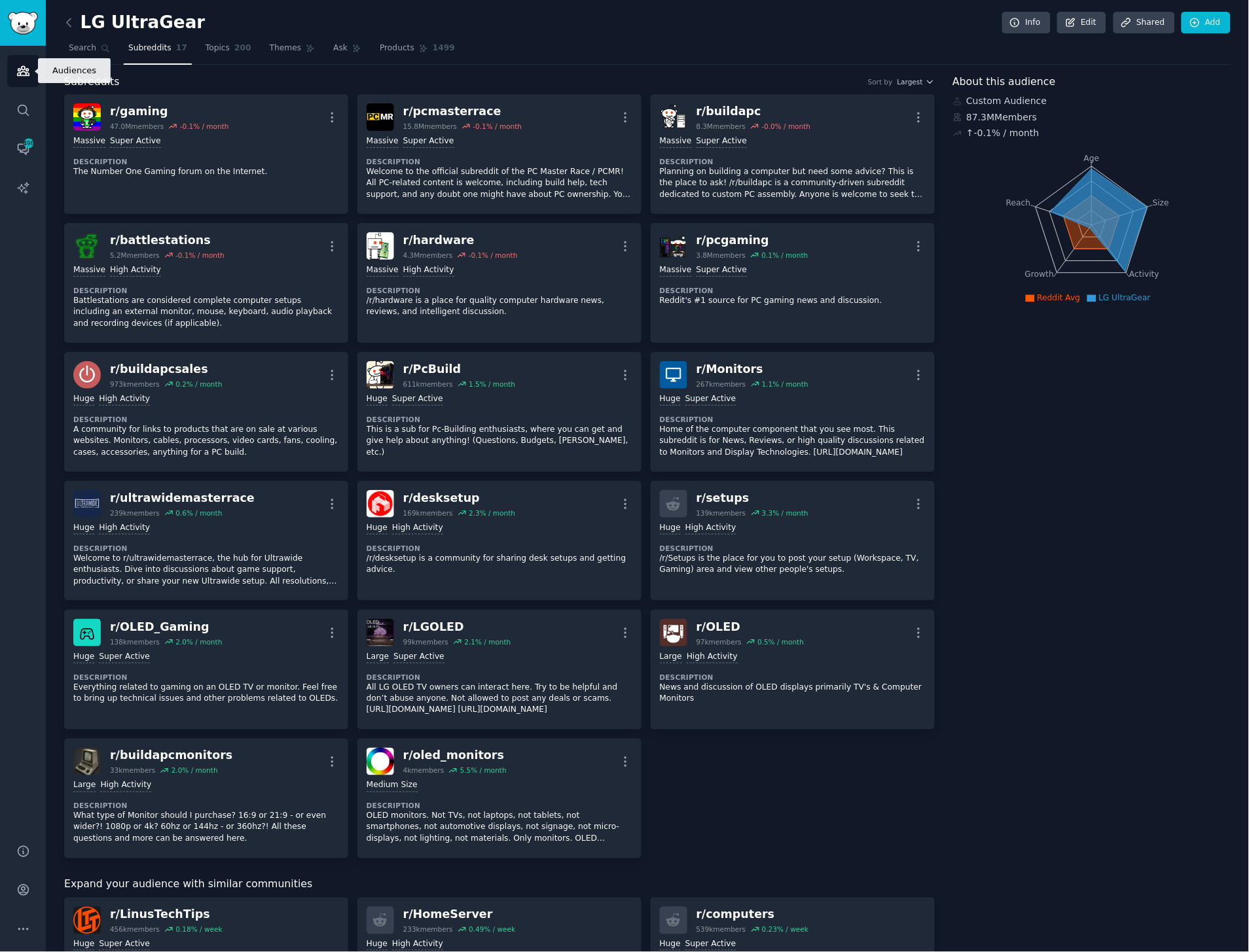
click at [26, 66] on icon "Sidebar" at bounding box center [23, 71] width 13 height 13
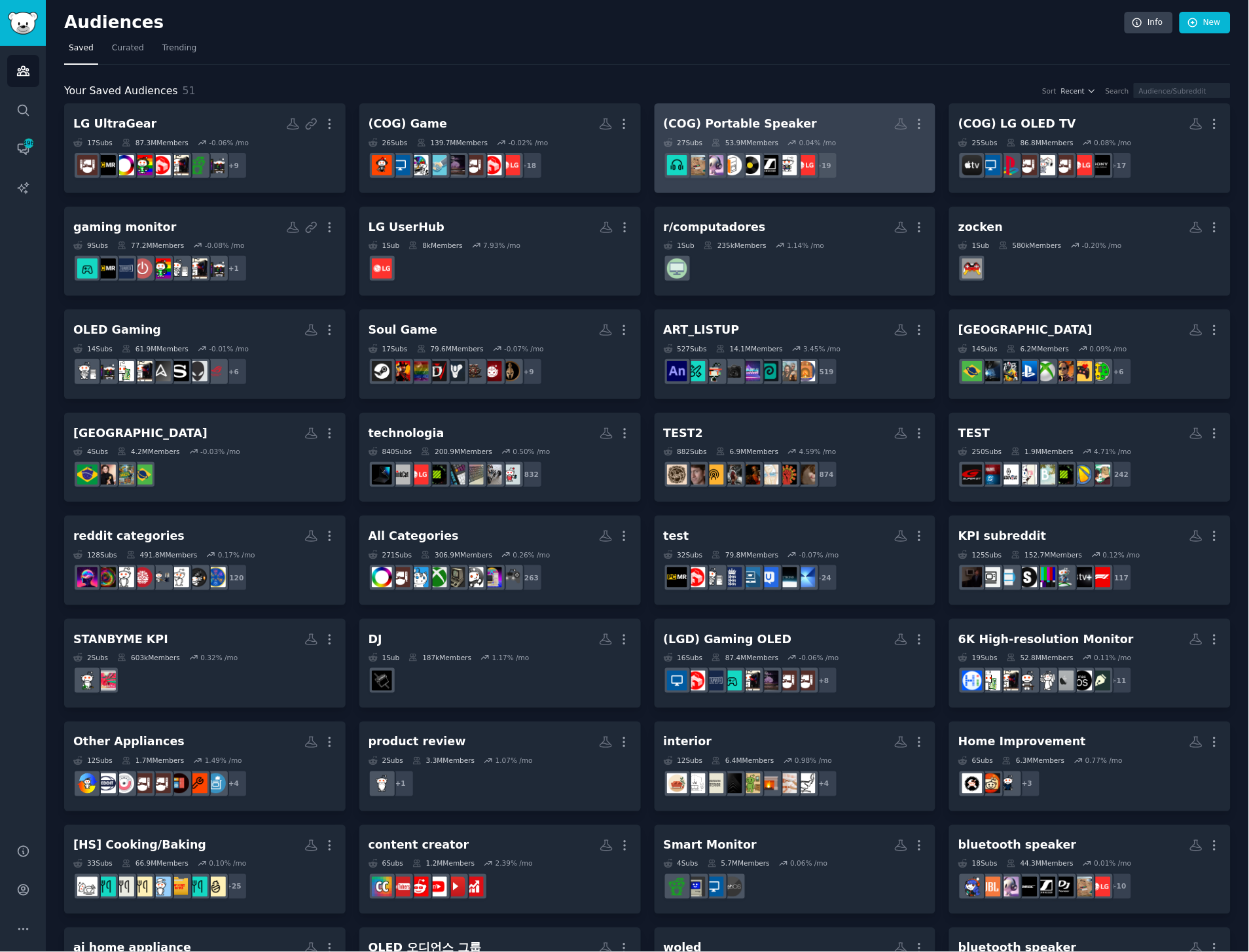
click at [792, 115] on h2 "(COG) Portable Speaker More" at bounding box center [795, 124] width 263 height 23
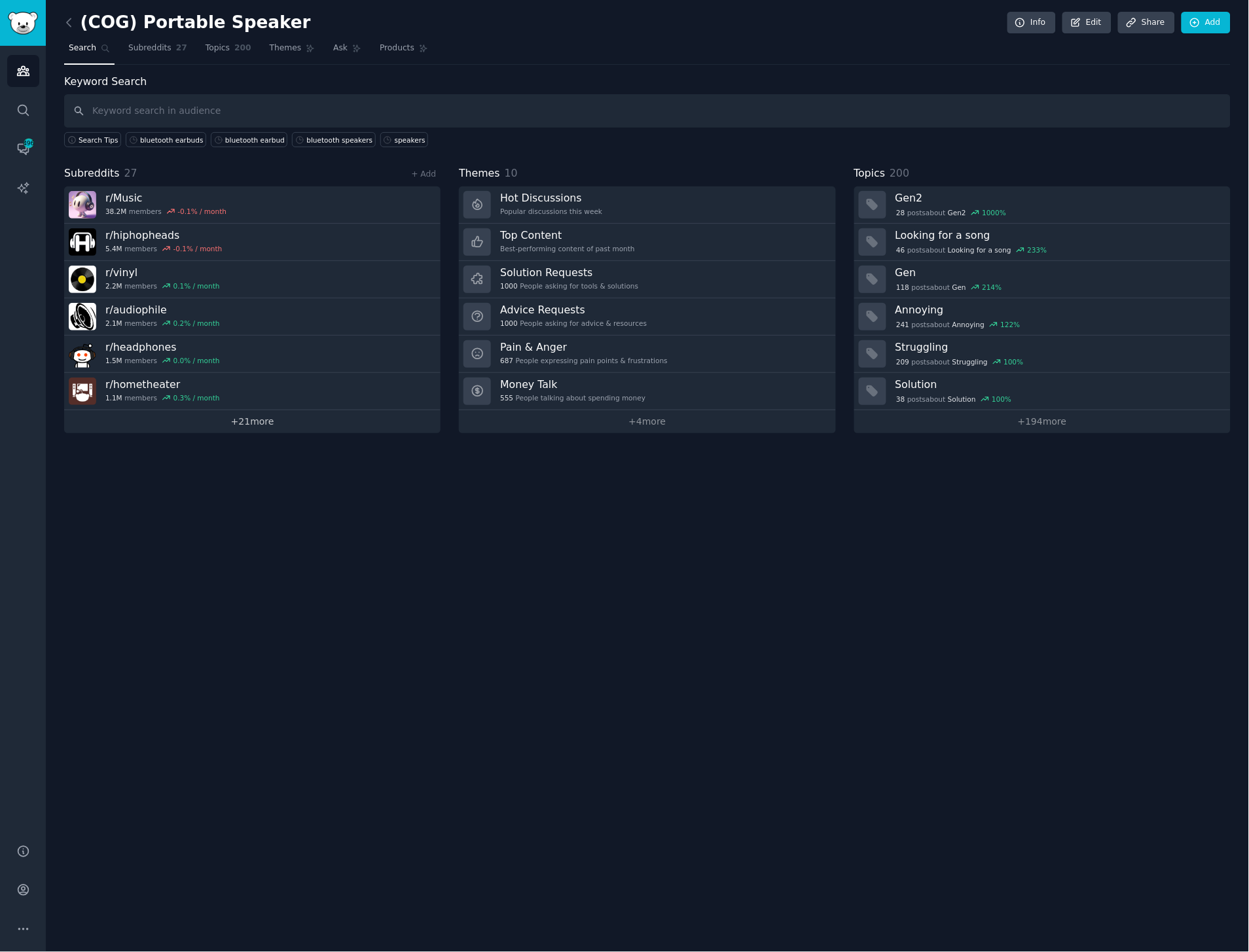
click at [293, 431] on link "+ 21 more" at bounding box center [252, 422] width 377 height 23
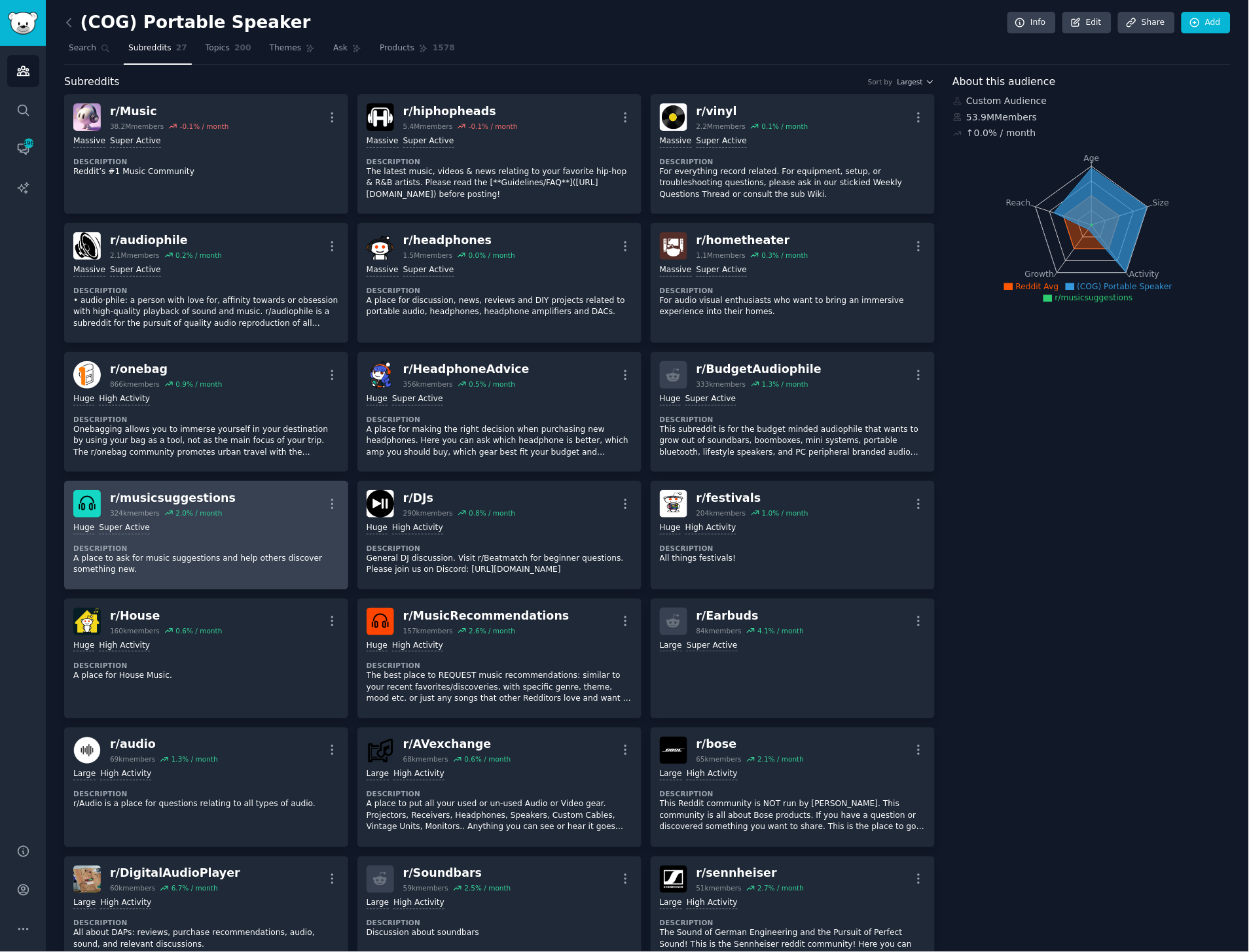
scroll to position [581, 0]
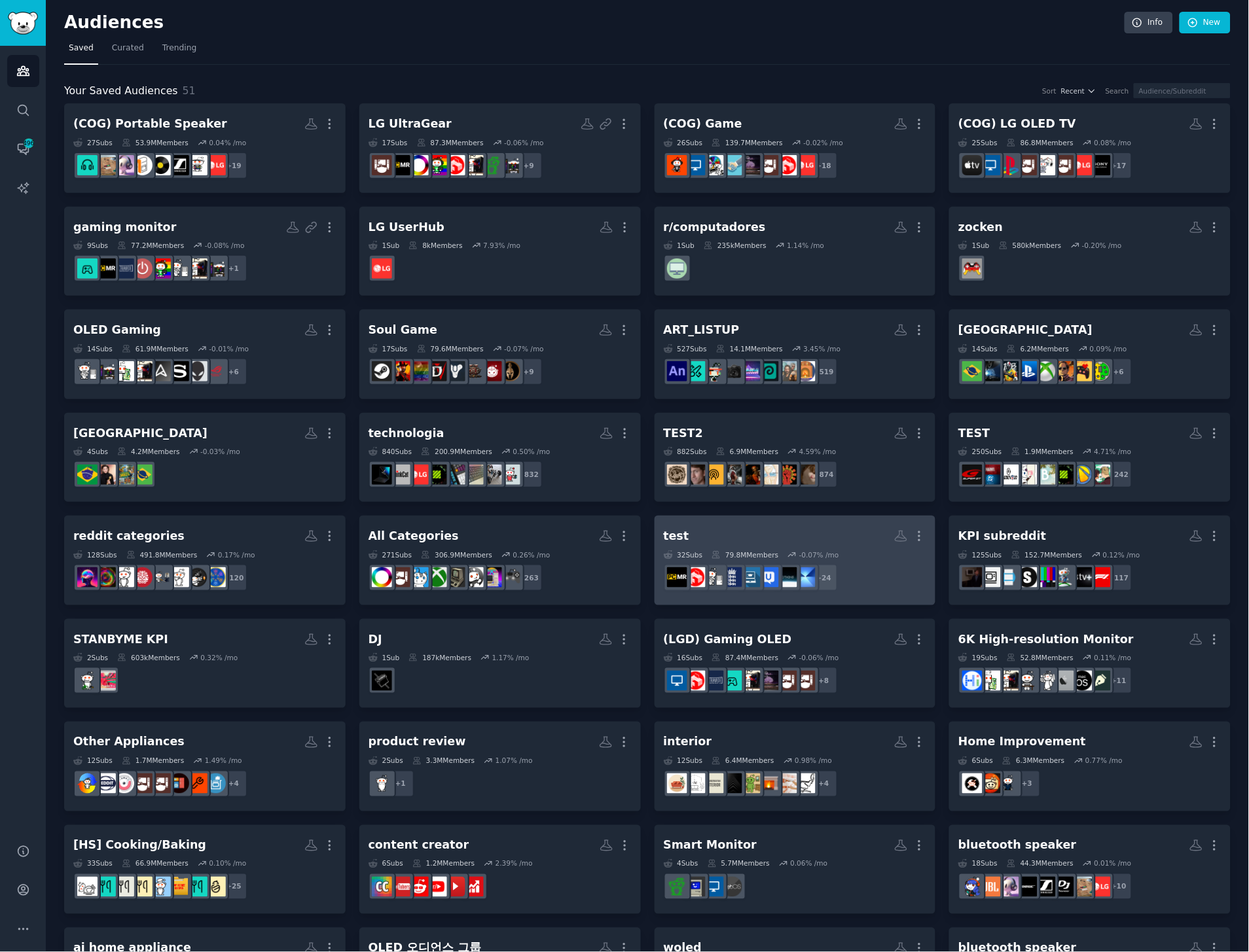
scroll to position [494, 0]
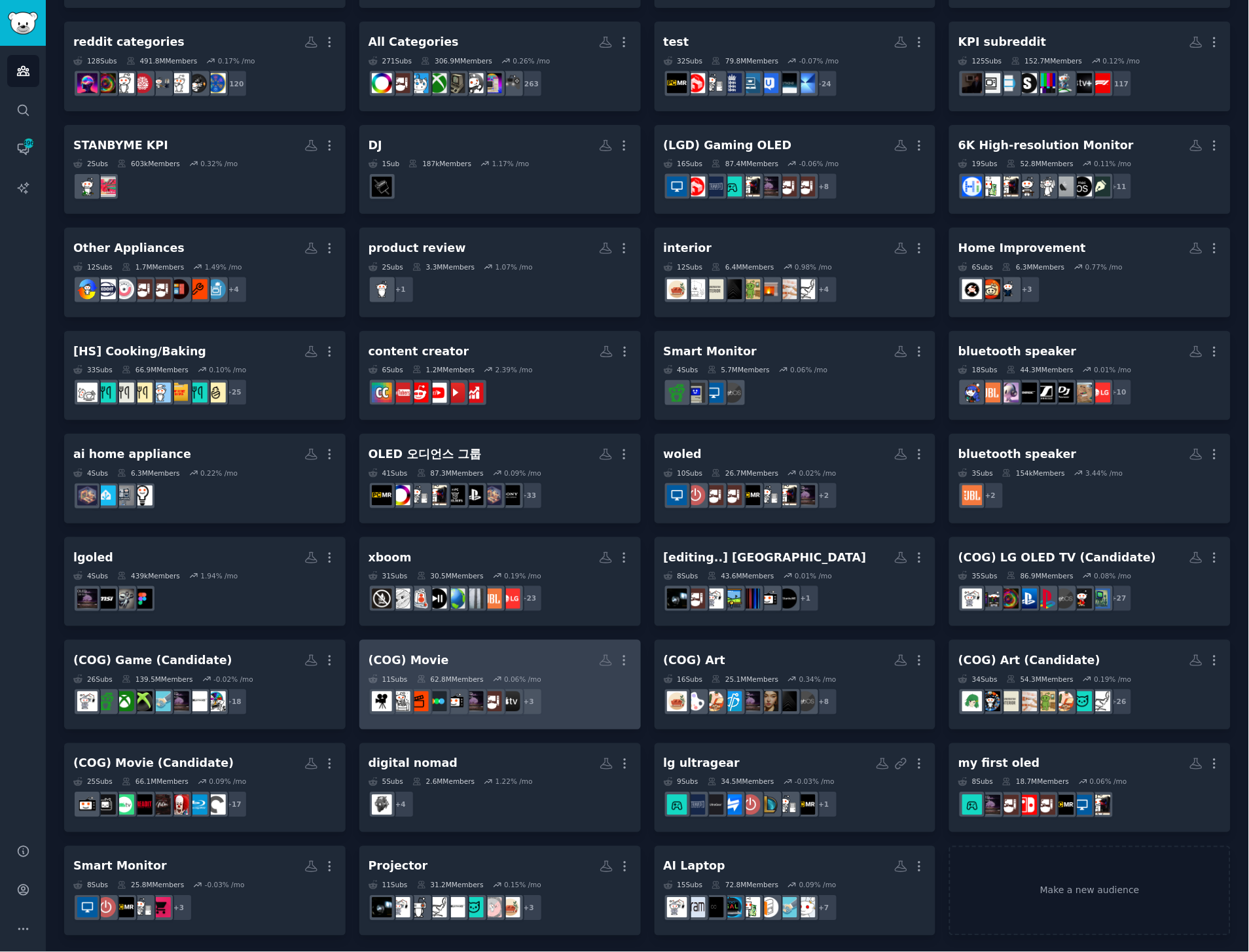
click at [521, 657] on h2 "(COG) Movie More" at bounding box center [500, 661] width 263 height 23
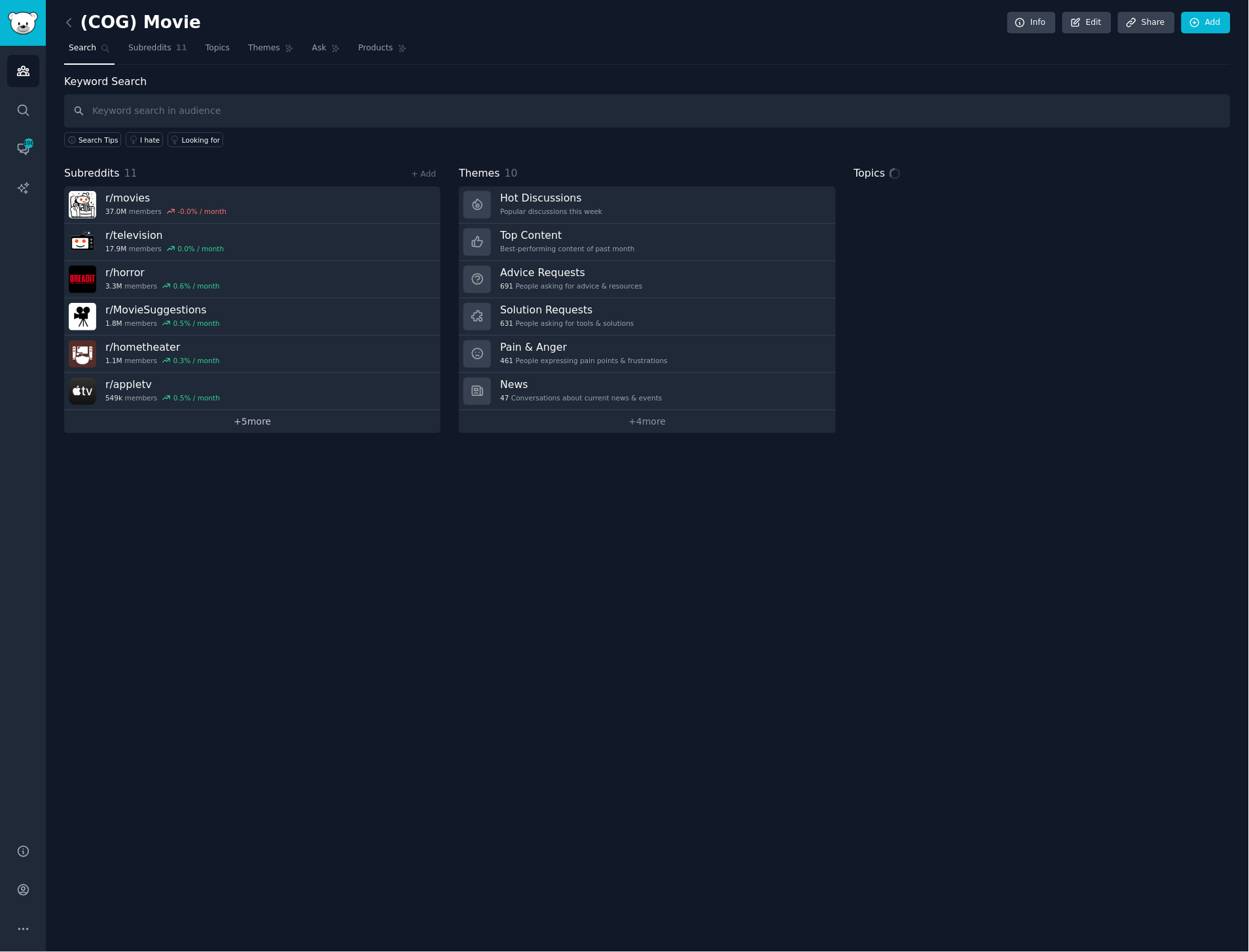
click at [266, 415] on link "+ 5 more" at bounding box center [252, 422] width 377 height 23
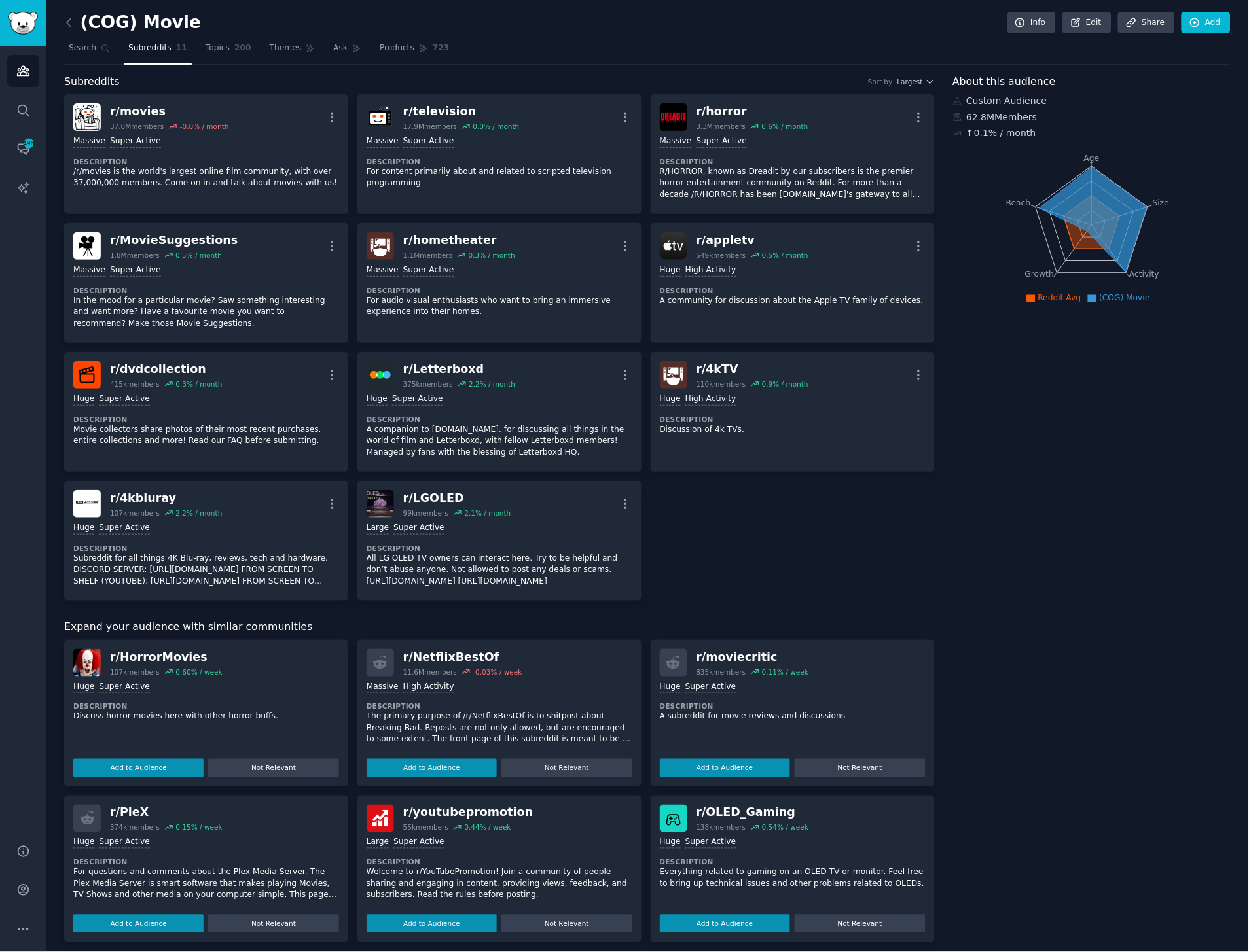
click at [40, 282] on div "Audiences Search Conversations 496 AI Reports" at bounding box center [23, 437] width 46 height 783
click at [42, 278] on div "Audiences Search Conversations 496 AI Reports" at bounding box center [23, 437] width 46 height 783
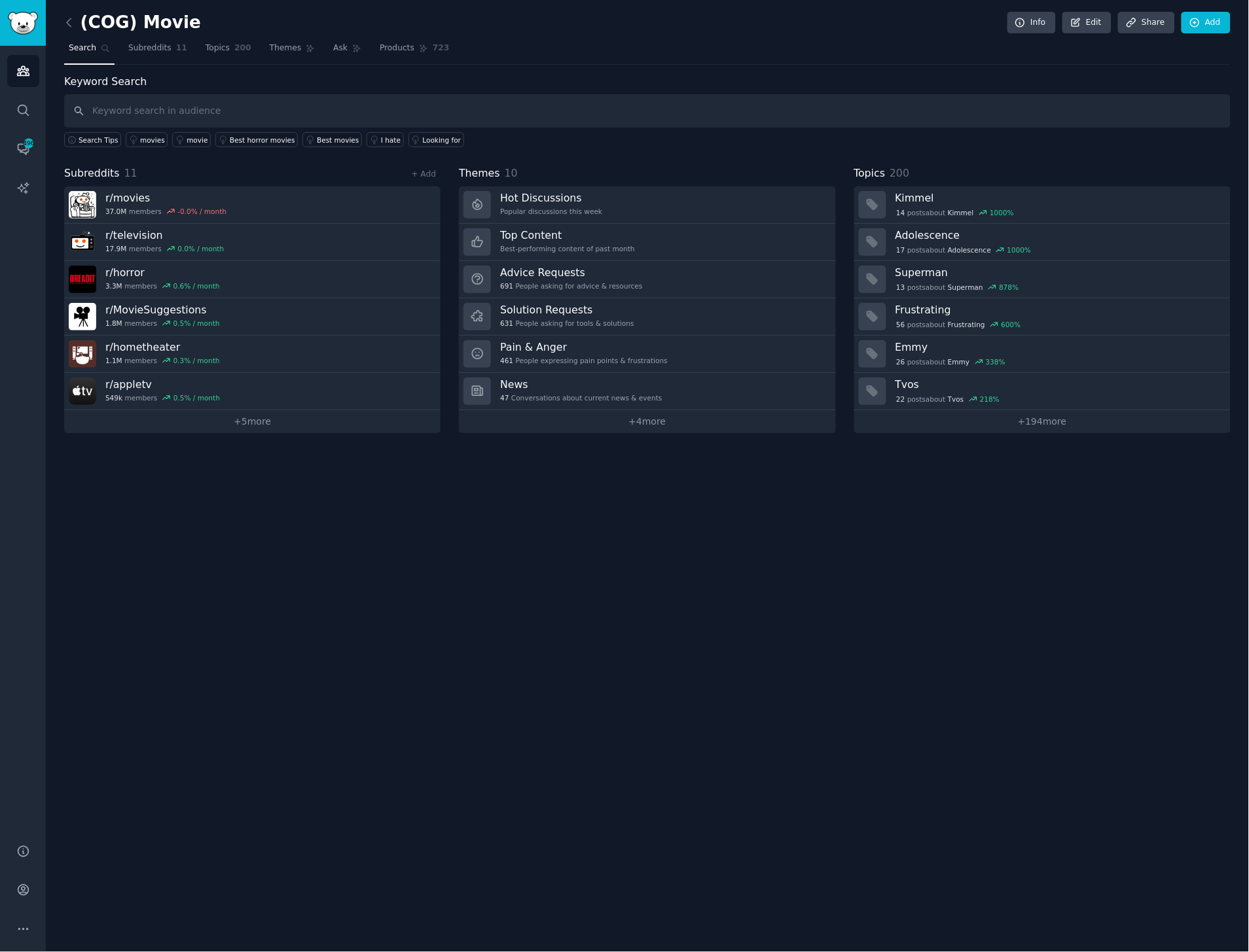
click at [245, 571] on div "(COG) Movie Info Edit Share Add Search Subreddits 11 Topics 200 Themes Ask Prod…" at bounding box center [647, 476] width 1203 height 952
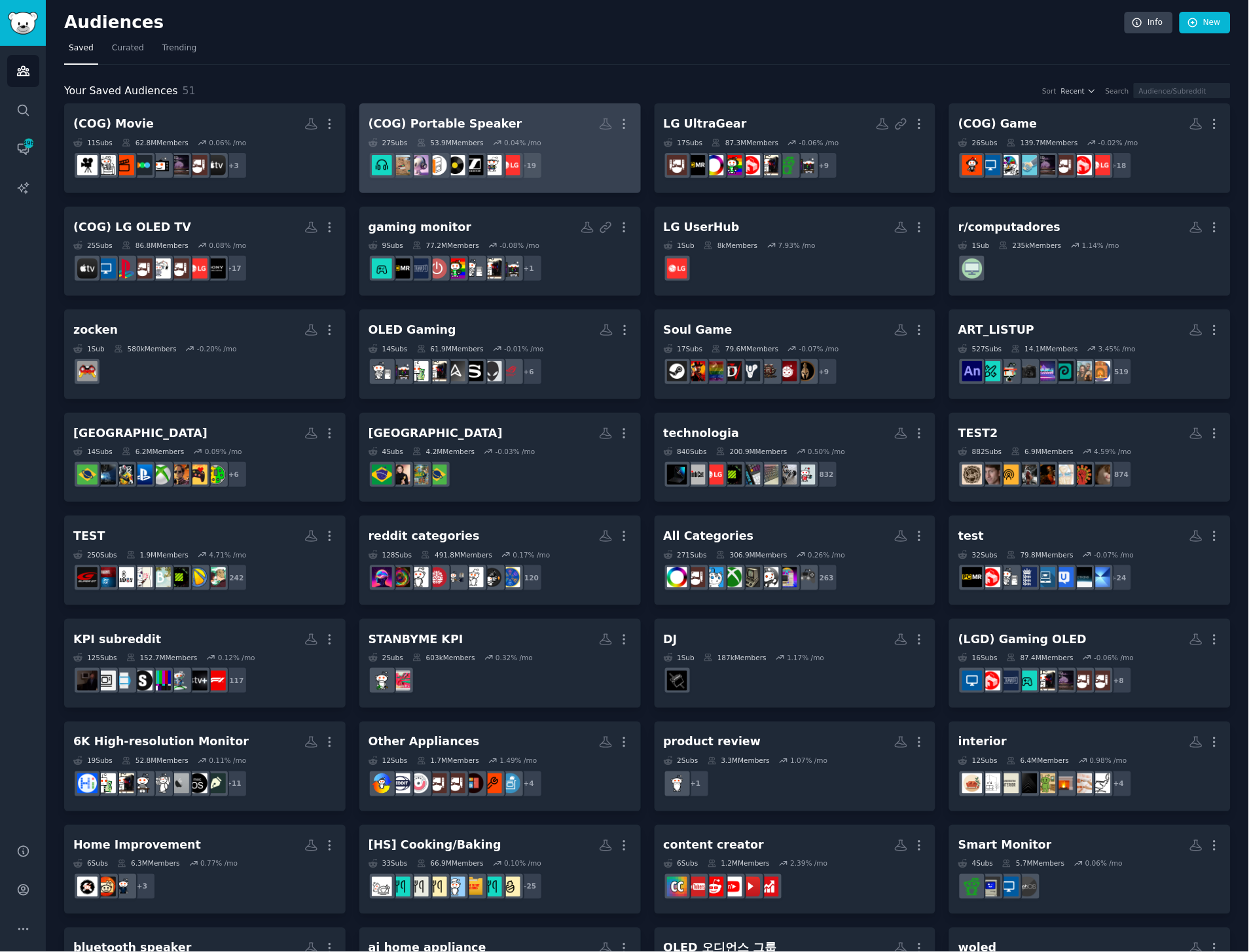
click at [502, 114] on h2 "(COG) Portable Speaker More" at bounding box center [500, 124] width 263 height 23
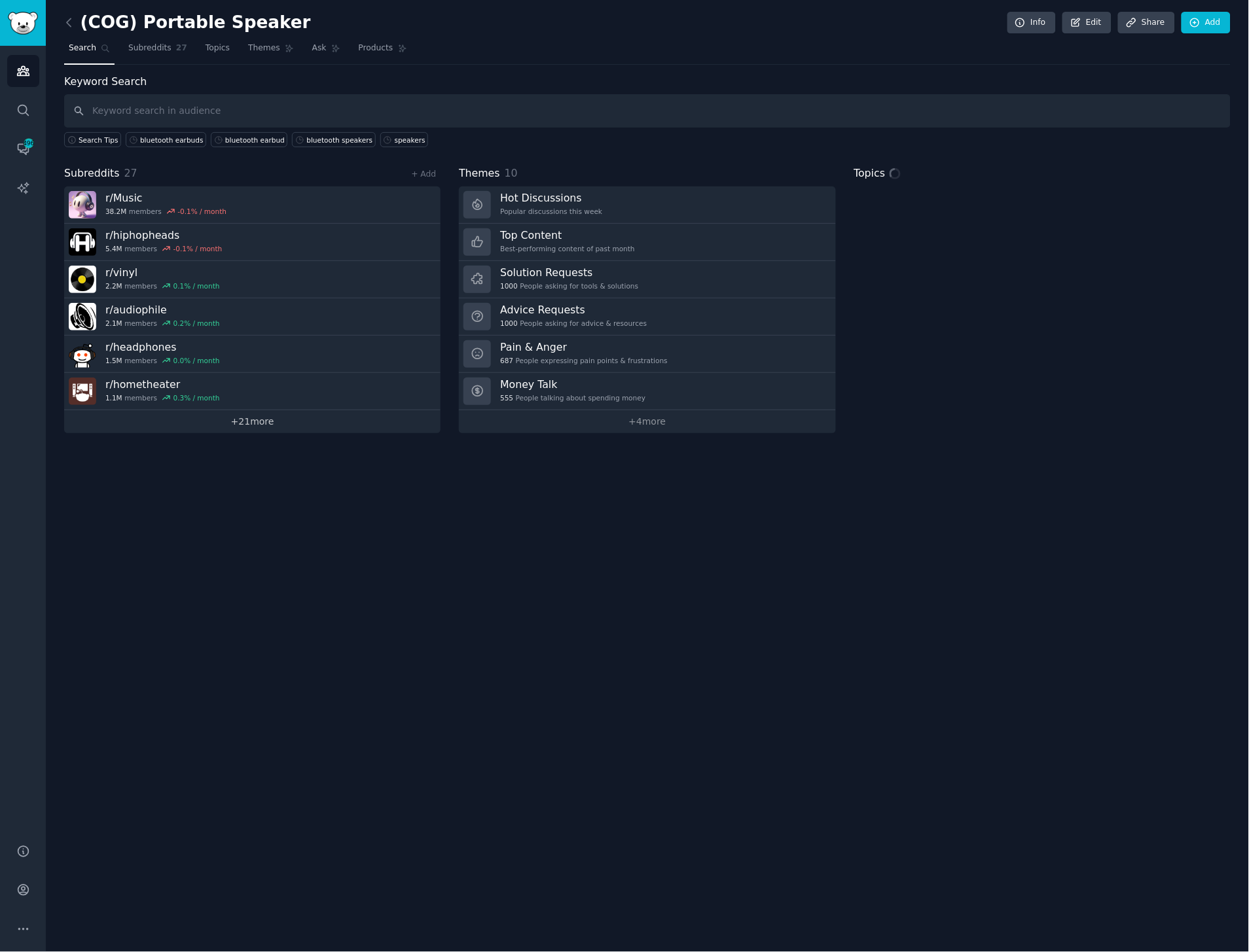
click at [310, 426] on link "+ 21 more" at bounding box center [252, 422] width 377 height 23
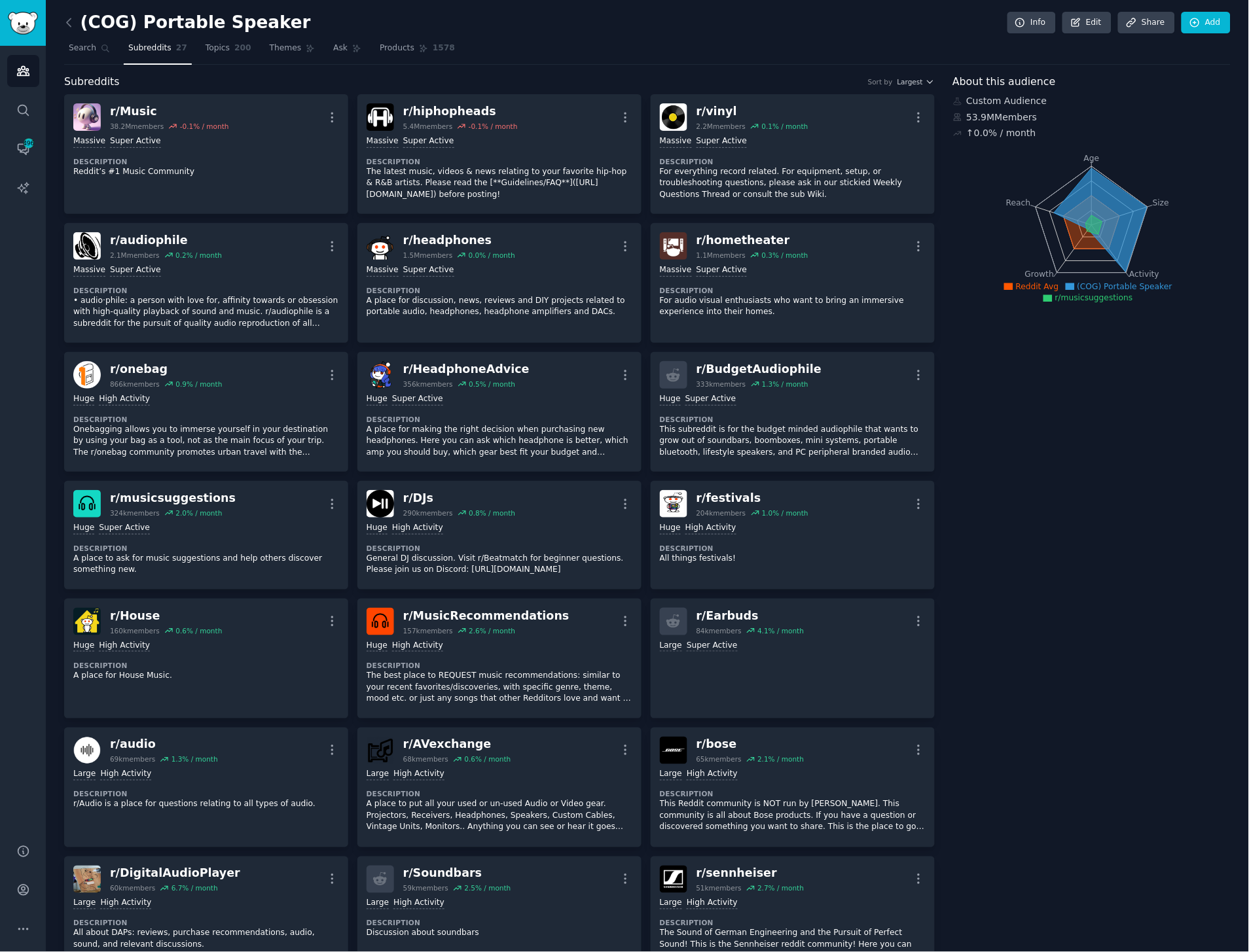
scroll to position [581, 0]
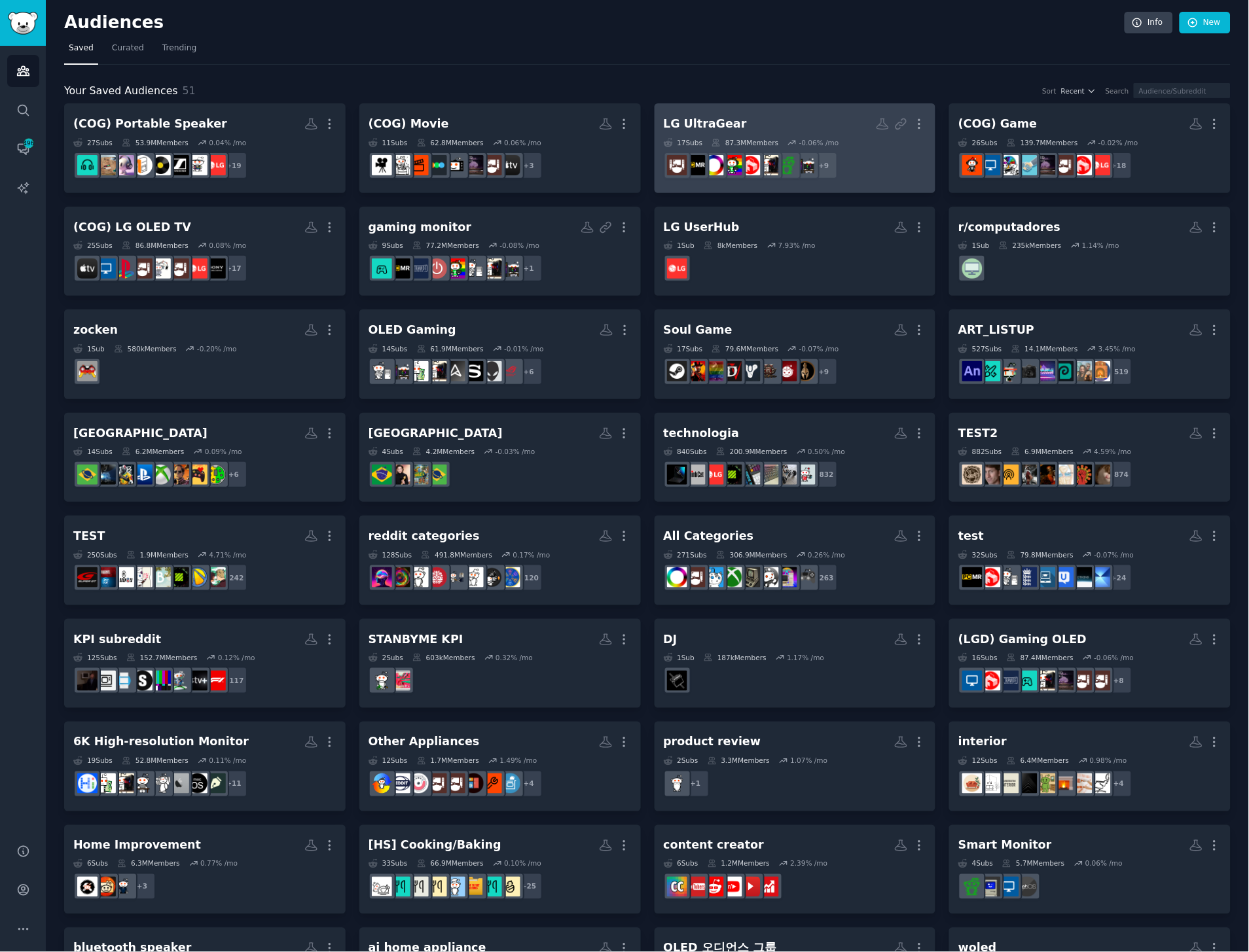
click at [795, 122] on h2 "LG UltraGear Custom Audience More" at bounding box center [795, 124] width 263 height 23
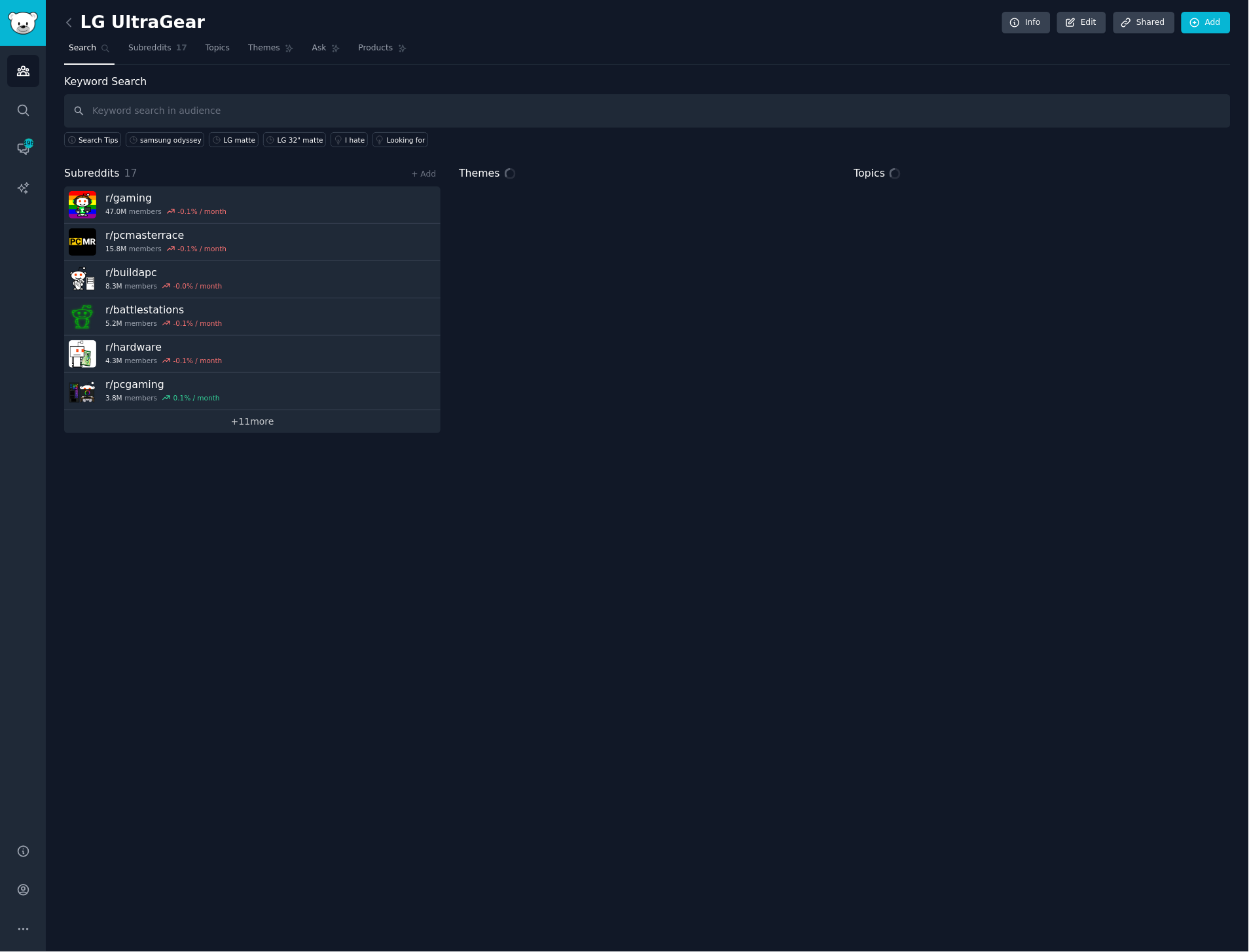
click at [201, 415] on link "+ 11 more" at bounding box center [252, 422] width 377 height 23
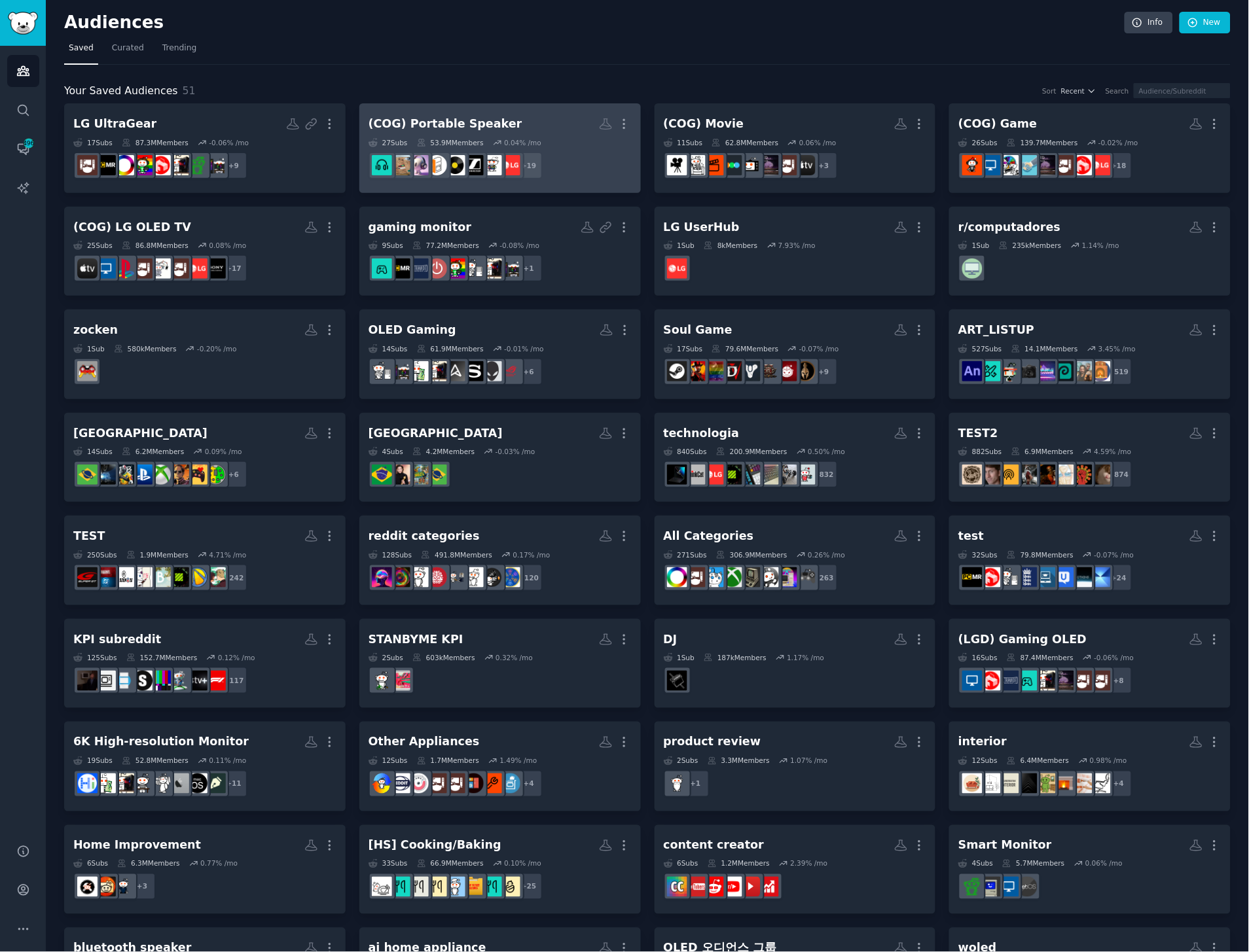
click at [468, 127] on div "(COG) Portable Speaker" at bounding box center [445, 124] width 154 height 16
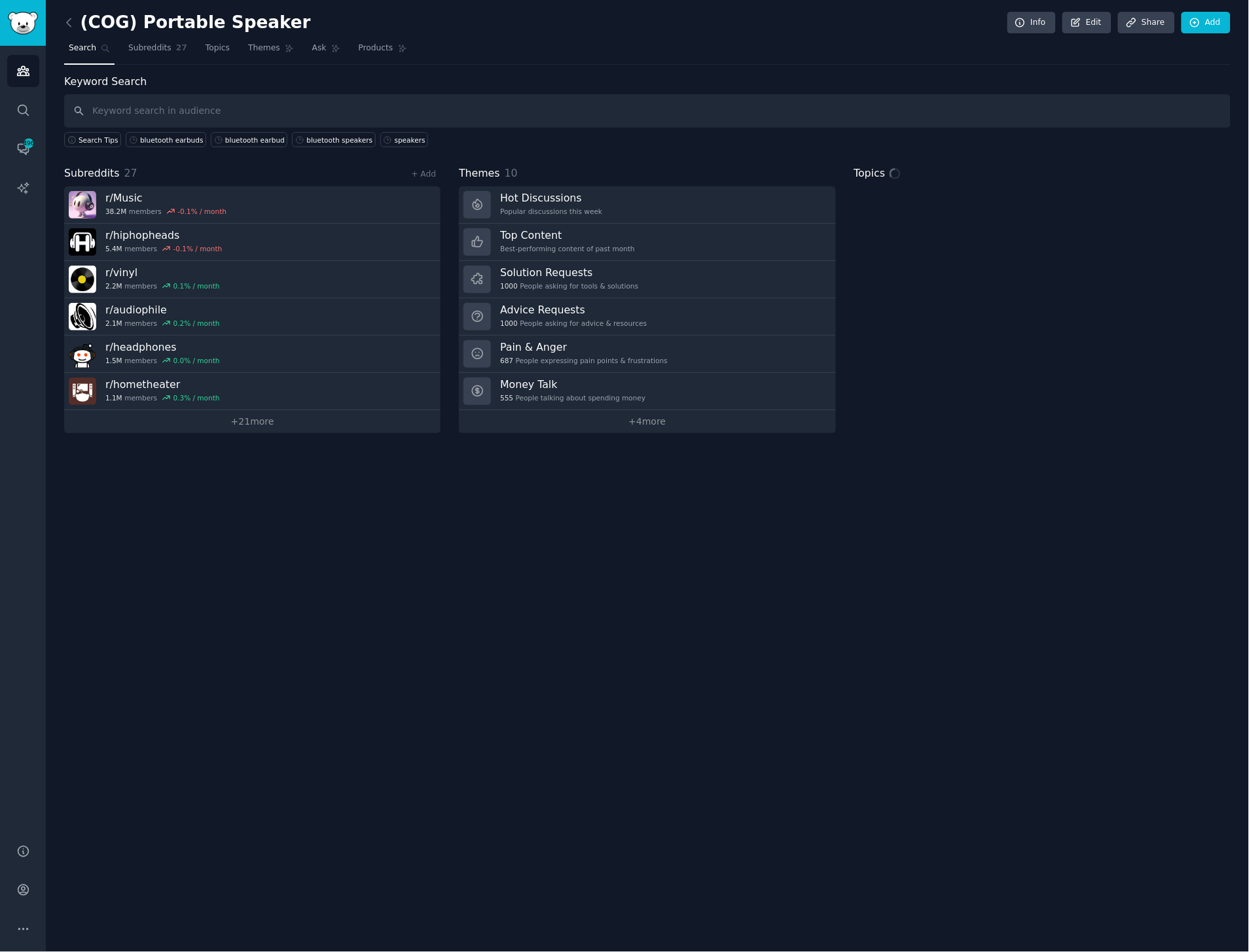
click at [200, 435] on div "(COG) Portable Speaker Info Edit Share Add Search Subreddits 27 Topics Themes A…" at bounding box center [647, 476] width 1203 height 952
click at [200, 422] on link "+ 21 more" at bounding box center [252, 422] width 377 height 23
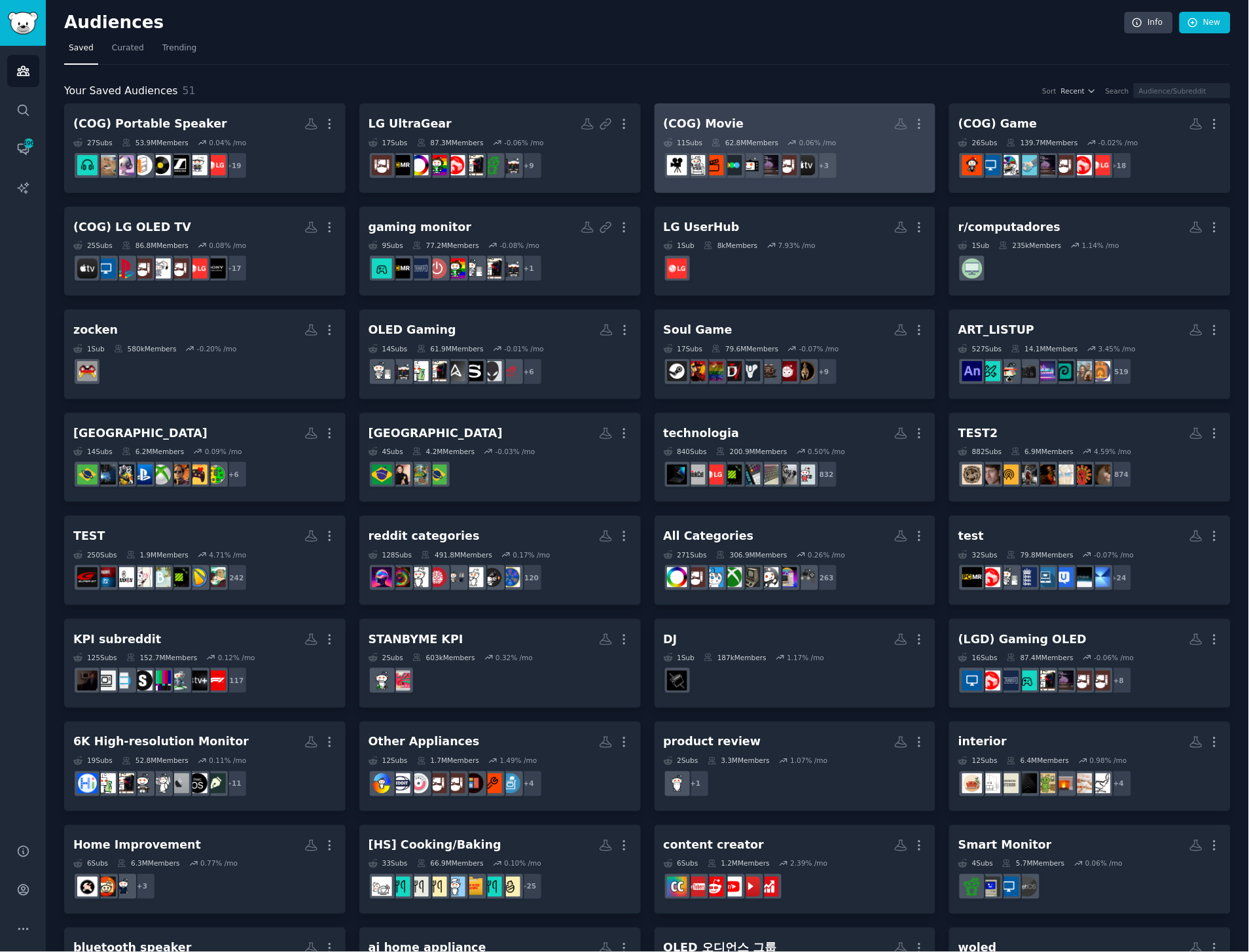
click at [800, 121] on h2 "(COG) Movie More" at bounding box center [795, 124] width 263 height 23
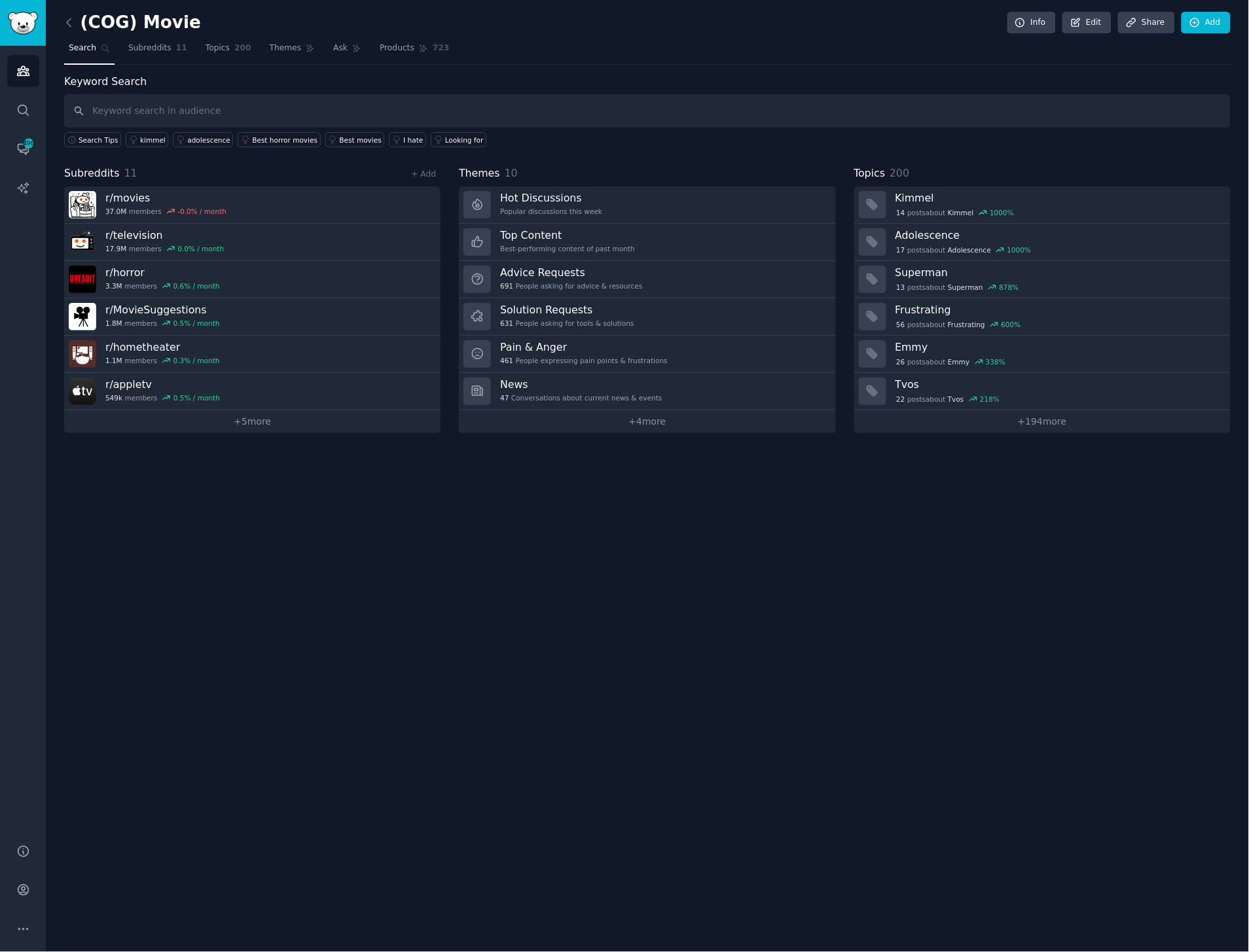
drag, startPoint x: 220, startPoint y: 637, endPoint x: 225, endPoint y: 562, distance: 75.2
click at [220, 637] on div "(COG) Movie Info Edit Share Add Search Subreddits 11 Topics 200 Themes Ask Prod…" at bounding box center [647, 476] width 1203 height 952
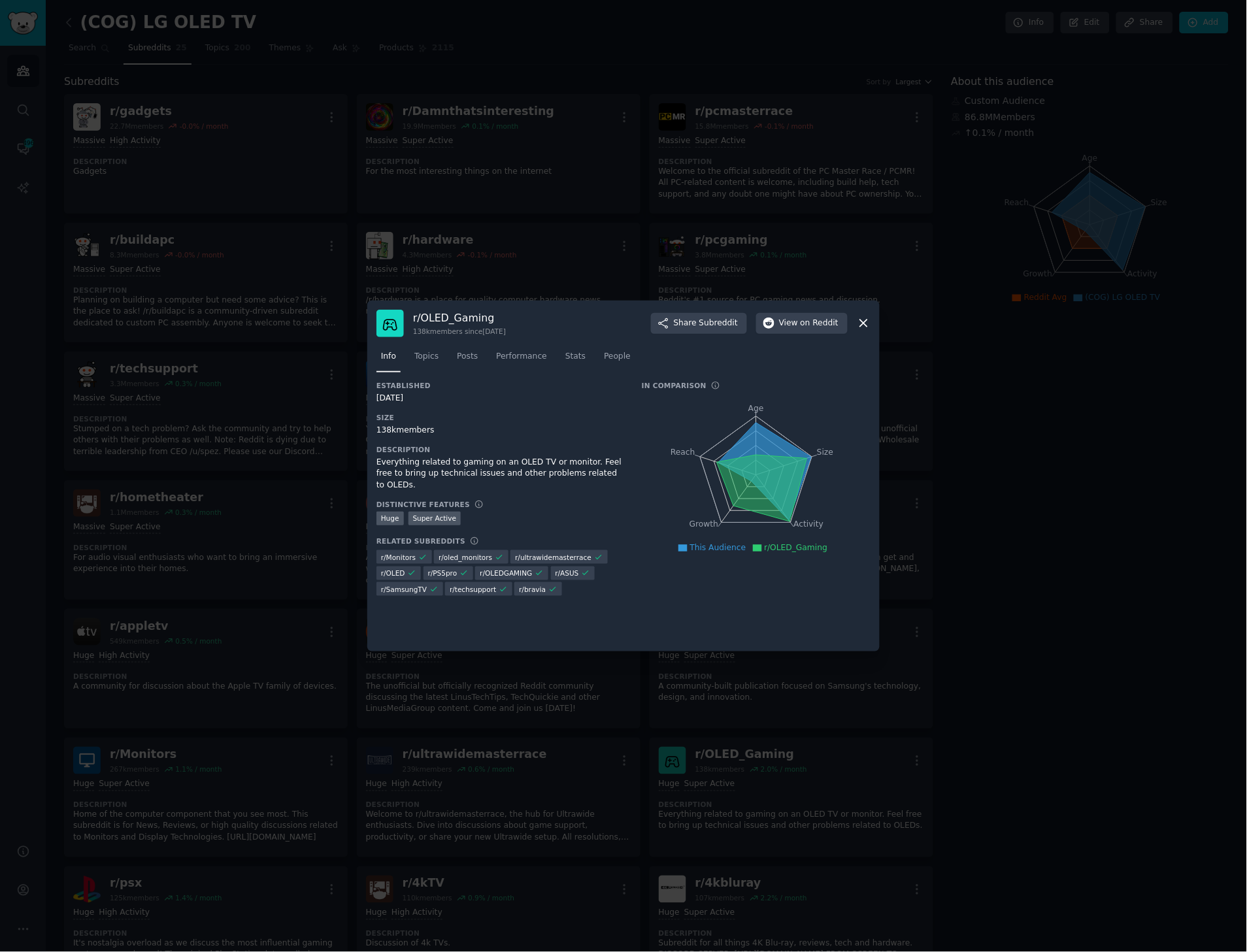
click at [360, 160] on div at bounding box center [623, 476] width 1247 height 952
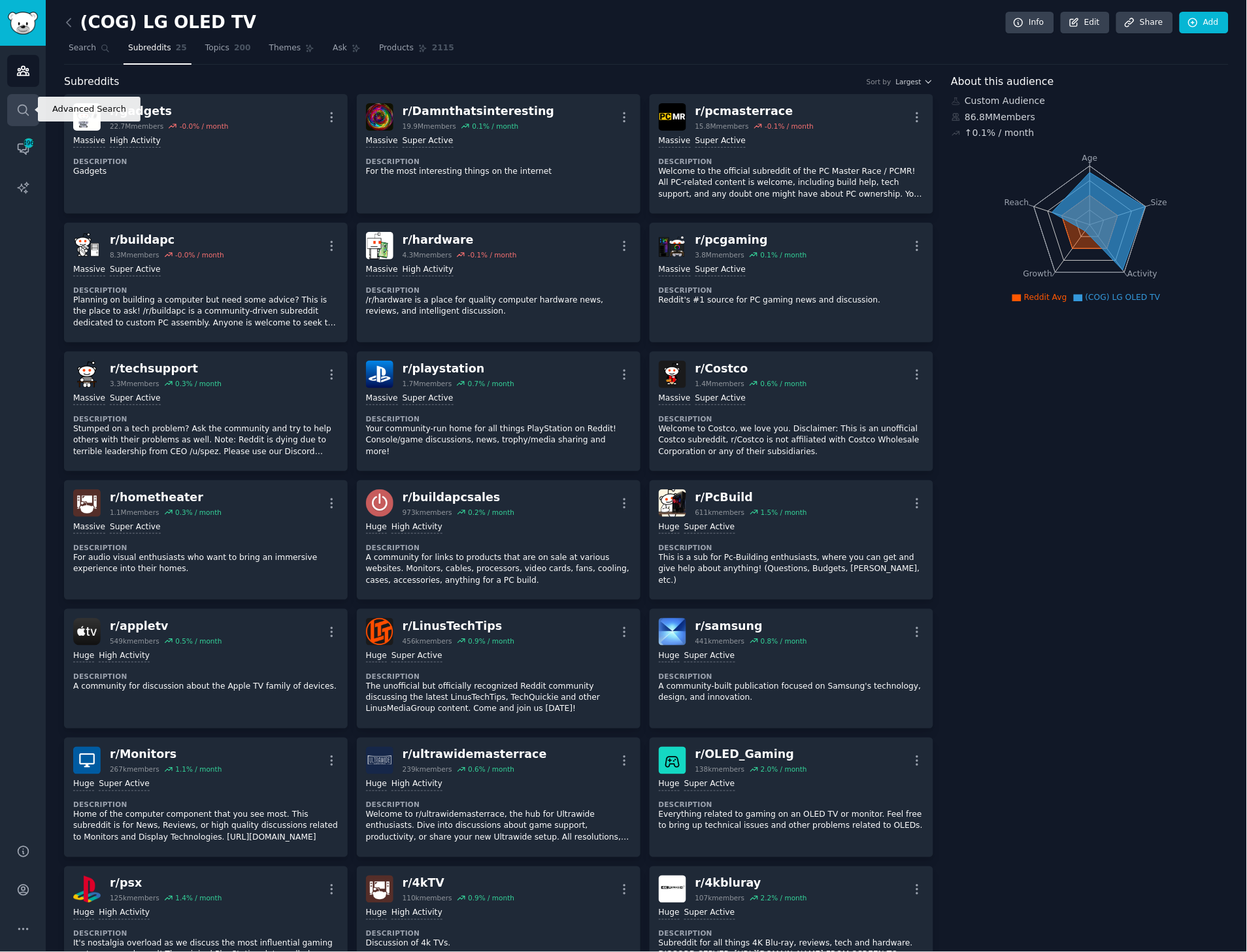
click at [27, 105] on icon "Sidebar" at bounding box center [23, 110] width 13 height 13
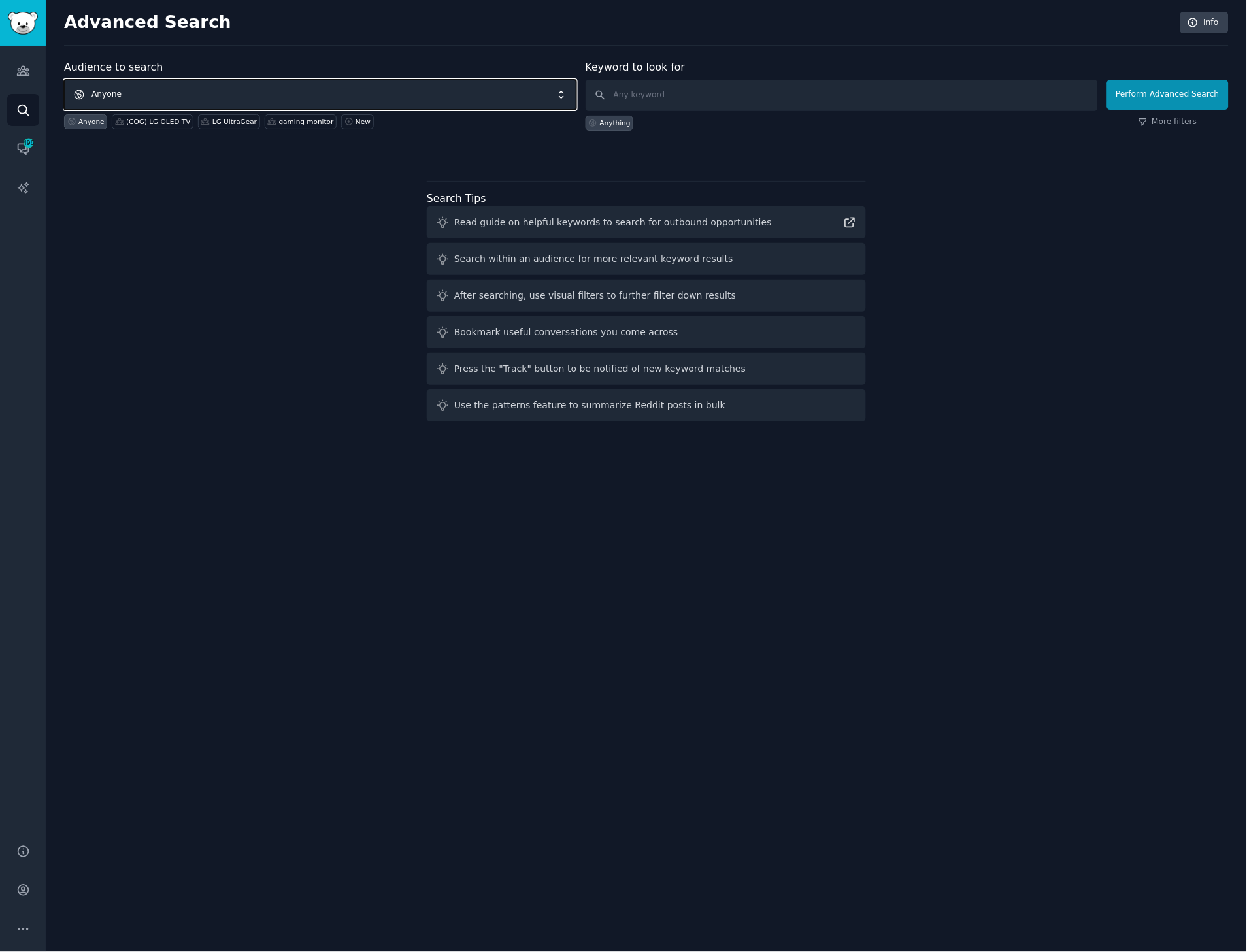
click at [140, 94] on span "Anyone" at bounding box center [320, 94] width 513 height 30
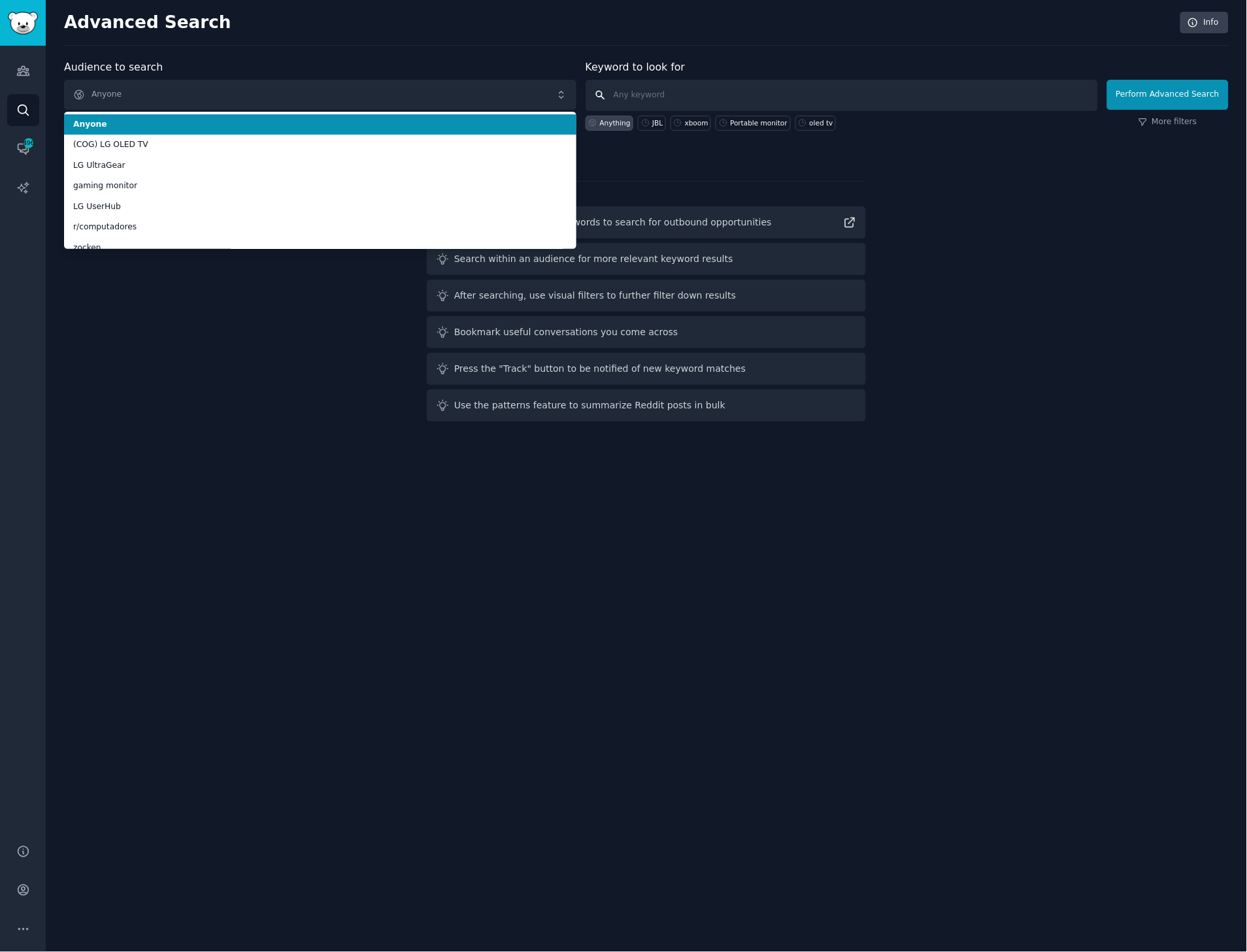
click at [714, 96] on input "text" at bounding box center [842, 95] width 513 height 31
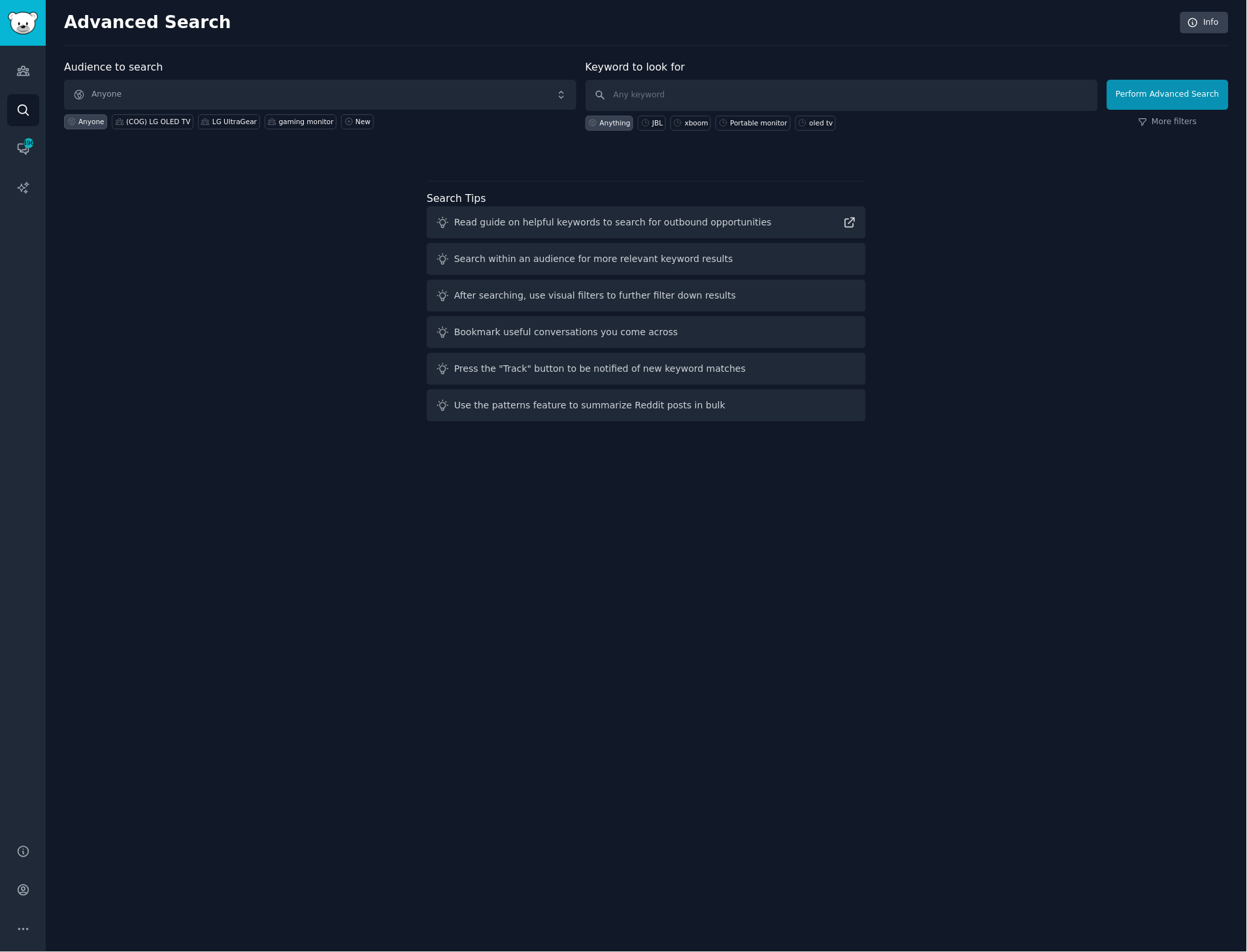
click at [44, 69] on div "Audiences Search Conversations 496 AI Reports" at bounding box center [23, 437] width 46 height 783
click at [31, 69] on link "Audiences" at bounding box center [23, 71] width 32 height 32
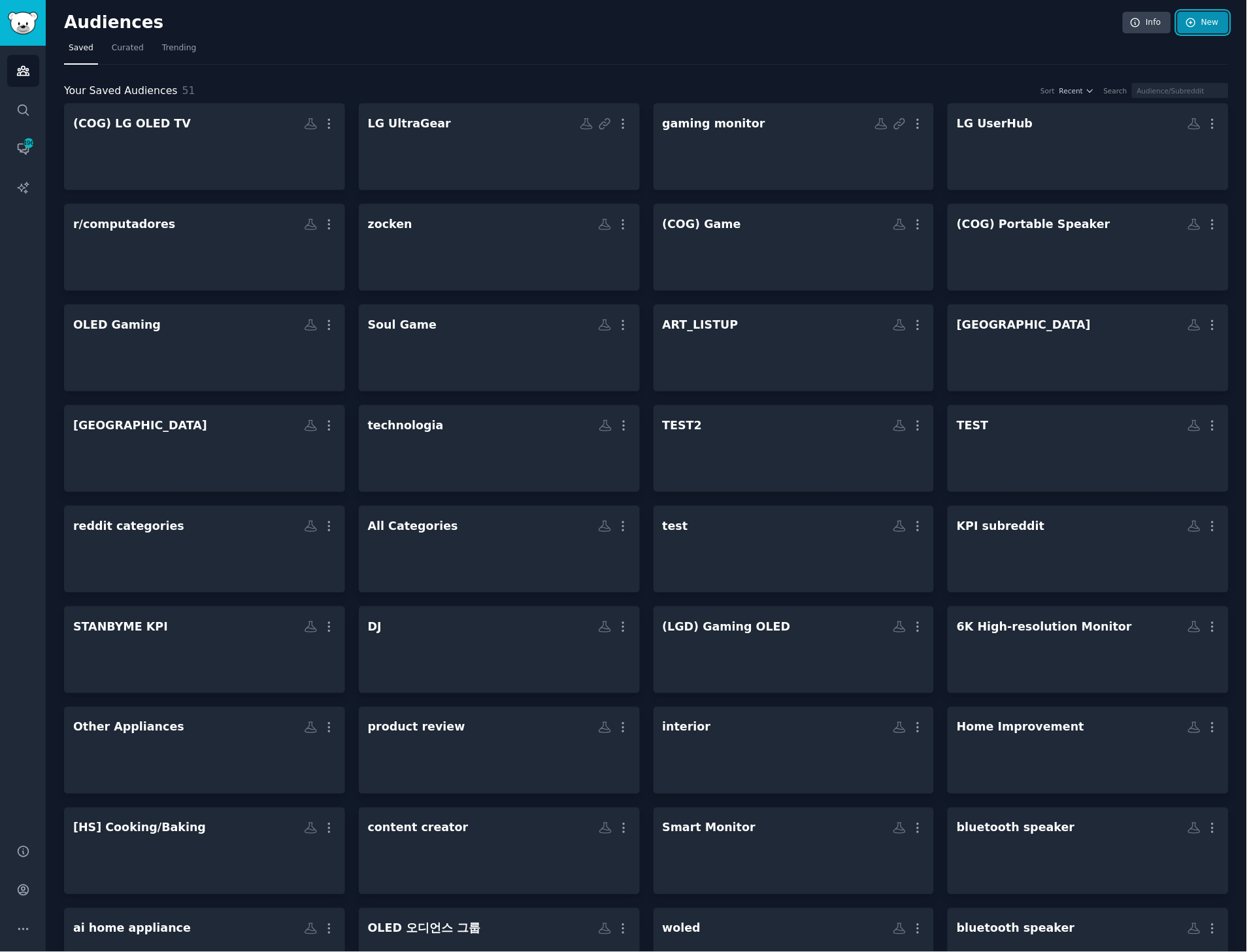
click at [1194, 23] on icon at bounding box center [1192, 23] width 12 height 12
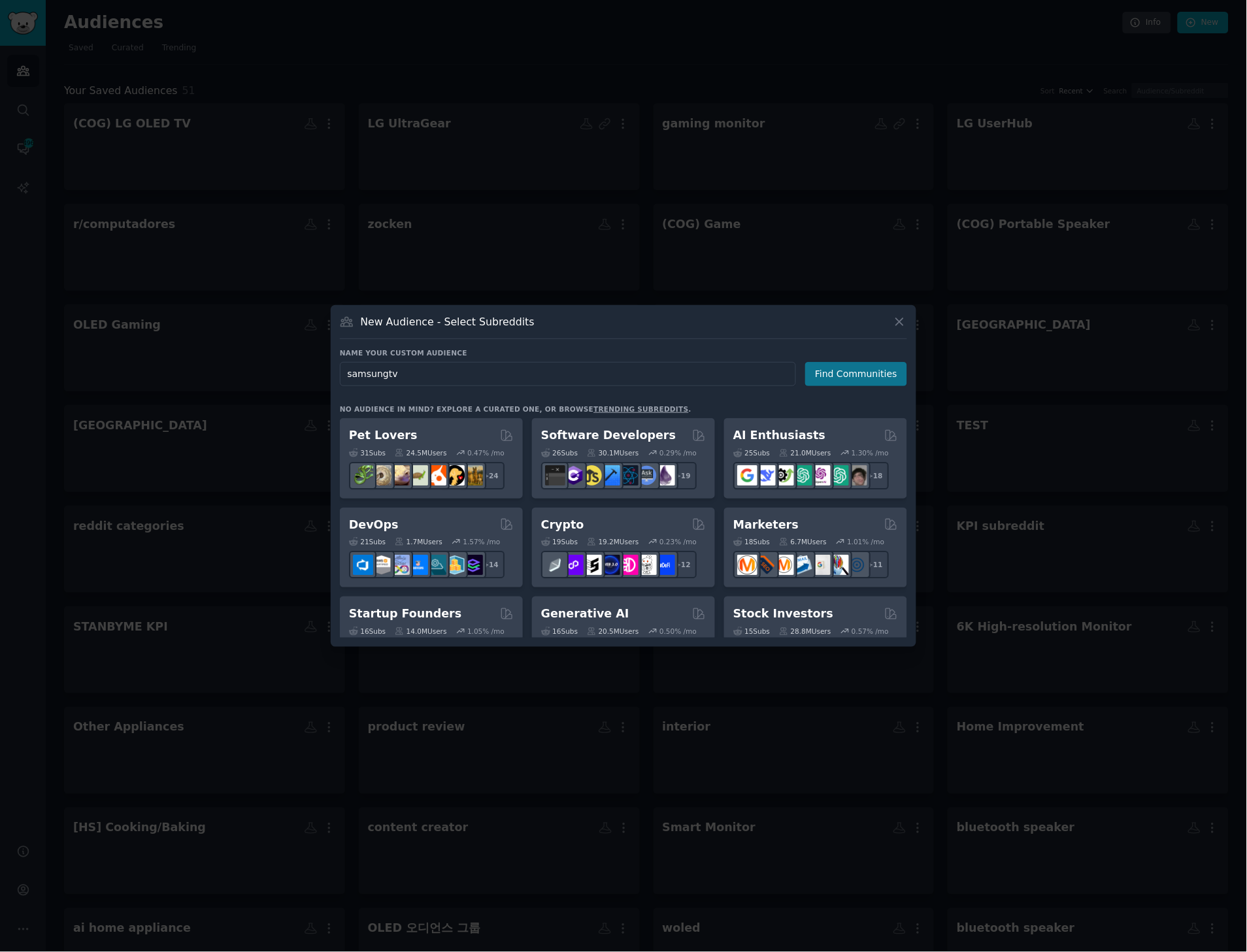
type input "samsungtv"
click at [837, 375] on button "Find Communities" at bounding box center [856, 374] width 102 height 24
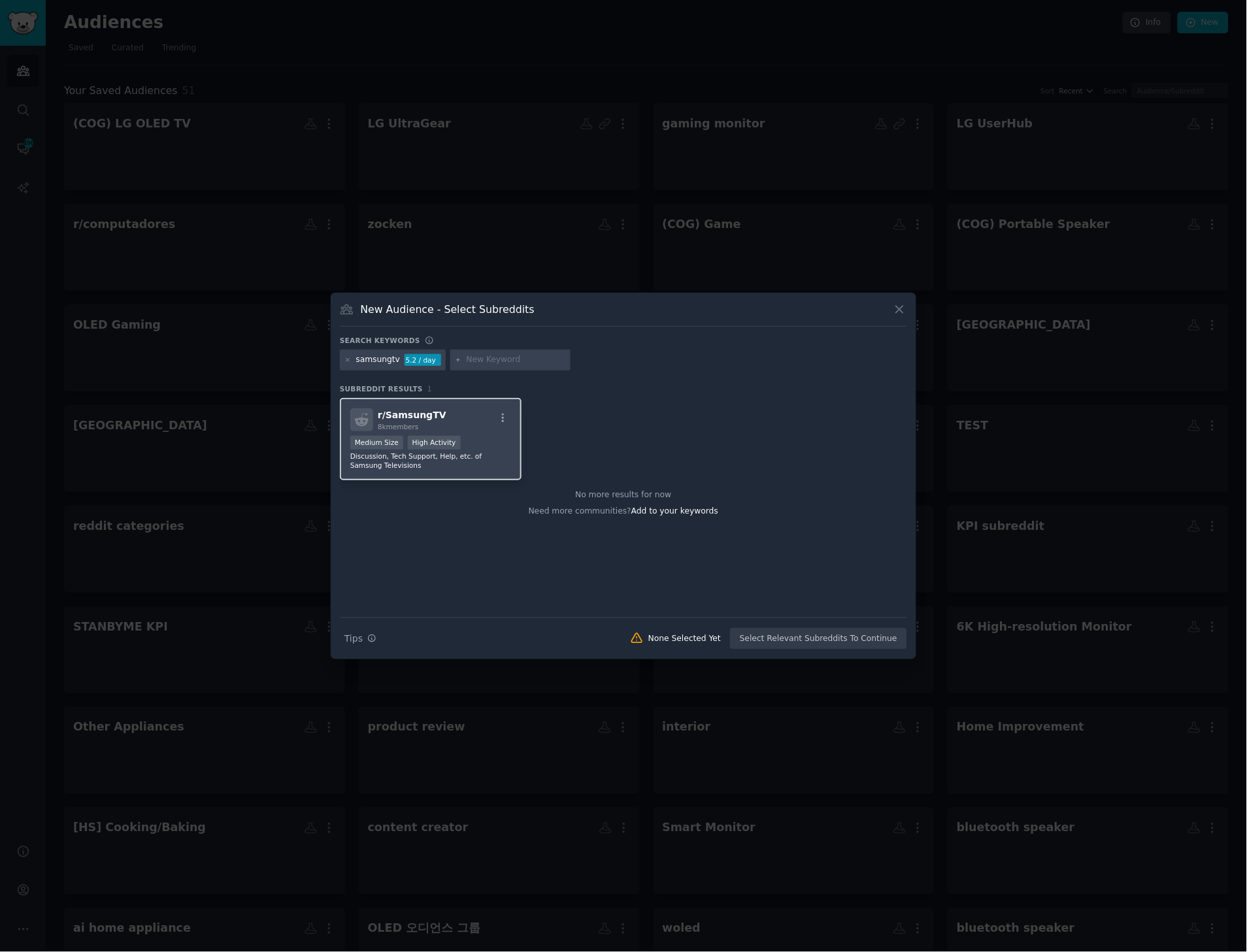
click at [399, 413] on span "r/ SamsungTV" at bounding box center [412, 415] width 68 height 11
click at [505, 413] on icon "button" at bounding box center [503, 419] width 12 height 12
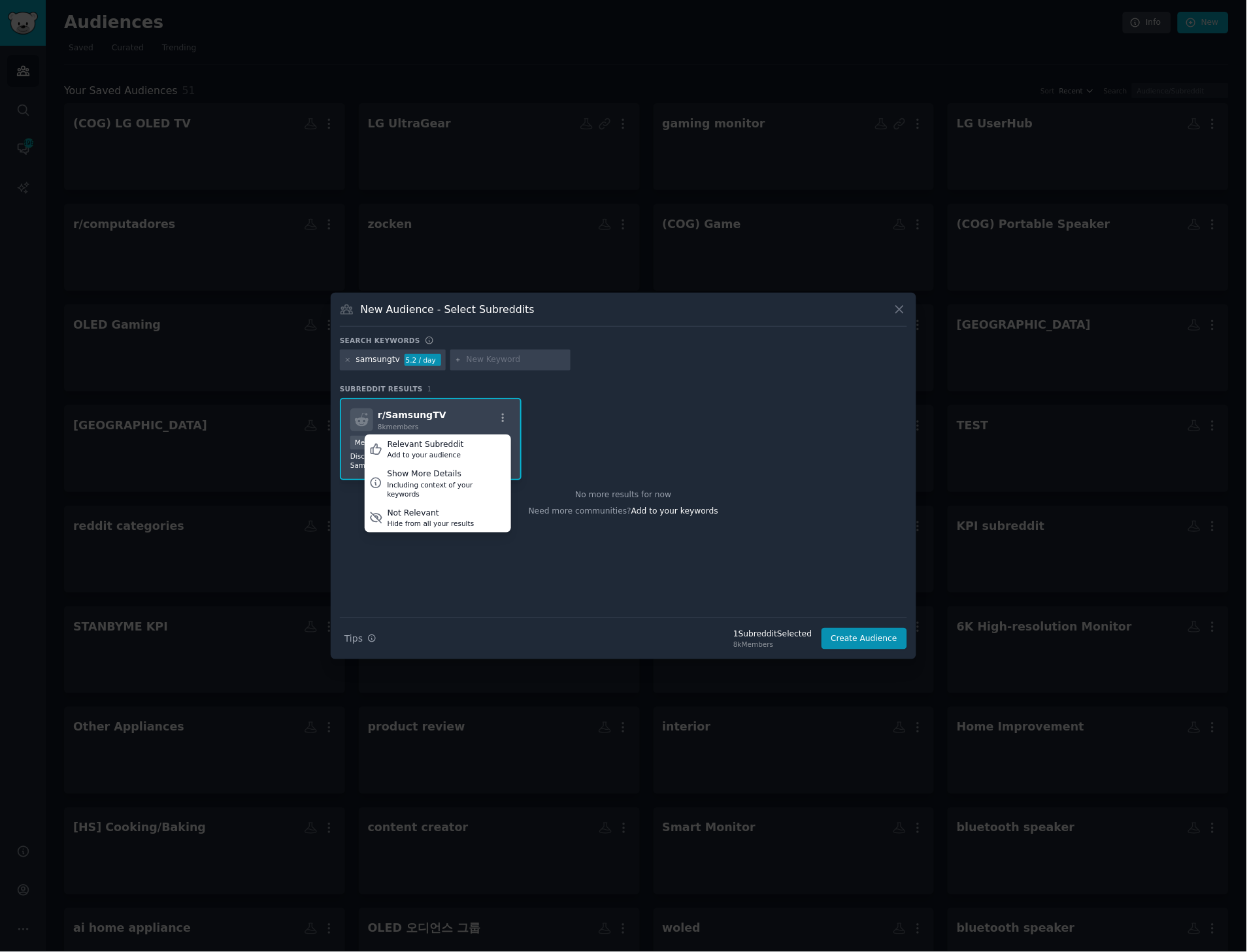
click at [632, 430] on div "r/ SamsungTV 8k members Relevant Subreddit Add to your audience Show More Detai…" at bounding box center [623, 439] width 568 height 83
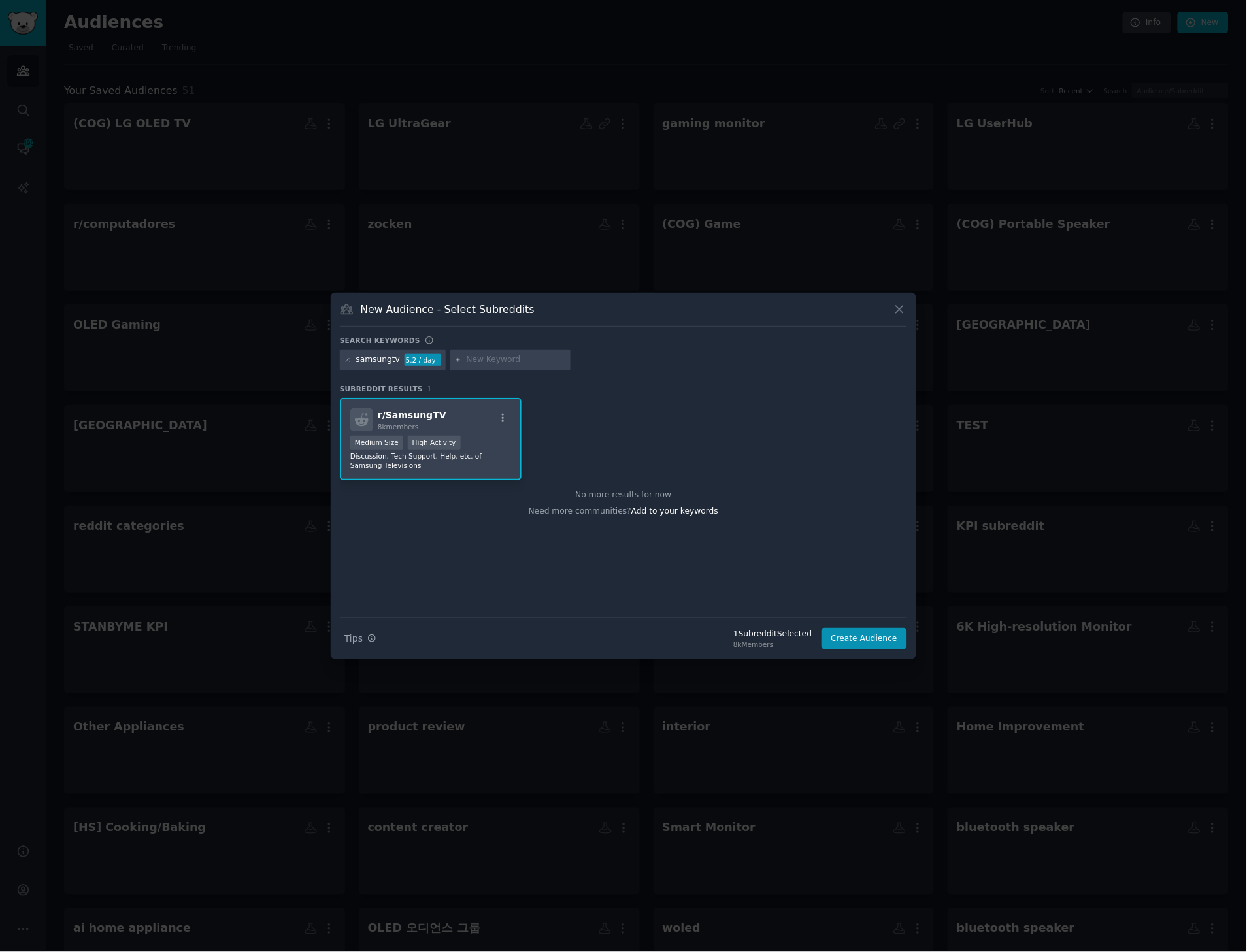
click at [451, 423] on div "r/ SamsungTV 8k members" at bounding box center [431, 420] width 161 height 23
click at [901, 632] on button "Create Audience" at bounding box center [864, 638] width 86 height 22
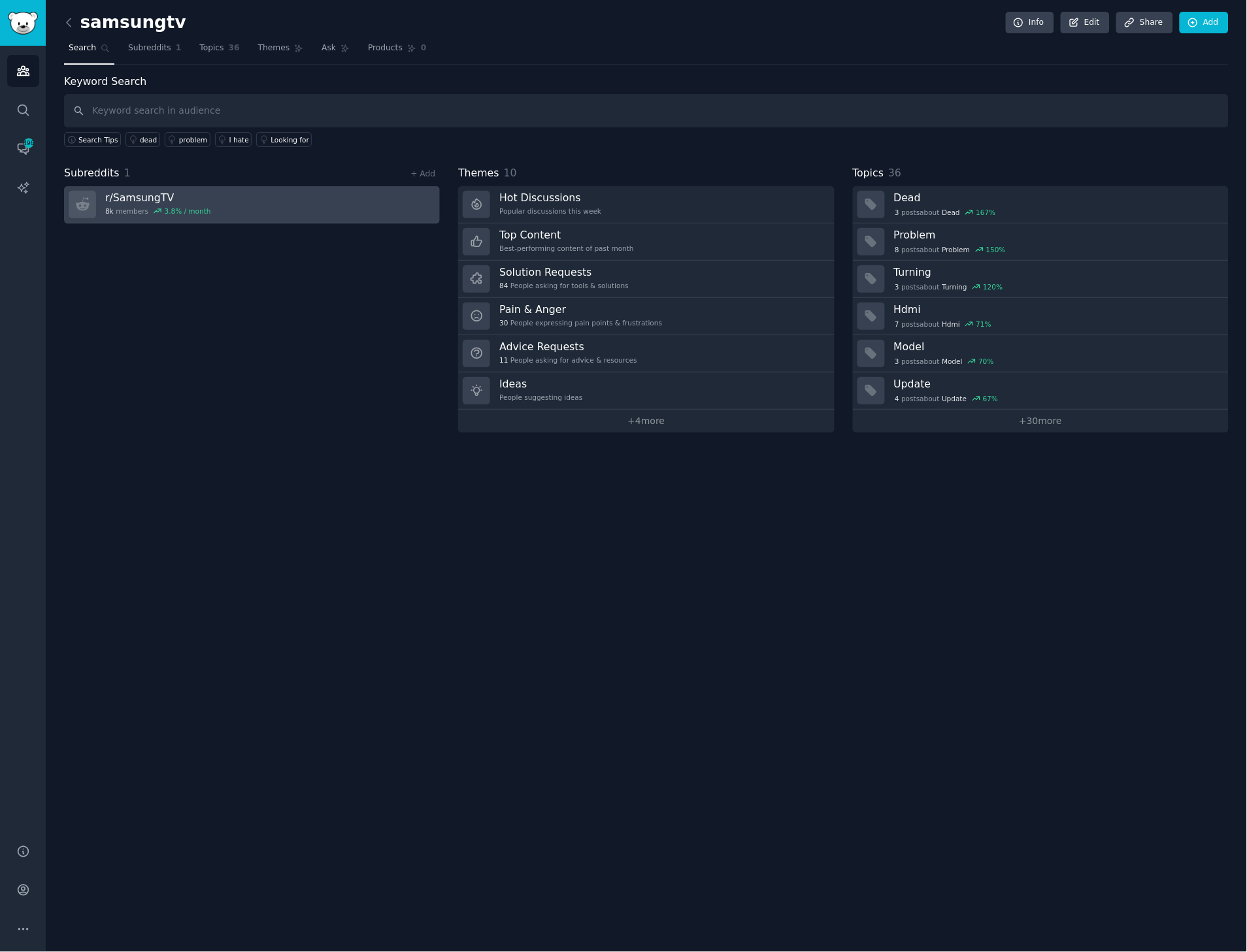
click at [94, 200] on div at bounding box center [82, 204] width 27 height 27
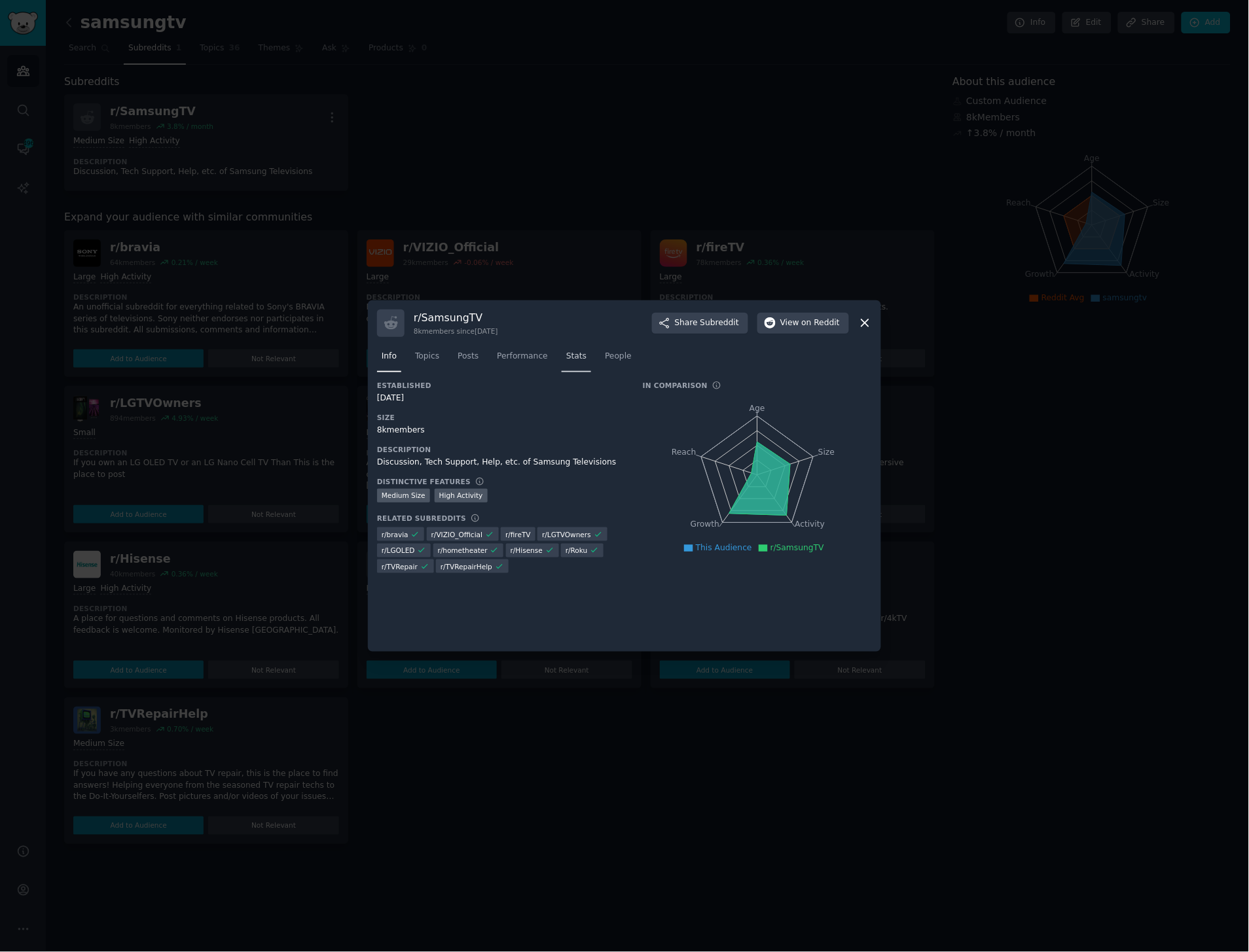
click at [562, 362] on link "Stats" at bounding box center [577, 360] width 30 height 27
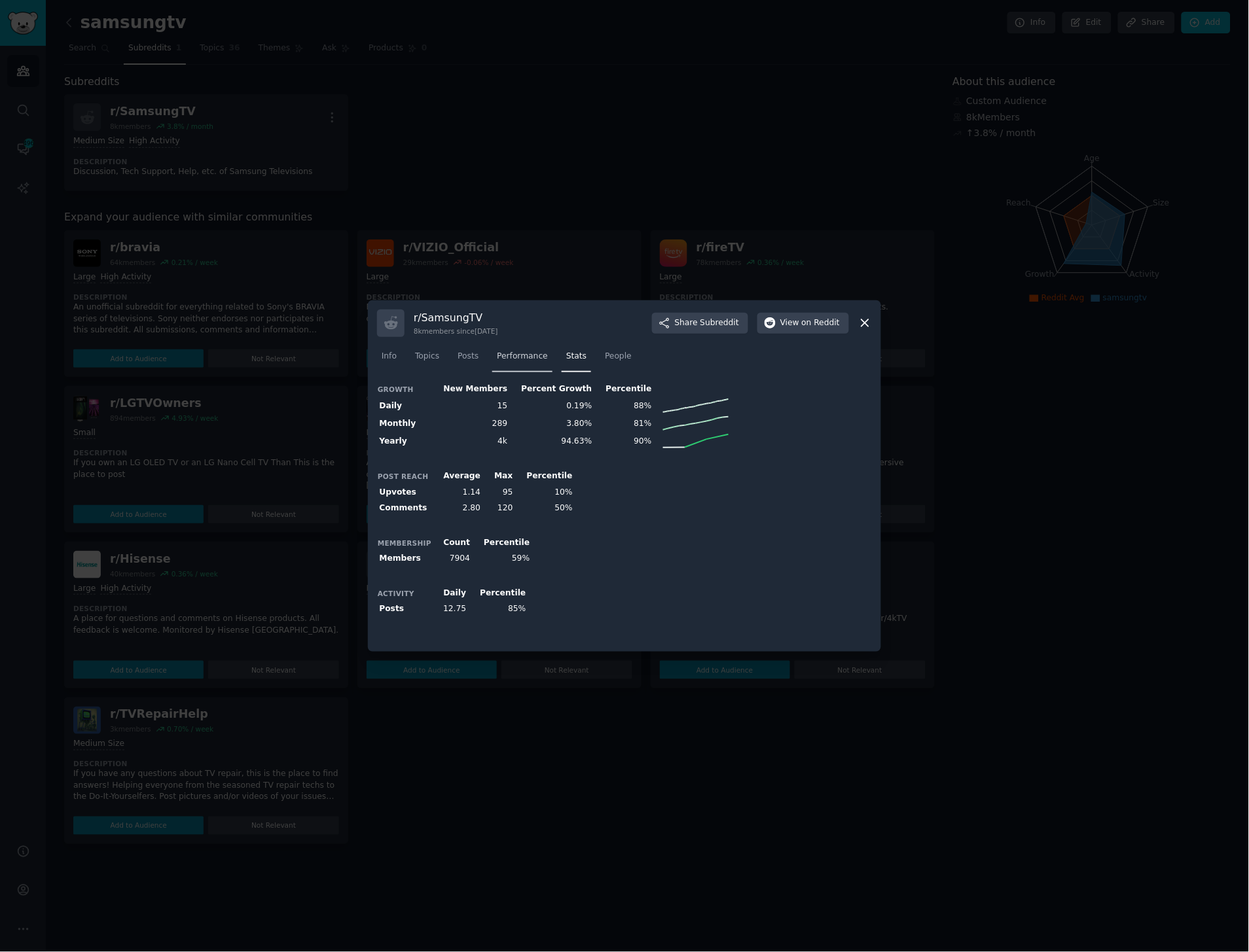
click at [525, 367] on link "Performance" at bounding box center [523, 360] width 60 height 27
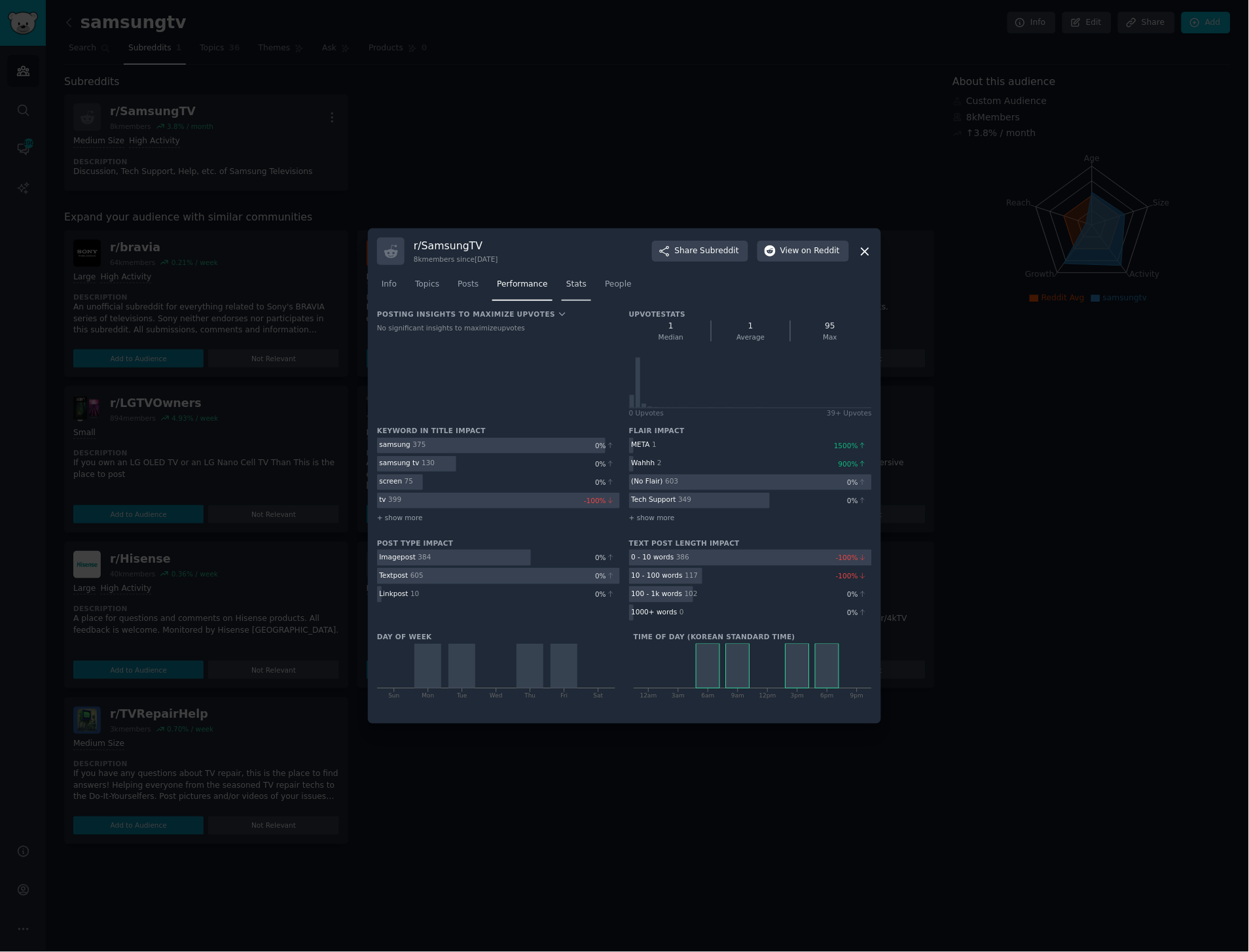
click at [572, 282] on span "Stats" at bounding box center [577, 285] width 20 height 12
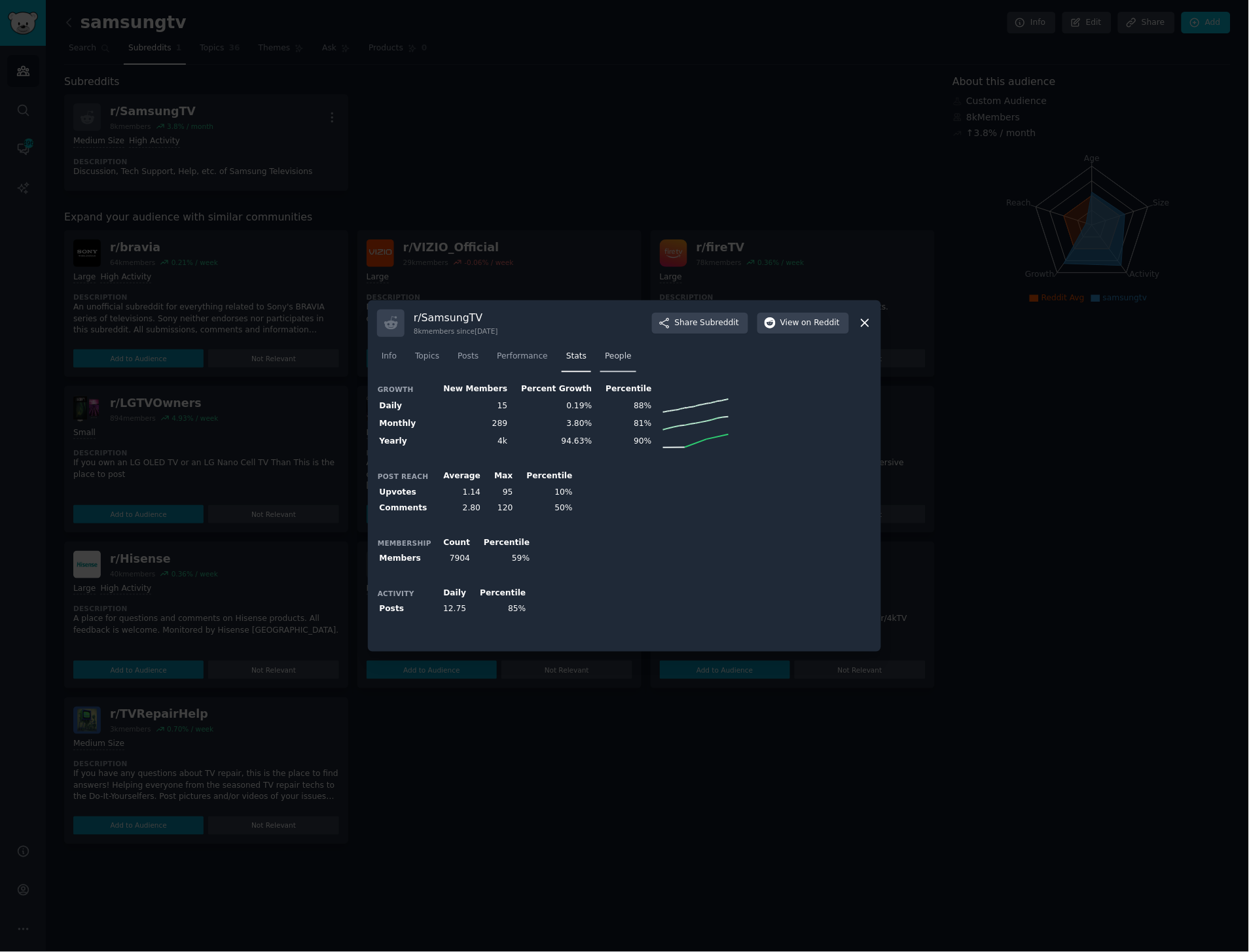
click at [601, 358] on link "People" at bounding box center [619, 360] width 36 height 27
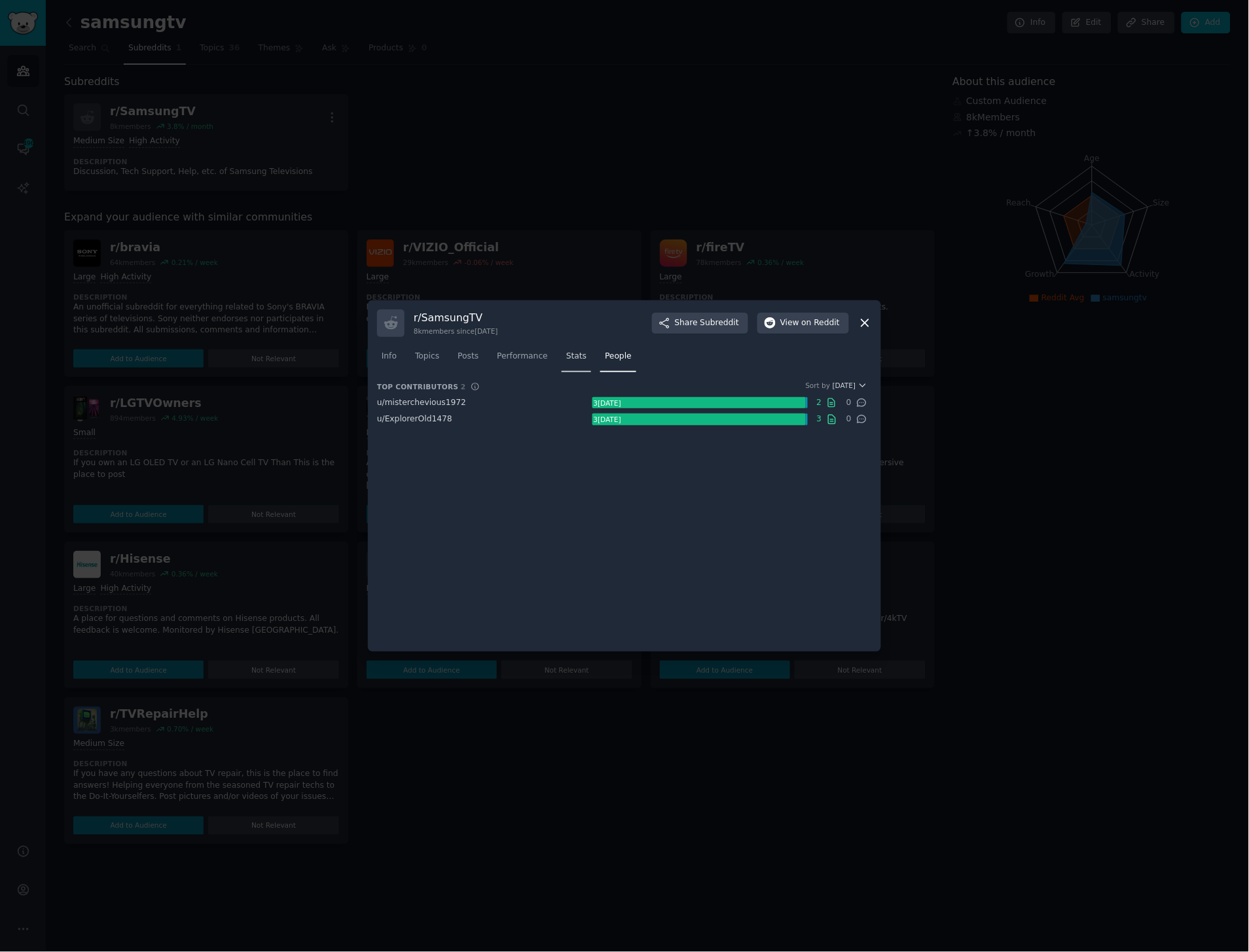
click at [566, 356] on span "Stats" at bounding box center [577, 357] width 20 height 12
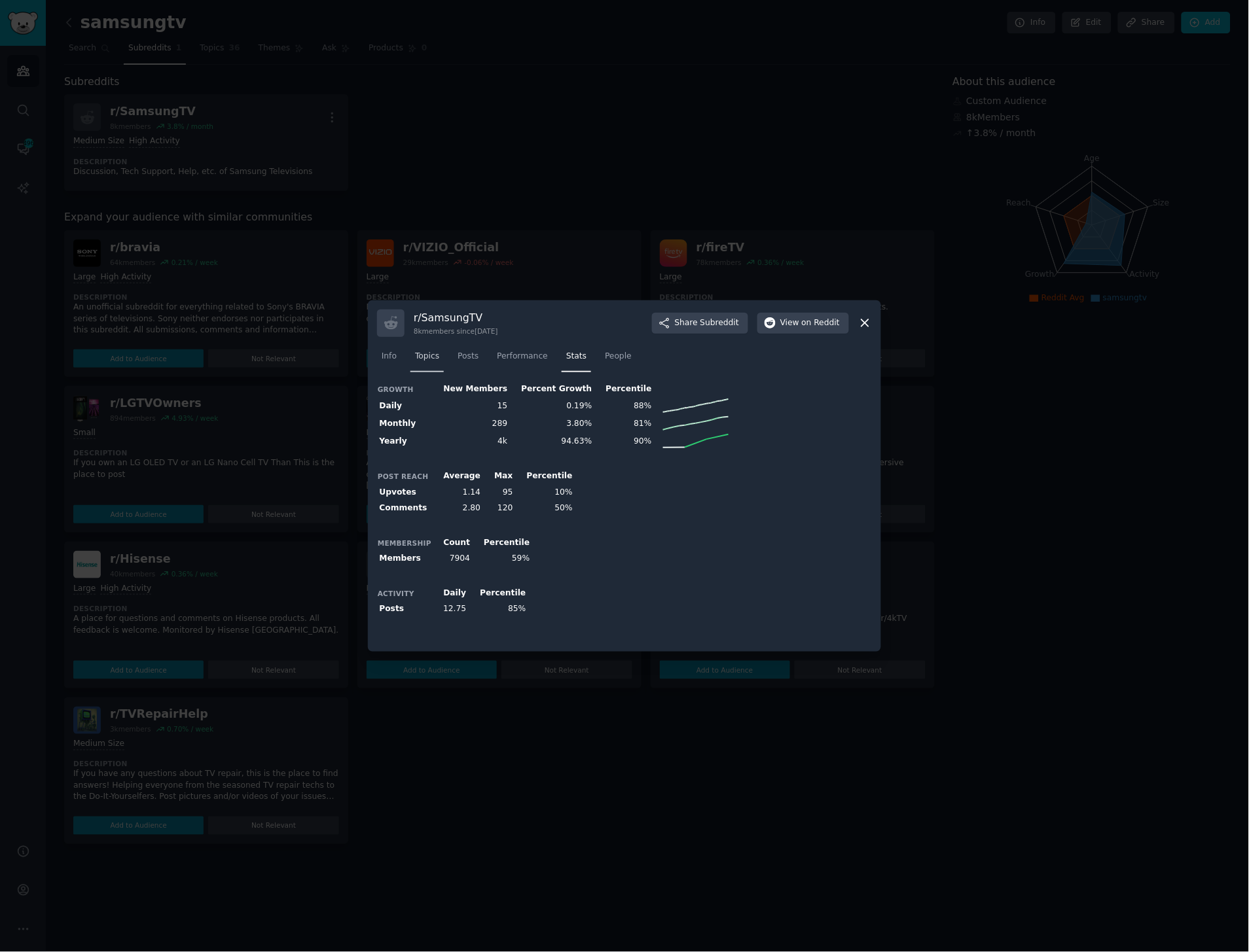
click at [437, 352] on link "Topics" at bounding box center [428, 360] width 34 height 27
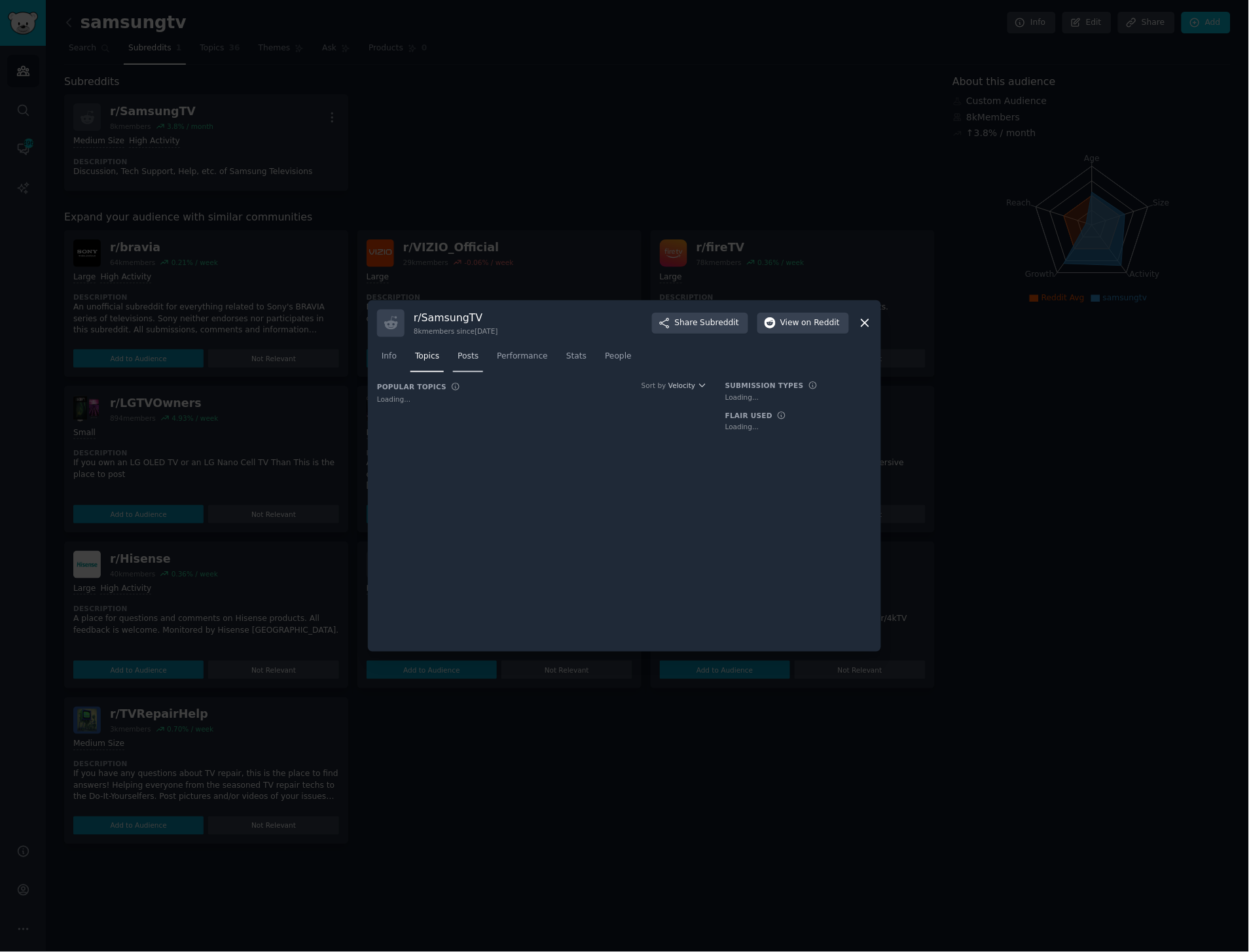
click at [458, 361] on span "Posts" at bounding box center [468, 357] width 21 height 12
click at [401, 358] on div "Info Topics Posts Performance Stats People" at bounding box center [624, 359] width 495 height 44
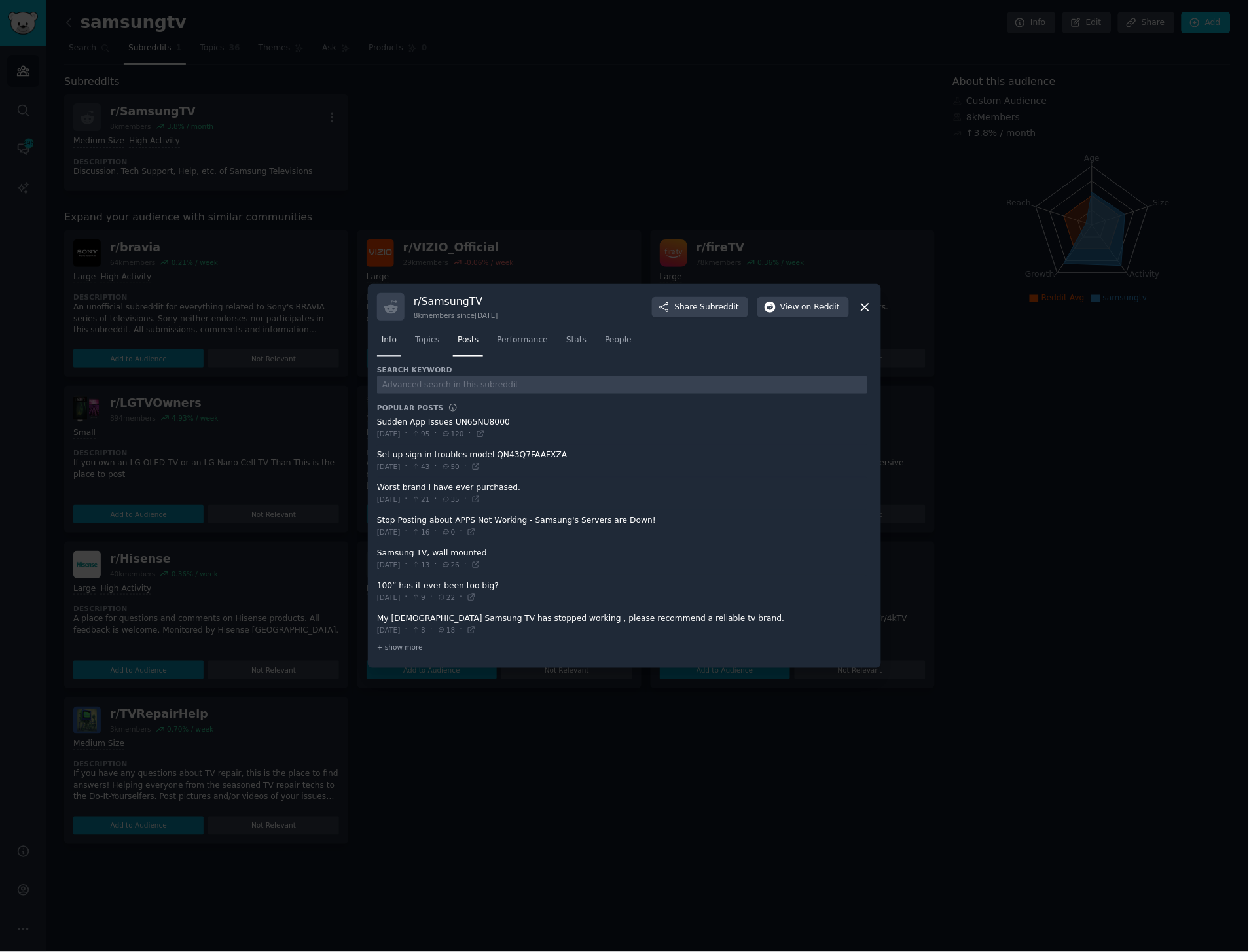
click at [384, 351] on link "Info" at bounding box center [389, 343] width 24 height 27
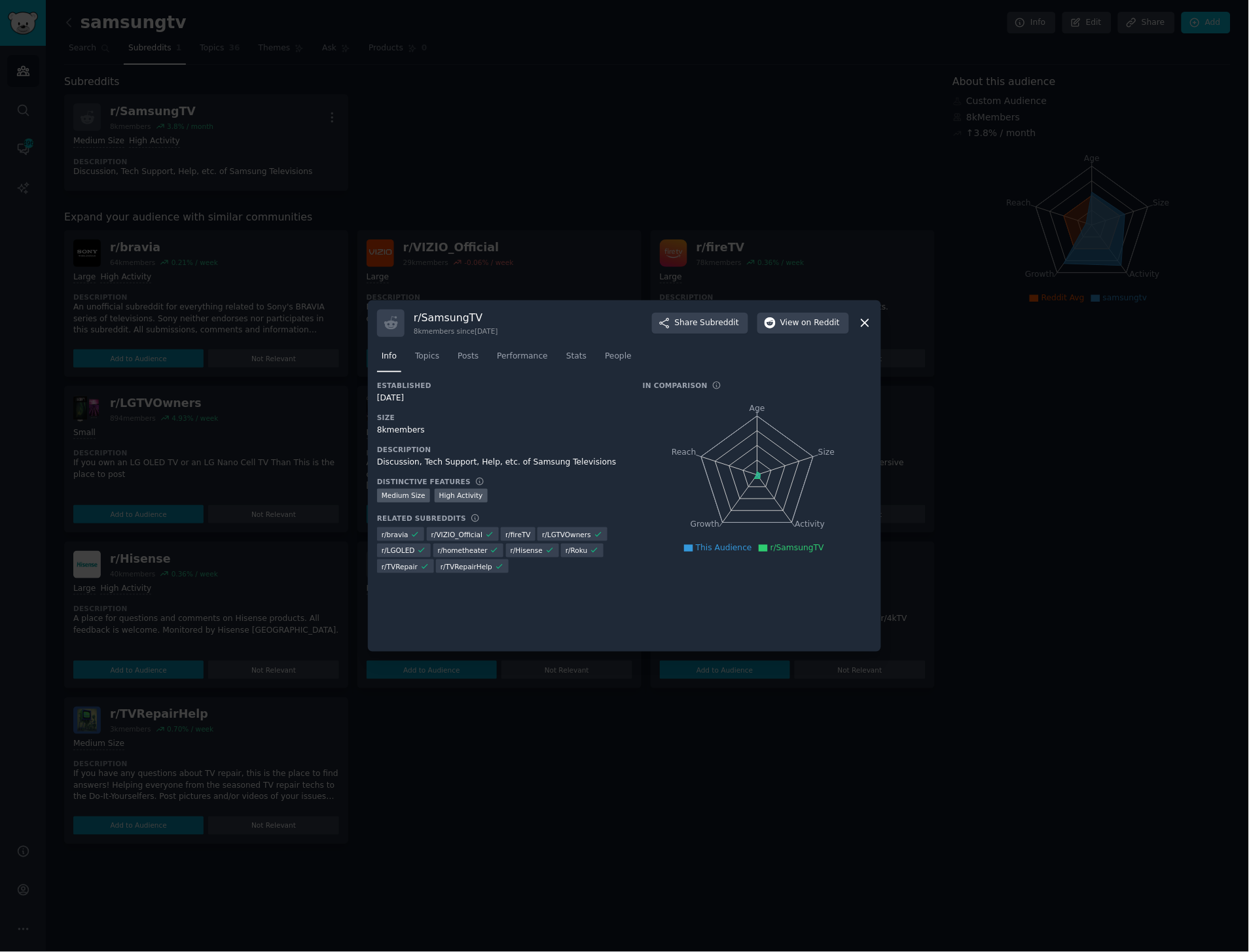
click at [248, 426] on div at bounding box center [624, 476] width 1249 height 952
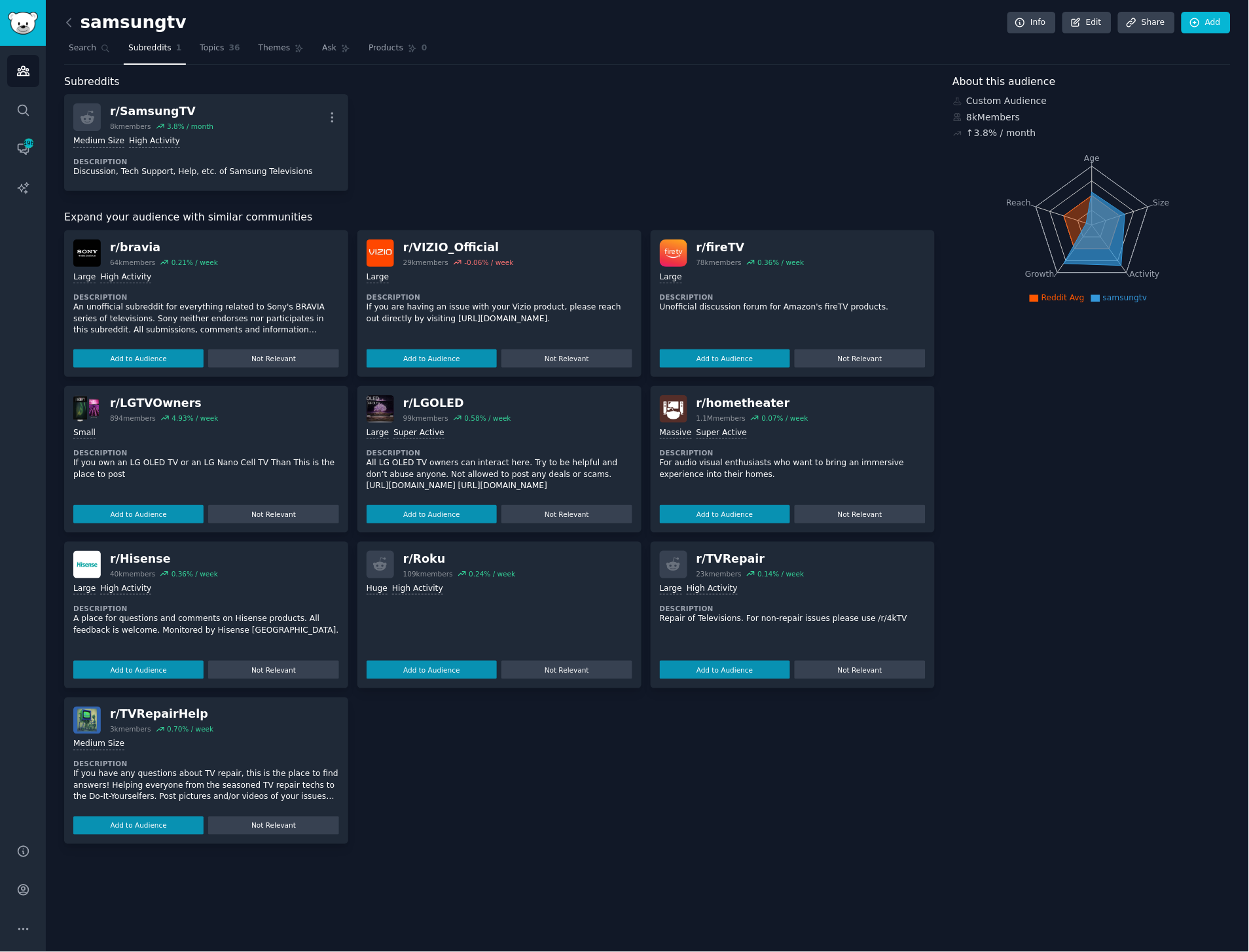
click at [521, 781] on div "r/ bravia 64k members 0.21 % / week Large High Activity Description An unoffici…" at bounding box center [499, 537] width 870 height 614
drag, startPoint x: 1043, startPoint y: 131, endPoint x: 977, endPoint y: 91, distance: 77.2
click at [977, 91] on div "About this audience Custom Audience 8k Members ↑ 3.8 % / month Age Size Activit…" at bounding box center [1092, 459] width 279 height 770
click at [985, 106] on div "Custom Audience" at bounding box center [1092, 101] width 279 height 13
click at [1142, 391] on div "About this audience Custom Audience 8k Members ↑ 3.8 % / month Age Size Activit…" at bounding box center [1092, 459] width 279 height 770
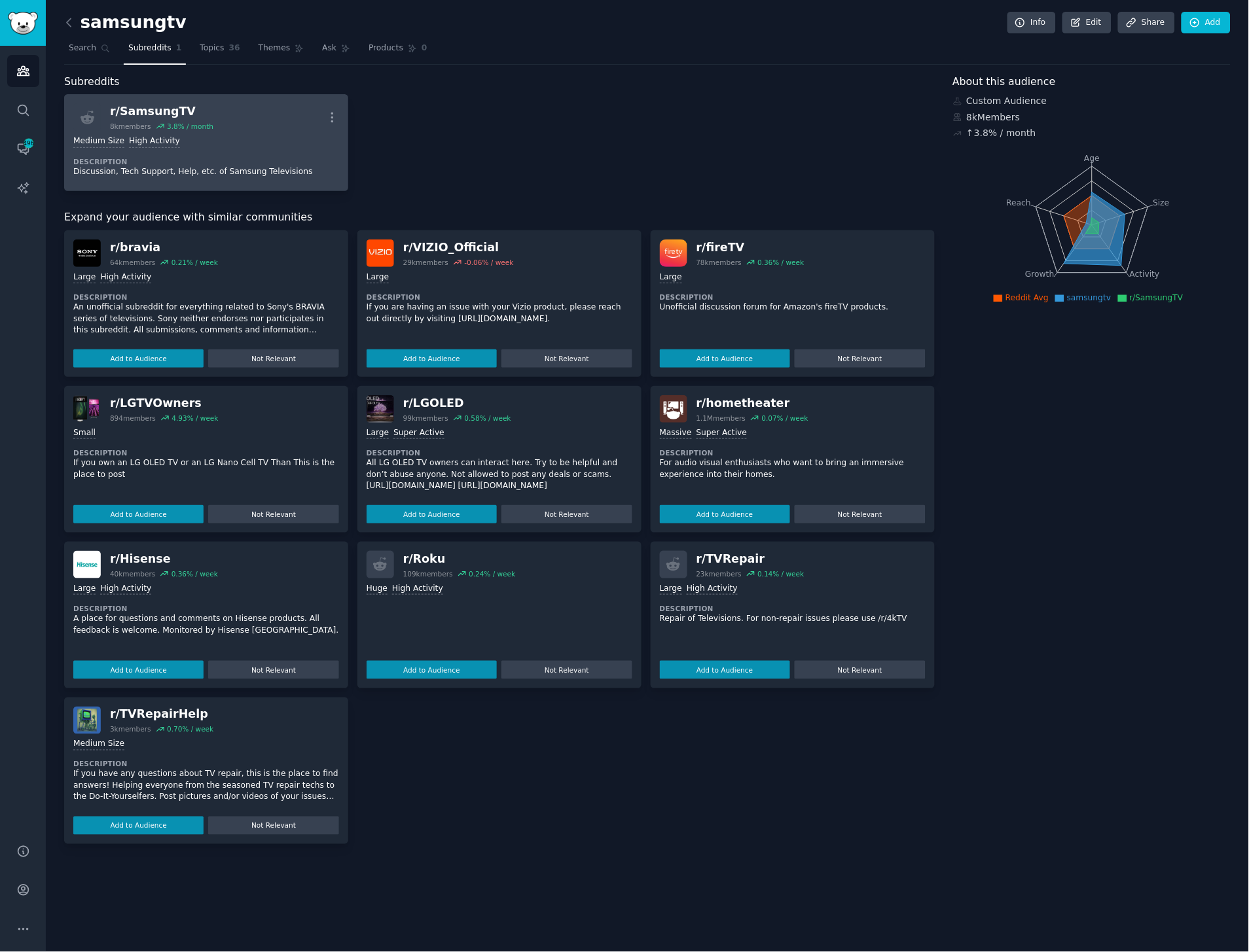
click at [255, 122] on div "r/ SamsungTV 8k members 3.8 % / month More" at bounding box center [206, 117] width 266 height 28
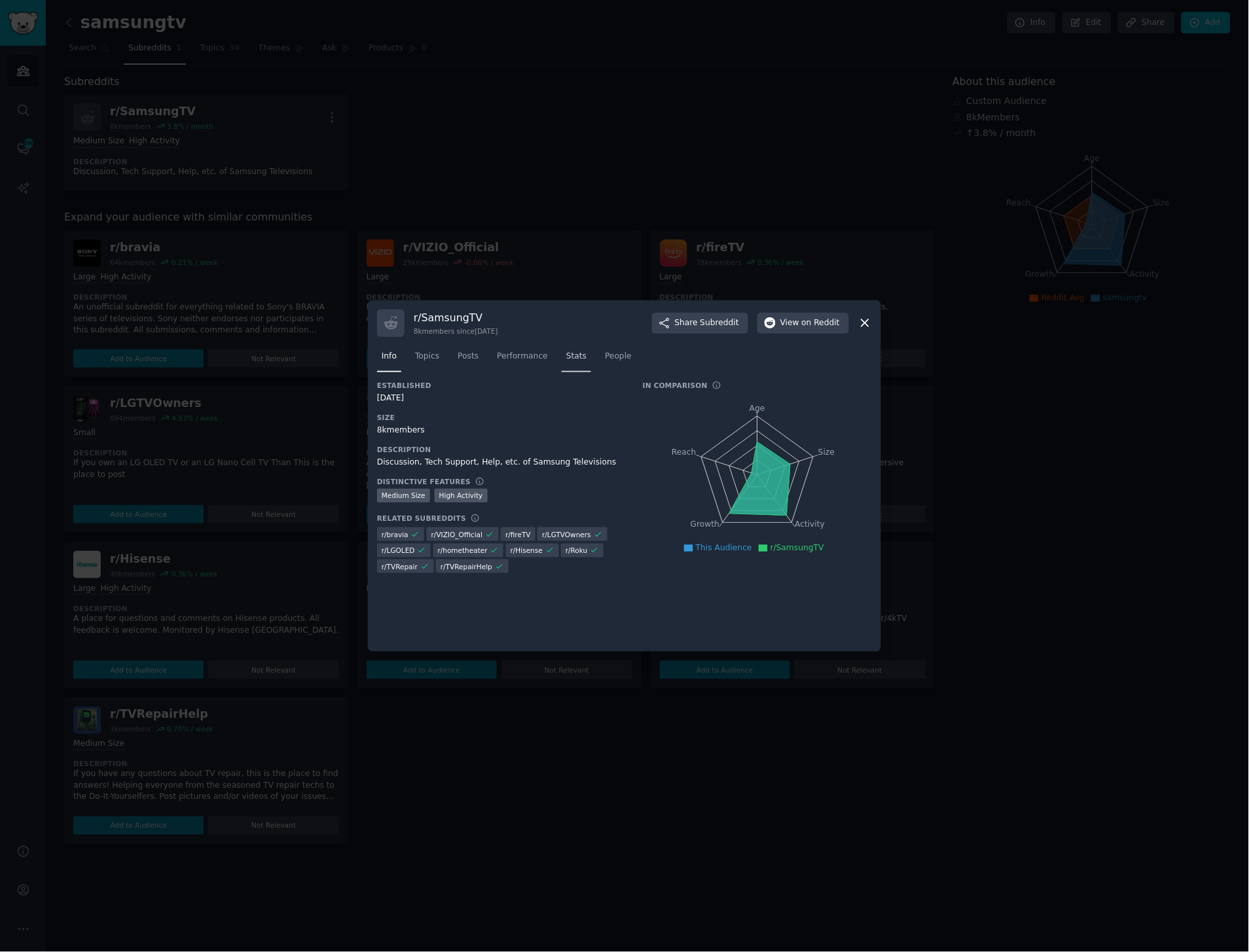
click at [562, 364] on link "Stats" at bounding box center [577, 360] width 30 height 27
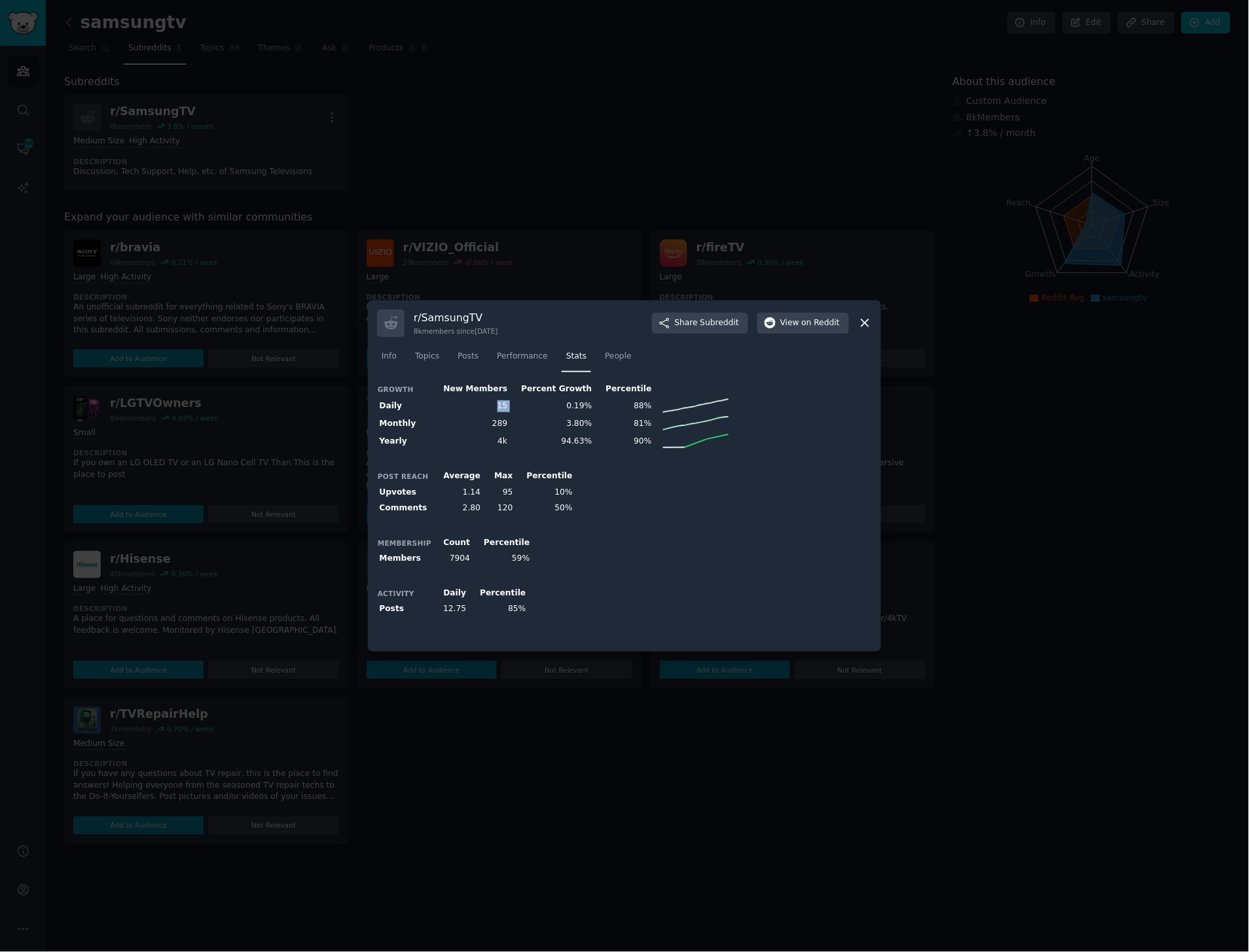
drag, startPoint x: 486, startPoint y: 410, endPoint x: 530, endPoint y: 405, distance: 44.3
click at [530, 405] on tr "Daily 15 0.19% 88%" at bounding box center [554, 406] width 354 height 17
click at [530, 405] on td "0.19%" at bounding box center [552, 406] width 85 height 17
drag, startPoint x: 487, startPoint y: 411, endPoint x: 540, endPoint y: 411, distance: 53.0
click at [540, 411] on tr "Daily 15 0.19% 88%" at bounding box center [554, 406] width 354 height 17
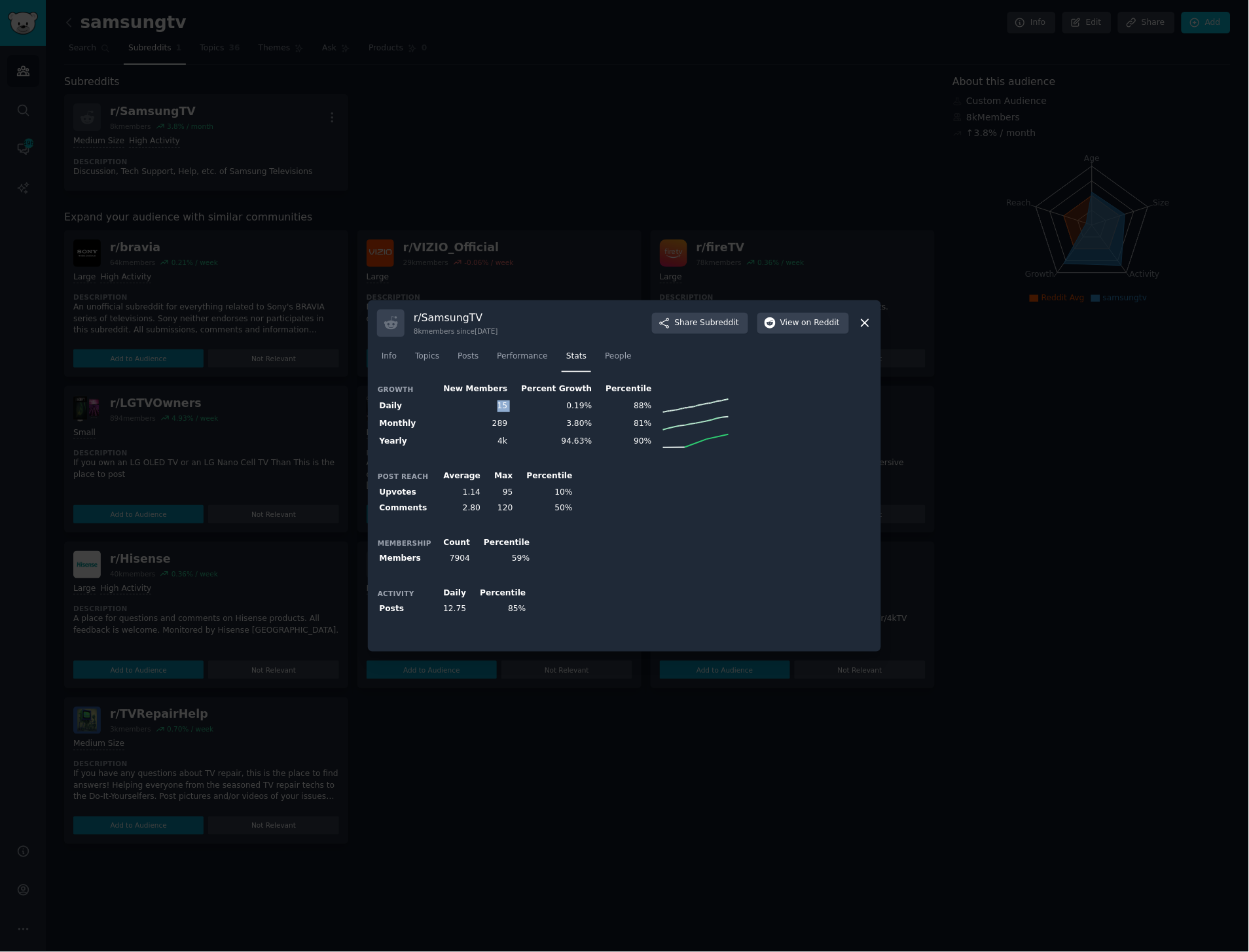
click at [540, 411] on td "0.19%" at bounding box center [552, 406] width 85 height 17
drag, startPoint x: 401, startPoint y: 446, endPoint x: 642, endPoint y: 447, distance: 241.0
click at [642, 447] on tr "Yearly 4k 94.63% 90% 2016 8" at bounding box center [554, 441] width 354 height 17
click at [663, 447] on line at bounding box center [674, 447] width 21 height 0
drag, startPoint x: 462, startPoint y: 619, endPoint x: 440, endPoint y: 606, distance: 25.6
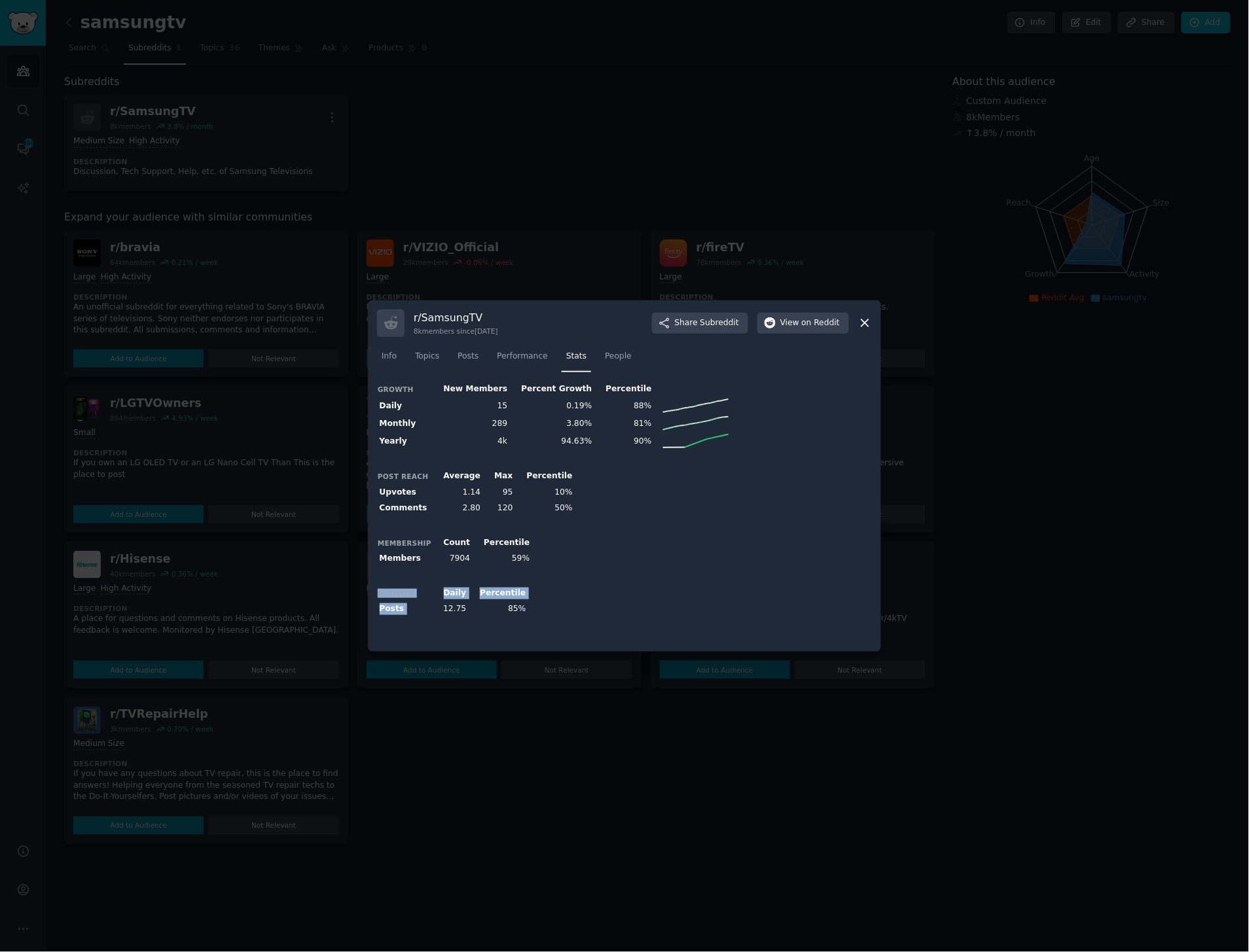
click at [440, 606] on div "Growth New Members Percent Growth Percentile Daily 15 0.19% 88% Monthly 289 3.8…" at bounding box center [624, 512] width 495 height 262
click at [440, 606] on td "12.75" at bounding box center [450, 609] width 37 height 16
drag, startPoint x: 440, startPoint y: 609, endPoint x: 474, endPoint y: 609, distance: 34.0
click at [474, 609] on tr "Posts 12.75 85%" at bounding box center [452, 609] width 151 height 16
click at [474, 609] on td "85%" at bounding box center [498, 609] width 60 height 16
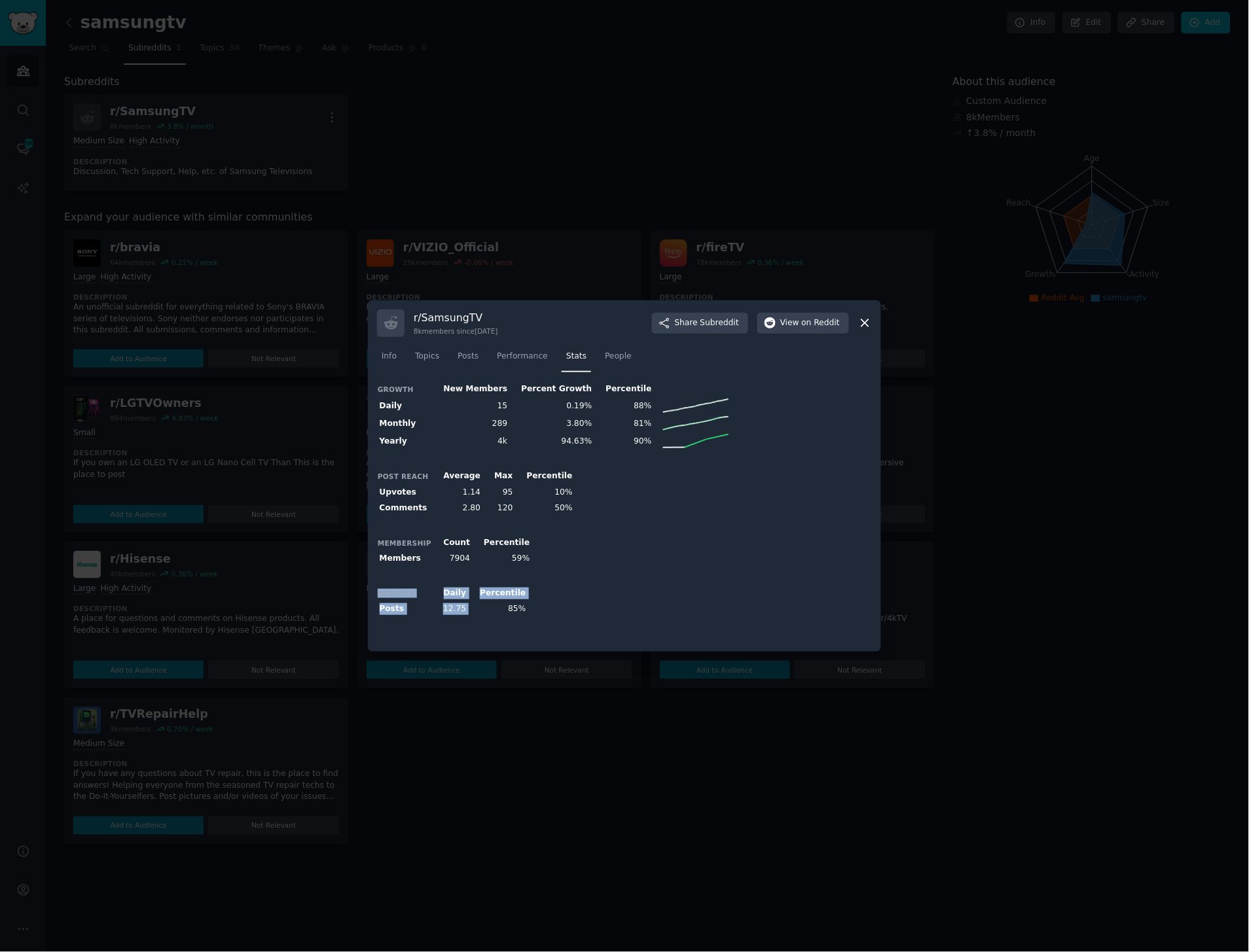
drag, startPoint x: 441, startPoint y: 576, endPoint x: 488, endPoint y: 609, distance: 57.4
click at [488, 609] on div "Growth New Members Percent Growth Percentile Daily 15 0.19% 88% Monthly 289 3.8…" at bounding box center [624, 512] width 495 height 262
click at [488, 609] on td "85%" at bounding box center [498, 609] width 60 height 16
drag, startPoint x: 513, startPoint y: 609, endPoint x: 437, endPoint y: 588, distance: 78.8
click at [437, 588] on table "Activity Daily Percentile Posts 12.75 85%" at bounding box center [452, 601] width 151 height 32
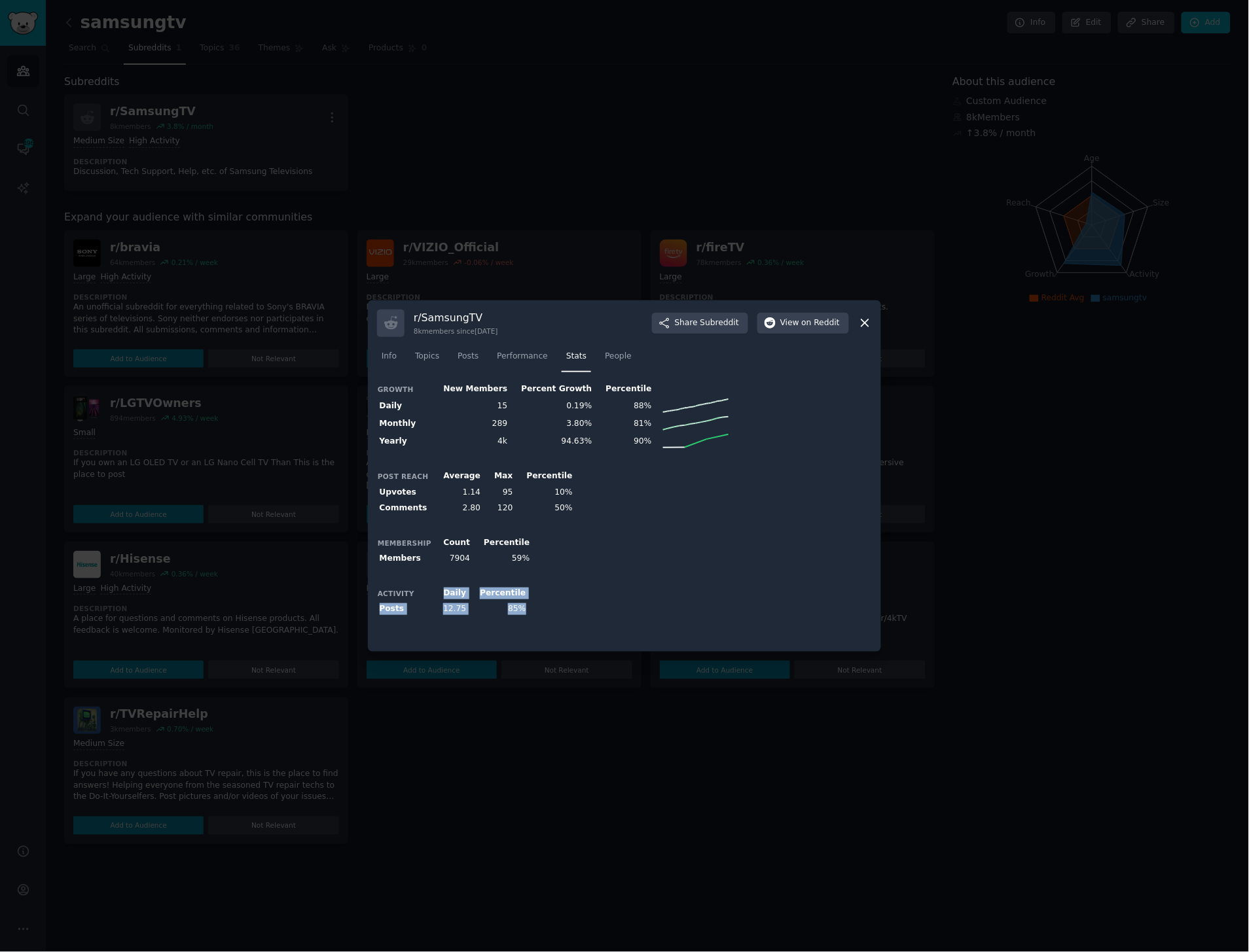
click at [437, 588] on th "Daily" at bounding box center [450, 593] width 37 height 16
drag, startPoint x: 462, startPoint y: 511, endPoint x: 483, endPoint y: 511, distance: 21.0
click at [483, 511] on tr "Comments 2.80 120 50%" at bounding box center [476, 509] width 198 height 16
click at [492, 515] on td "120" at bounding box center [499, 509] width 32 height 16
drag, startPoint x: 520, startPoint y: 508, endPoint x: 437, endPoint y: 509, distance: 83.0
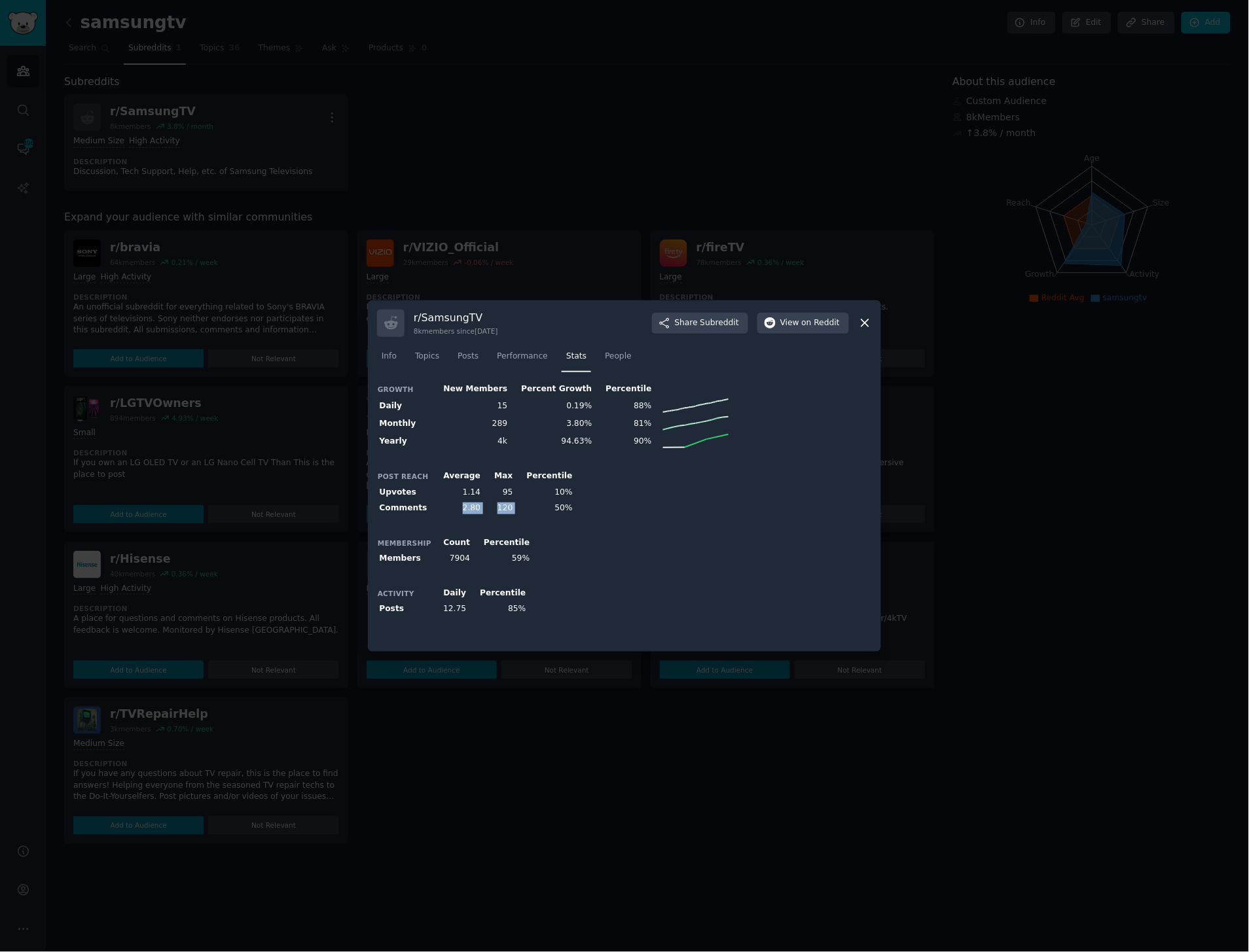
click at [437, 509] on tr "Comments 2.80 120 50%" at bounding box center [476, 509] width 198 height 16
click at [437, 509] on td "2.80" at bounding box center [458, 509] width 51 height 16
drag, startPoint x: 452, startPoint y: 509, endPoint x: 481, endPoint y: 511, distance: 29.1
click at [481, 511] on tr "Comments 2.80 120 50%" at bounding box center [476, 509] width 198 height 16
click at [483, 511] on td "120" at bounding box center [499, 509] width 32 height 16
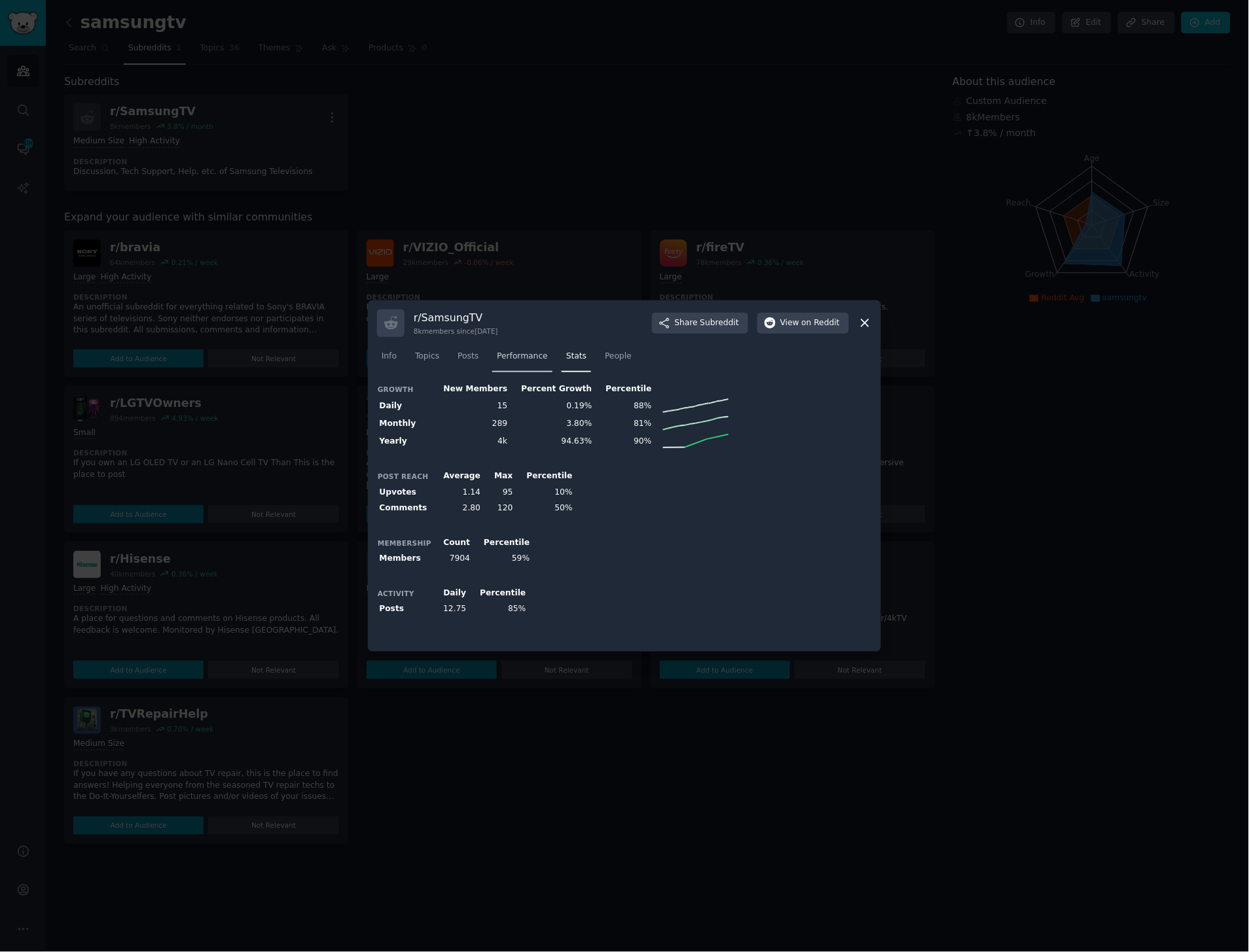
click at [498, 361] on span "Performance" at bounding box center [522, 357] width 51 height 12
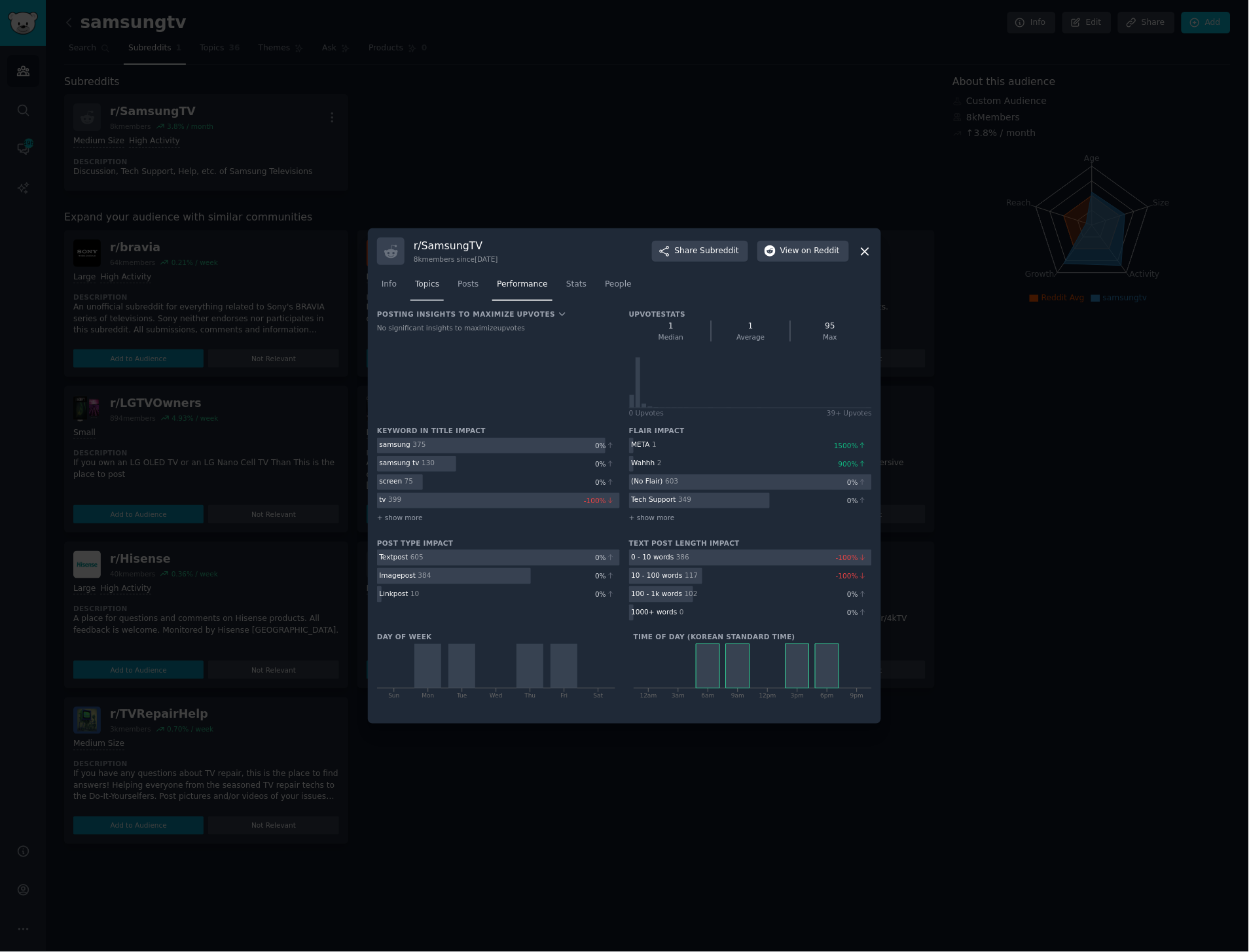
click at [430, 285] on span "Topics" at bounding box center [427, 285] width 24 height 12
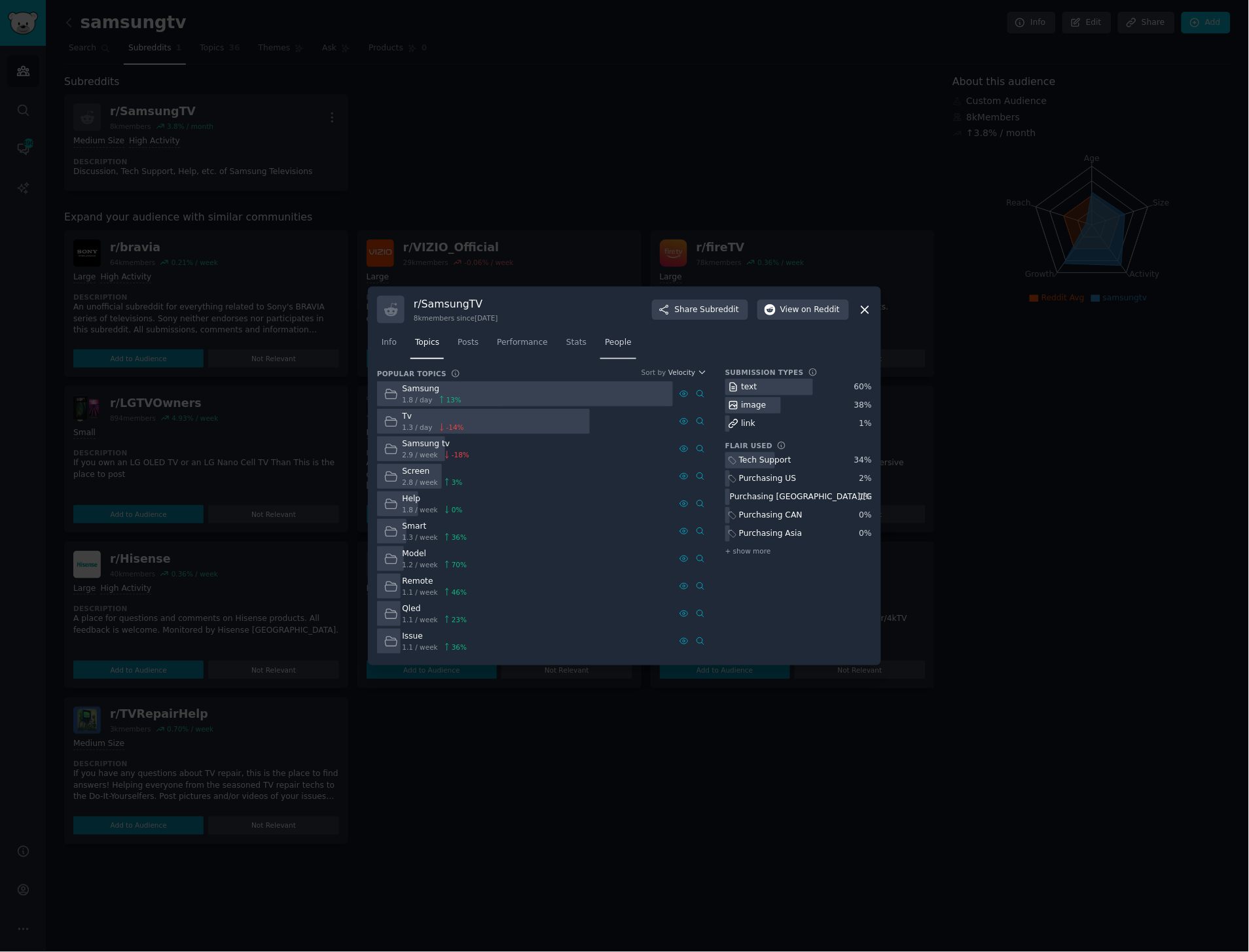
click at [605, 348] on span "People" at bounding box center [618, 343] width 27 height 12
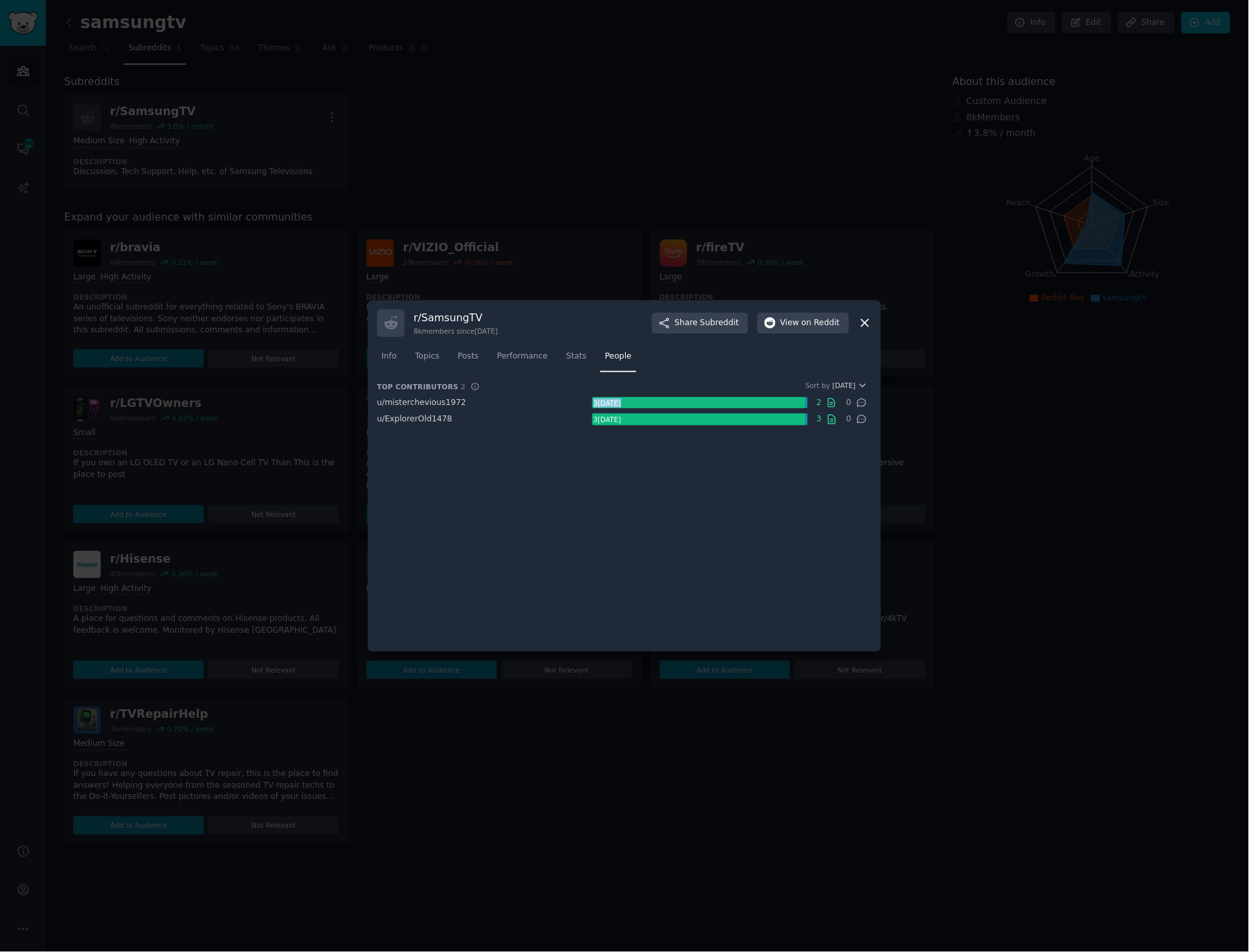
drag, startPoint x: 624, startPoint y: 402, endPoint x: 554, endPoint y: 405, distance: 70.1
click at [554, 405] on div "u/ misterchevious1972 3 karma 2 0" at bounding box center [622, 403] width 491 height 12
click at [554, 405] on div "u/ misterchevious1972" at bounding box center [485, 403] width 215 height 12
drag, startPoint x: 454, startPoint y: 433, endPoint x: 454, endPoint y: 442, distance: 9.0
click at [454, 442] on div "Top Contributors 2 Sort by Karma u/ misterchevious1972 3 karma 2 0 u/ ExplorerO…" at bounding box center [624, 512] width 495 height 262
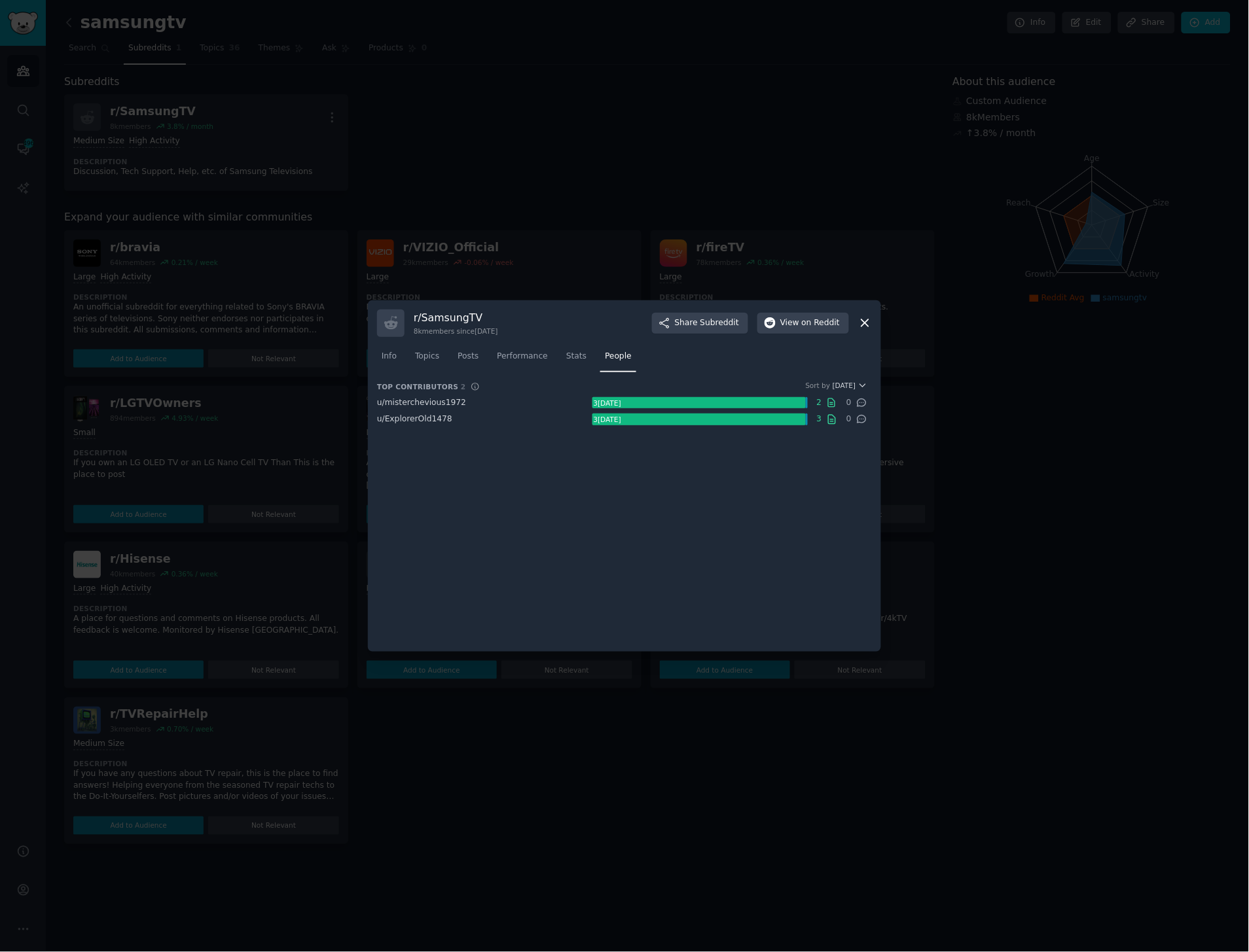
click at [501, 456] on div "Top Contributors 2 Sort by Karma u/ misterchevious1972 3 karma 2 0 u/ ExplorerO…" at bounding box center [624, 512] width 495 height 262
click at [388, 350] on link "Info" at bounding box center [389, 360] width 24 height 27
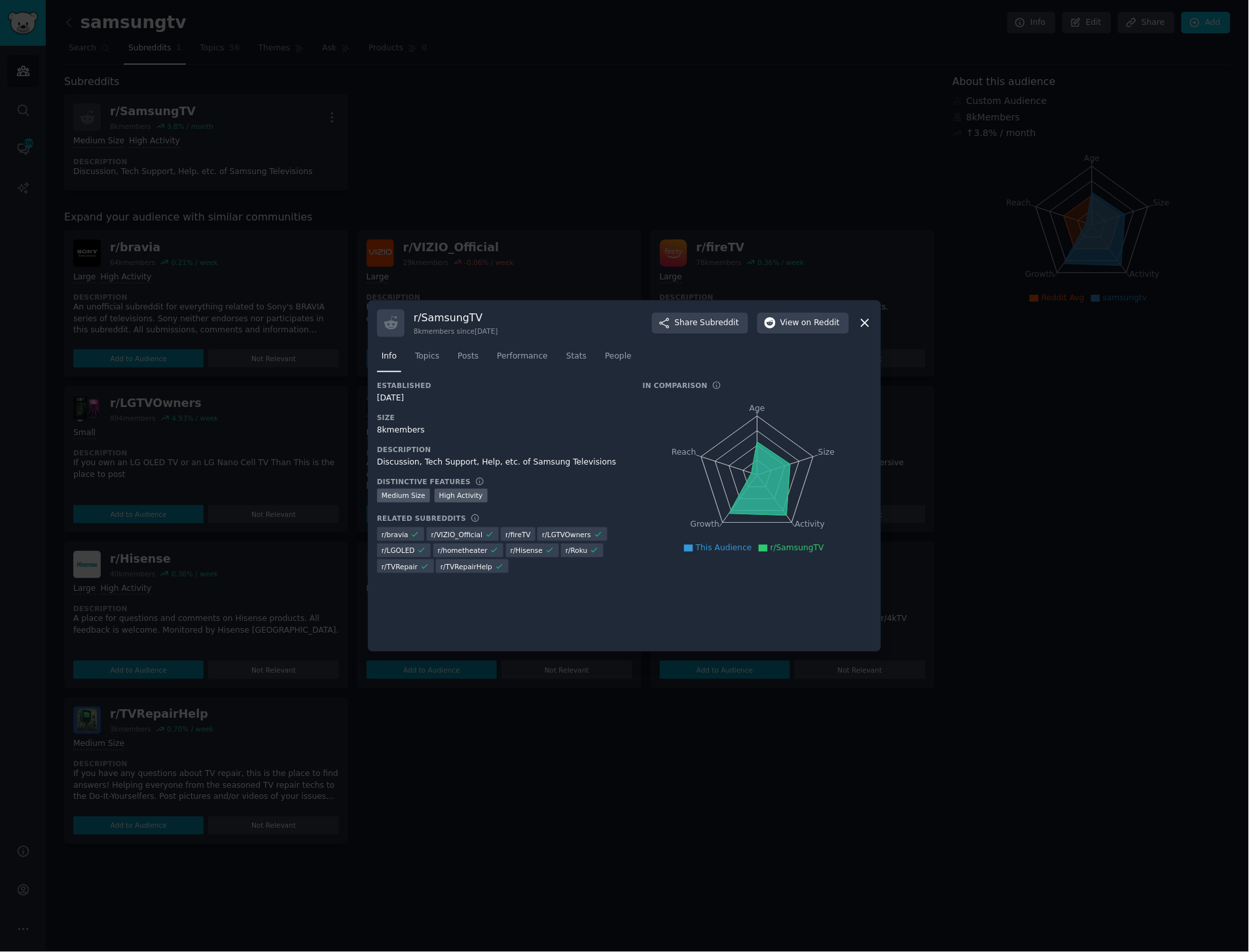
click at [754, 452] on icon "Age Size Activity Growth Reach" at bounding box center [757, 475] width 229 height 165
click at [758, 441] on icon at bounding box center [760, 478] width 61 height 73
click at [782, 566] on div "In Comparison Age Size Activity Growth Reach This Audience r/SamsungTV" at bounding box center [757, 482] width 229 height 201
